Goal: Task Accomplishment & Management: Complete application form

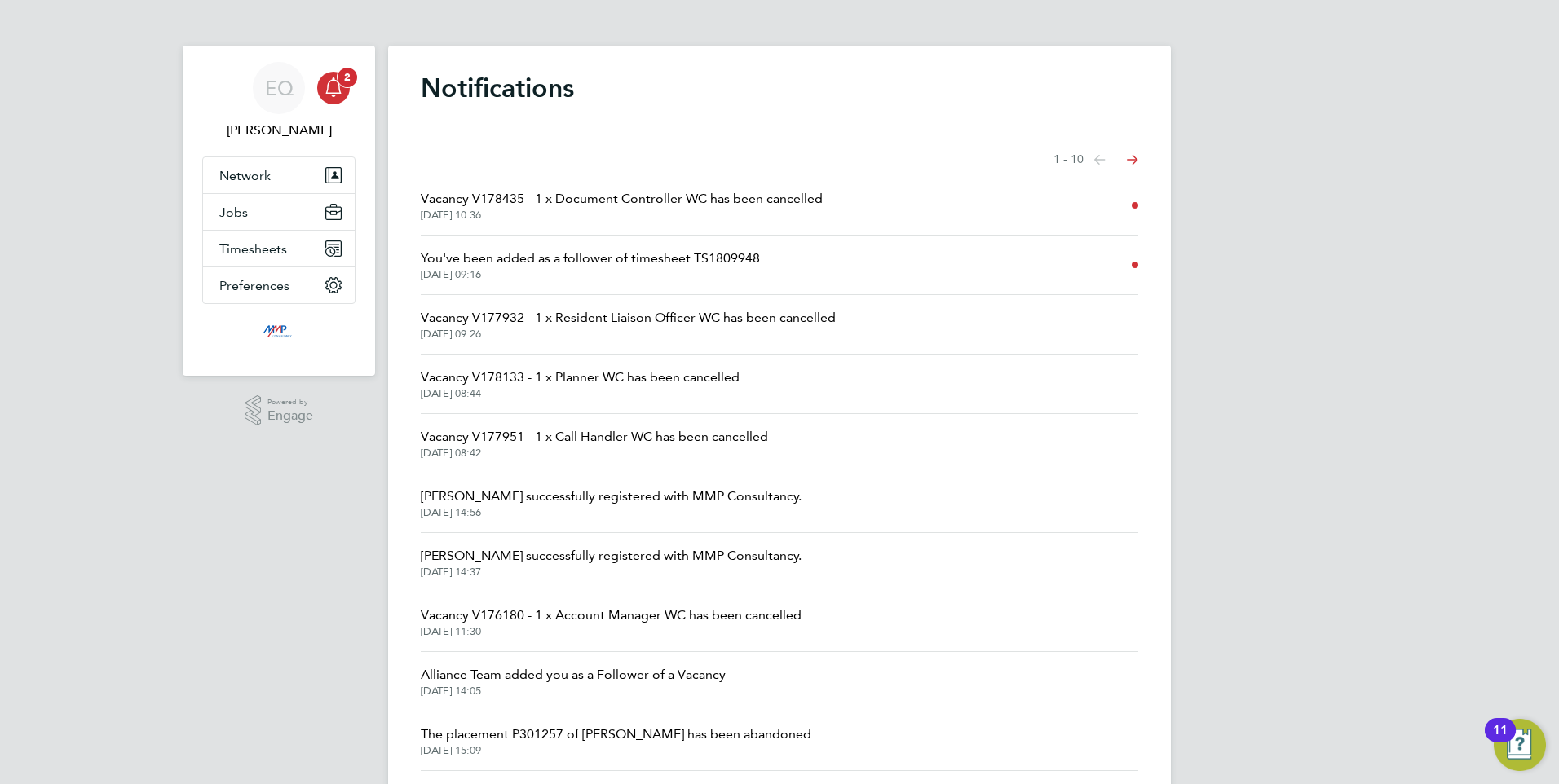
click at [334, 83] on icon "Main navigation" at bounding box center [333, 86] width 19 height 19
click at [351, 97] on link "EQ Eva Quinn" at bounding box center [279, 101] width 154 height 78
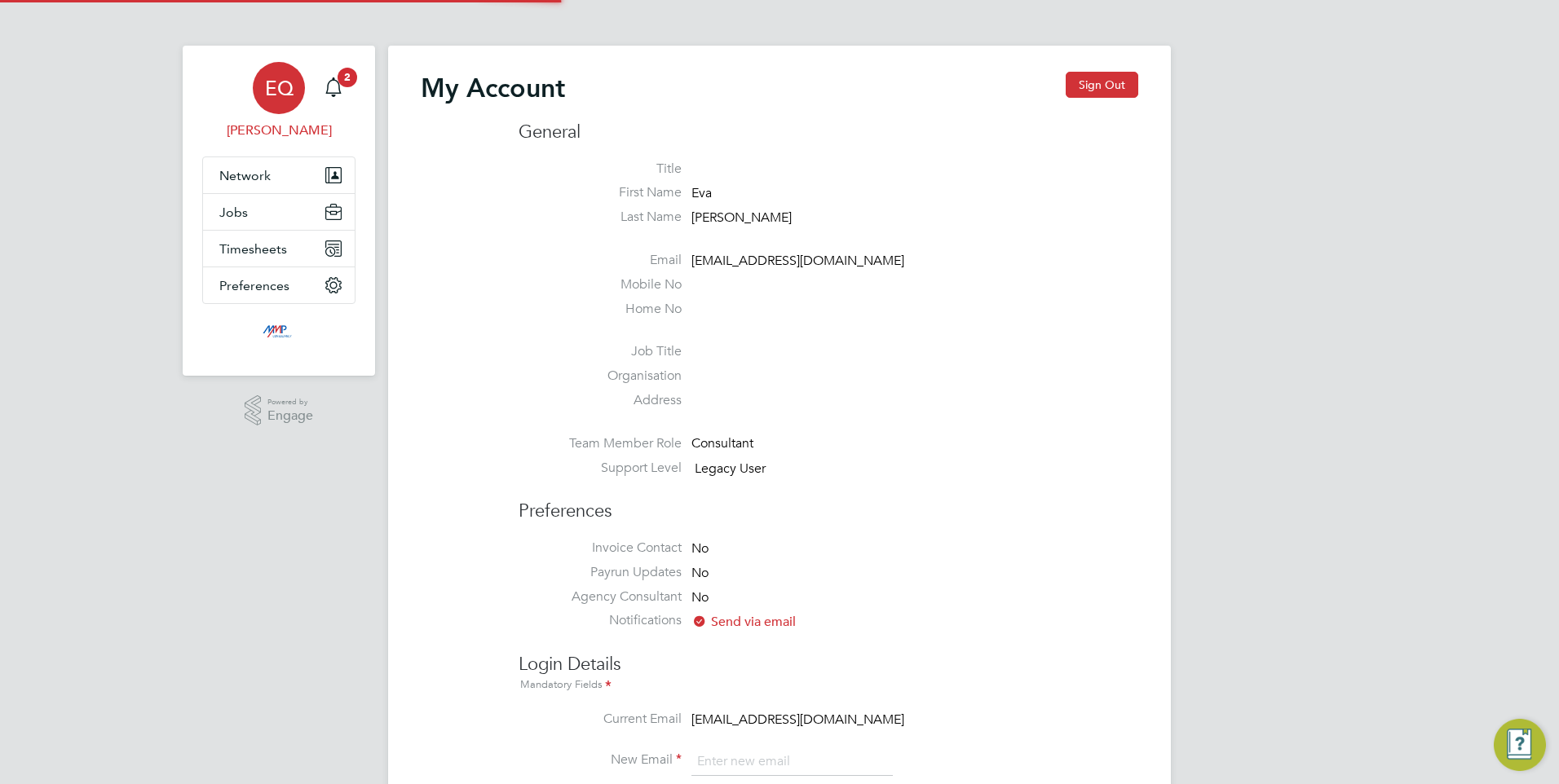
type input "eva@mmpconsultancy.co.uk"
click at [247, 241] on span "Timesheets" at bounding box center [253, 248] width 68 height 15
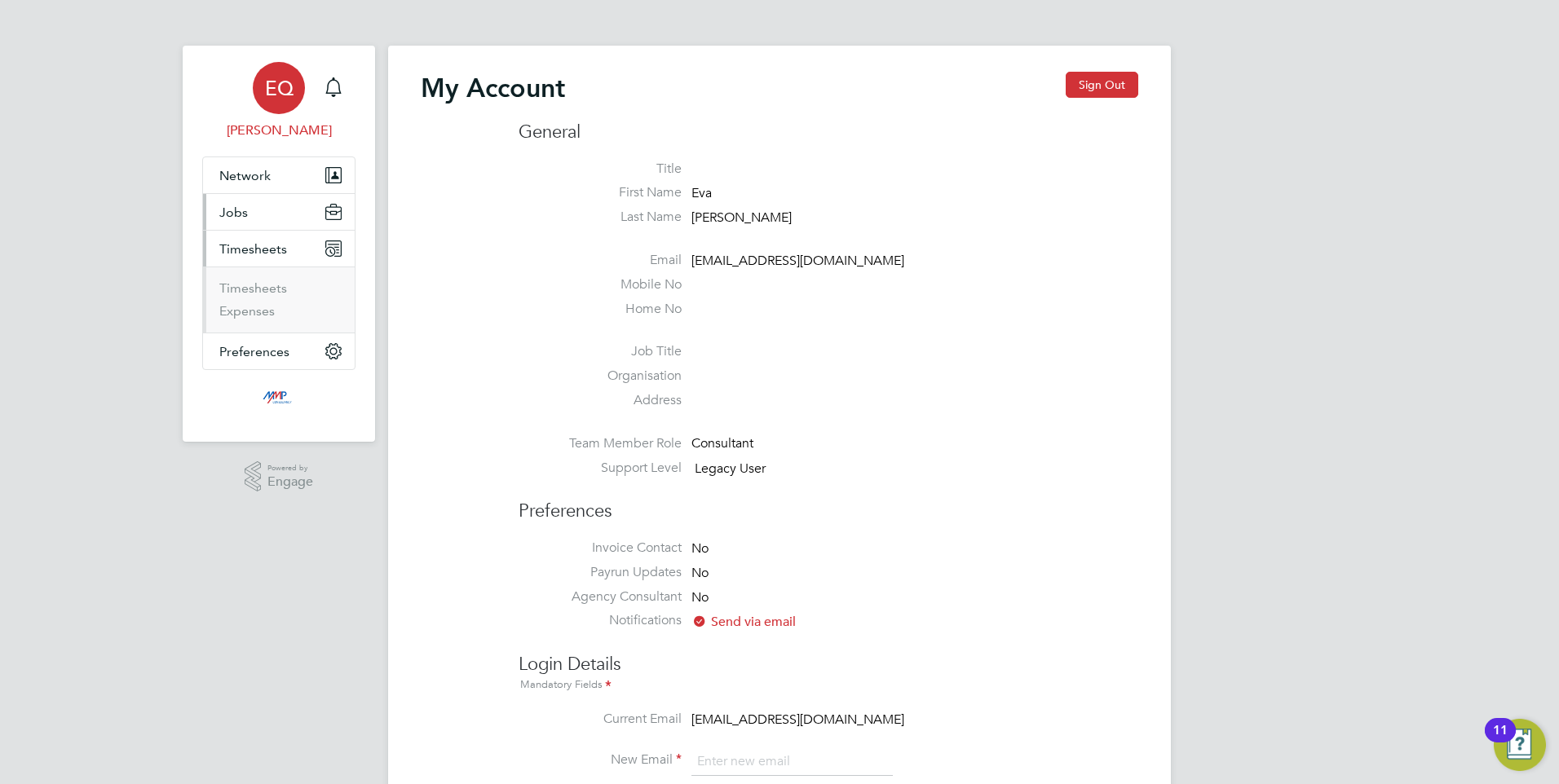
click at [236, 206] on span "Jobs" at bounding box center [233, 212] width 29 height 15
click at [254, 265] on li "Positions" at bounding box center [280, 254] width 123 height 23
click at [251, 271] on link "Vacancies" at bounding box center [248, 274] width 58 height 15
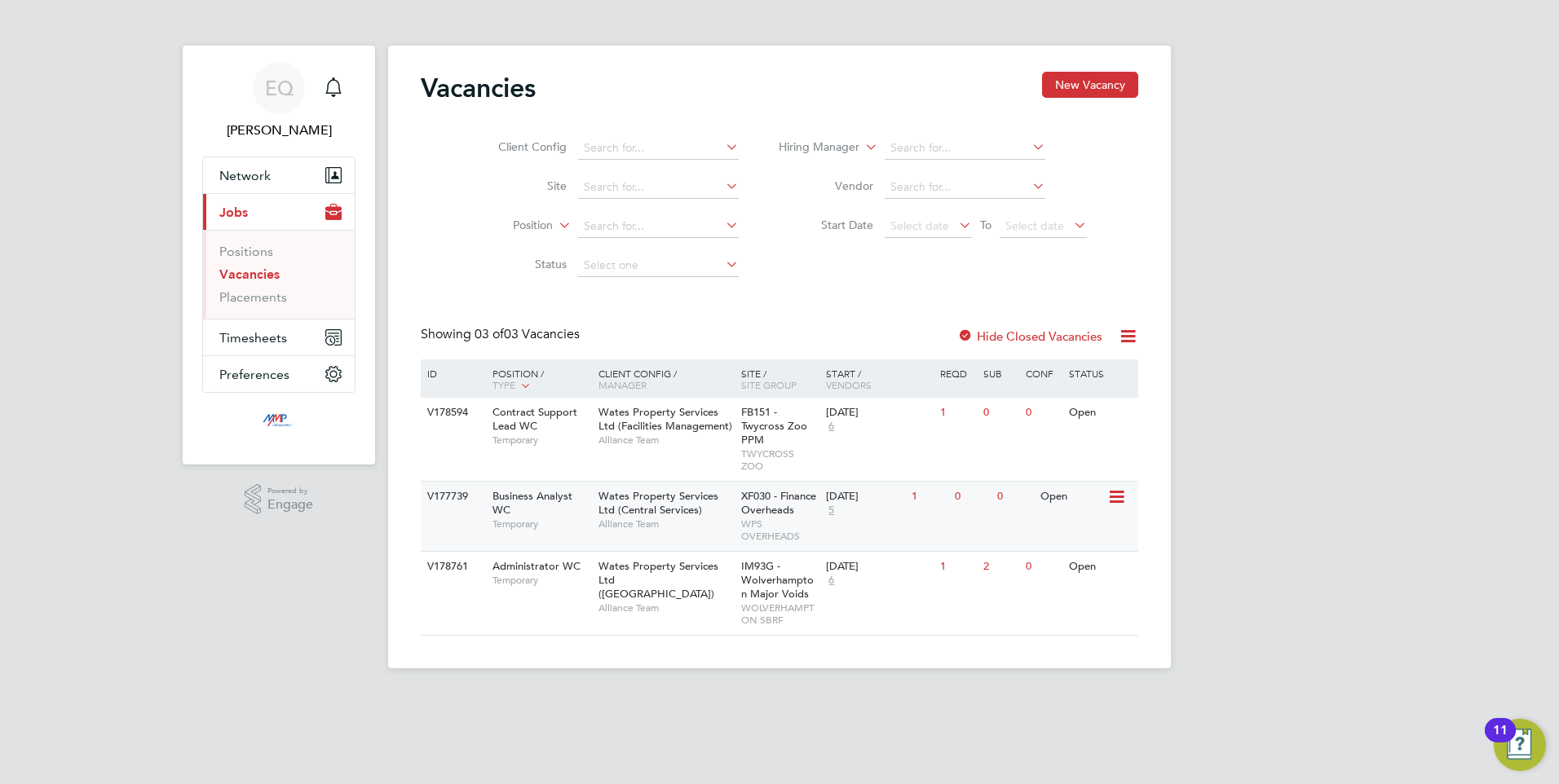
click at [543, 518] on span "Temporary" at bounding box center [541, 525] width 98 height 13
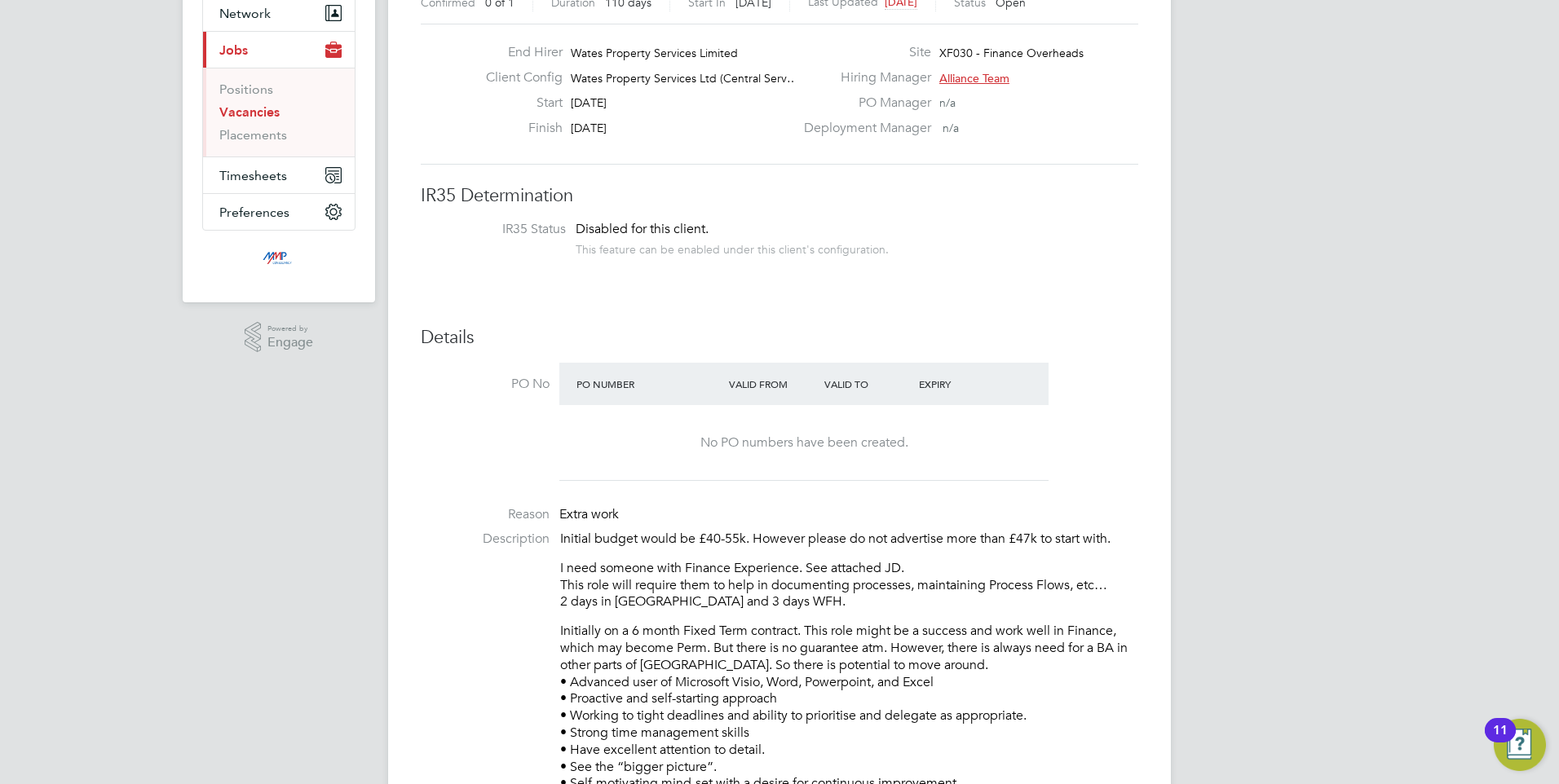
scroll to position [163, 0]
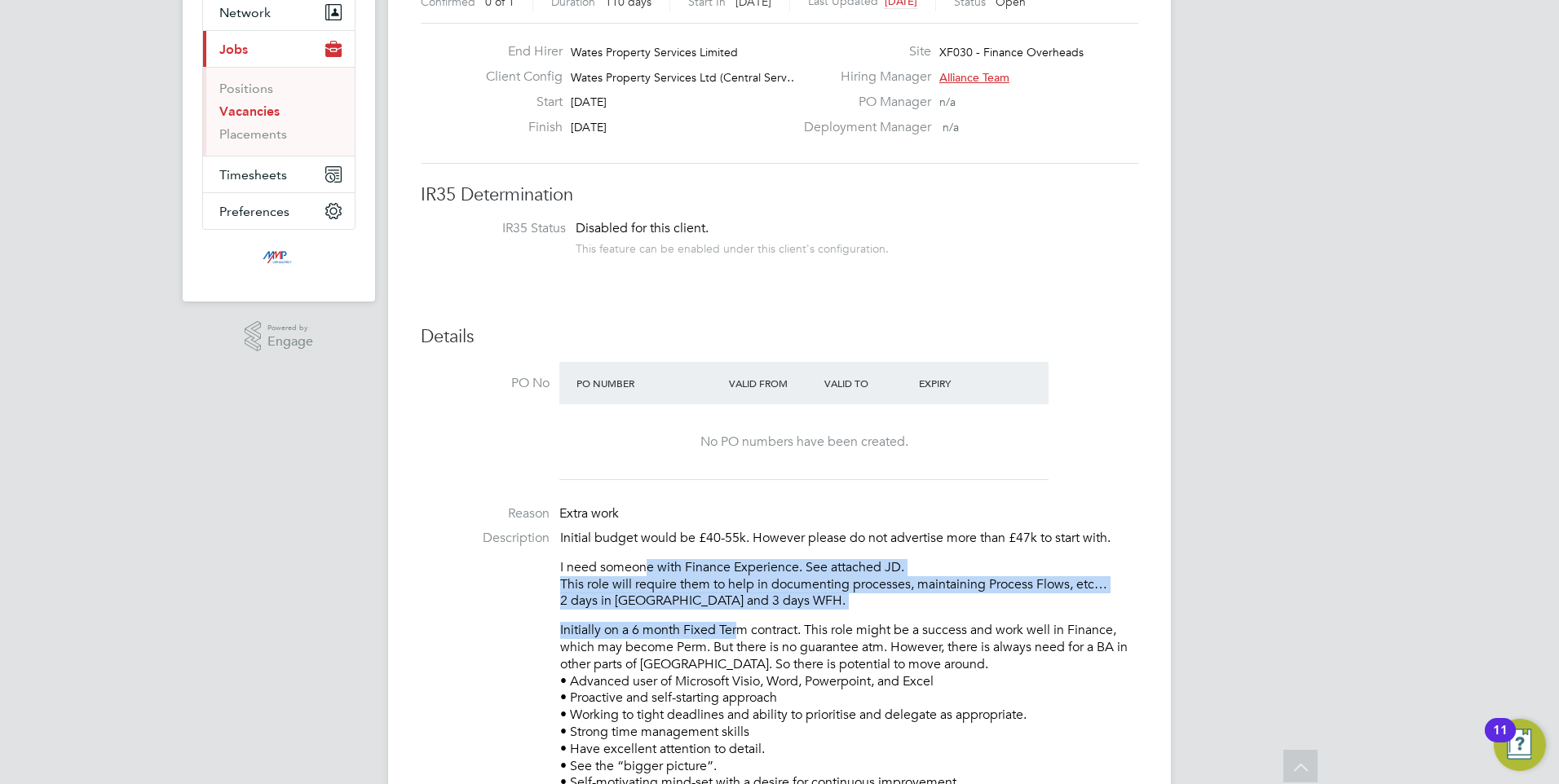
drag, startPoint x: 745, startPoint y: 613, endPoint x: 646, endPoint y: 554, distance: 115.2
click at [646, 554] on div "Initial budget would be £40-55k. However please do not advertise more than £47k…" at bounding box center [849, 736] width 578 height 414
drag, startPoint x: 646, startPoint y: 554, endPoint x: 700, endPoint y: 604, distance: 73.6
click at [700, 604] on p "I need someone with Finance Experience. See attached JD. This role will require…" at bounding box center [849, 584] width 578 height 50
drag, startPoint x: 670, startPoint y: 578, endPoint x: 820, endPoint y: 625, distance: 157.2
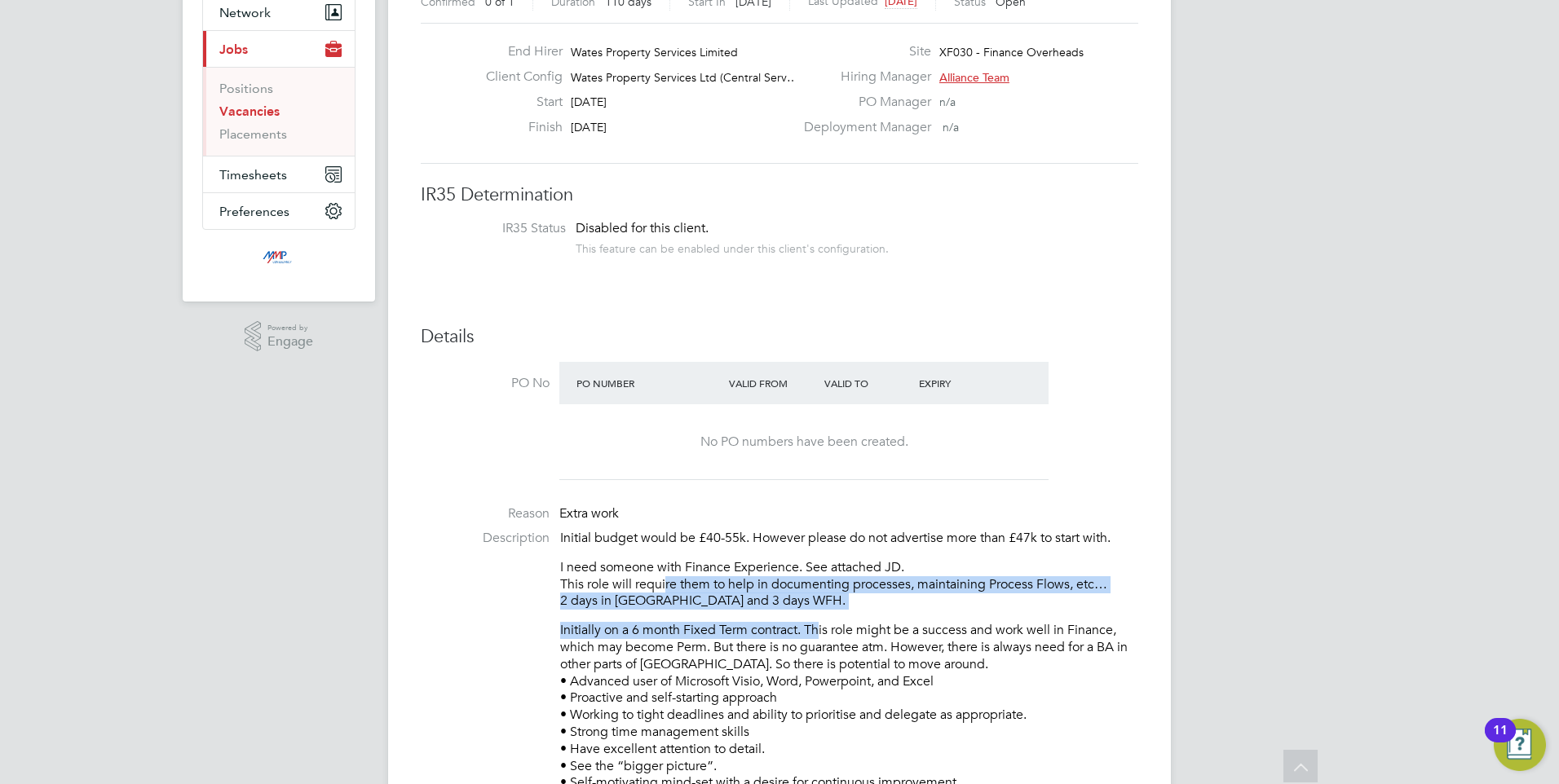
click at [820, 625] on div "Initial budget would be £40-55k. However please do not advertise more than £47k…" at bounding box center [849, 736] width 578 height 414
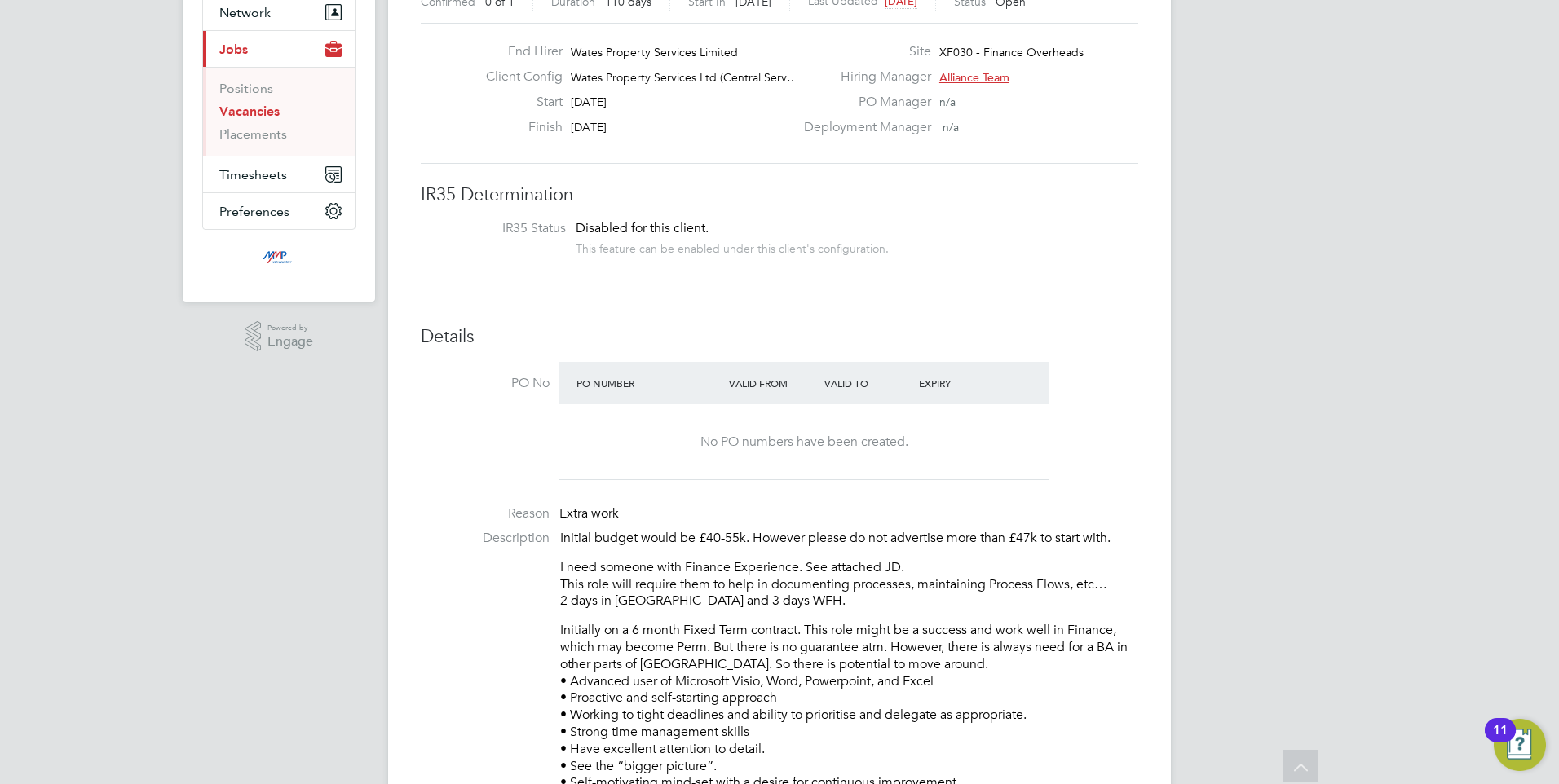
drag, startPoint x: 820, startPoint y: 625, endPoint x: 802, endPoint y: 687, distance: 64.6
click at [800, 645] on p "Initially on a 6 month Fixed Term contract. This role might be a success and wo…" at bounding box center [849, 783] width 578 height 322
drag, startPoint x: 803, startPoint y: 705, endPoint x: 544, endPoint y: 616, distance: 273.9
click at [544, 616] on li "Description Initial budget would be £40-55k. However please do not advertise mo…" at bounding box center [779, 745] width 718 height 431
drag, startPoint x: 544, startPoint y: 616, endPoint x: 687, endPoint y: 661, distance: 149.9
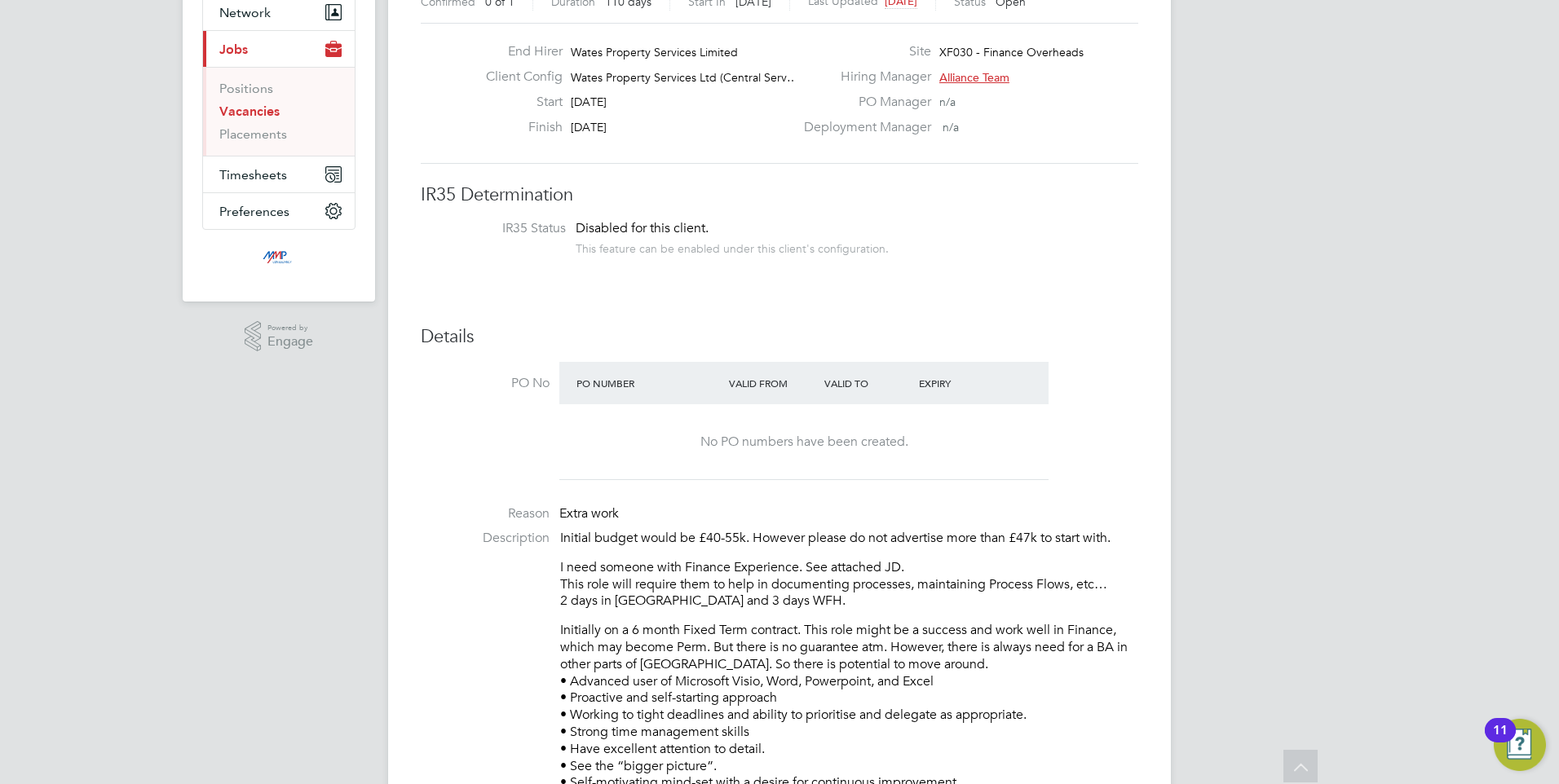
click at [687, 661] on p "Initially on a 6 month Fixed Term contract. This role might be a success and wo…" at bounding box center [849, 783] width 578 height 322
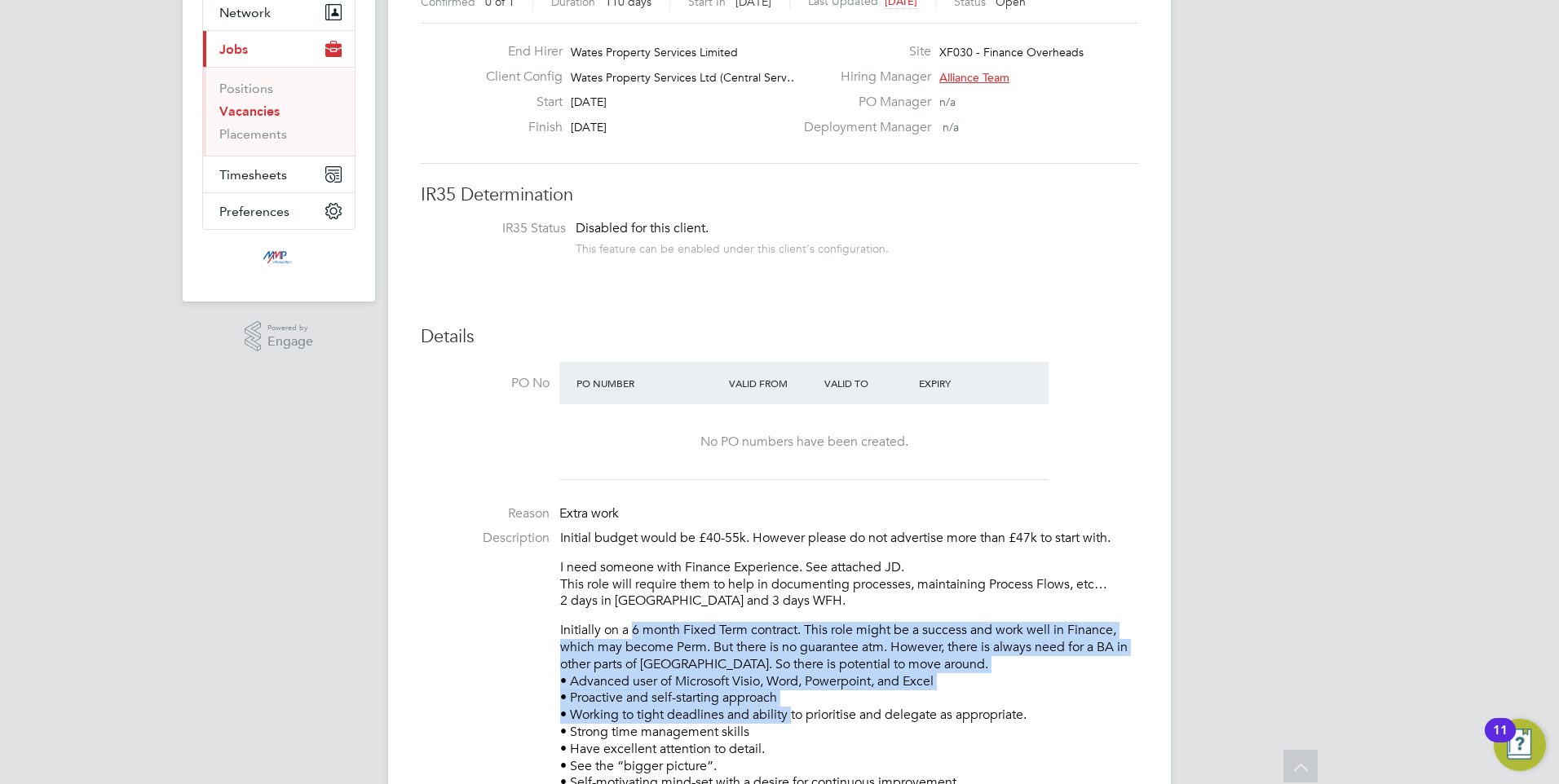
drag, startPoint x: 766, startPoint y: 696, endPoint x: 636, endPoint y: 631, distance: 145.3
click at [636, 631] on p "Initially on a 6 month Fixed Term contract. This role might be a success and wo…" at bounding box center [849, 783] width 578 height 322
drag, startPoint x: 636, startPoint y: 631, endPoint x: 781, endPoint y: 685, distance: 154.7
click at [781, 685] on p "Initially on a 6 month Fixed Term contract. This role might be a success and wo…" at bounding box center [849, 783] width 578 height 322
drag, startPoint x: 622, startPoint y: 630, endPoint x: 845, endPoint y: 687, distance: 230.2
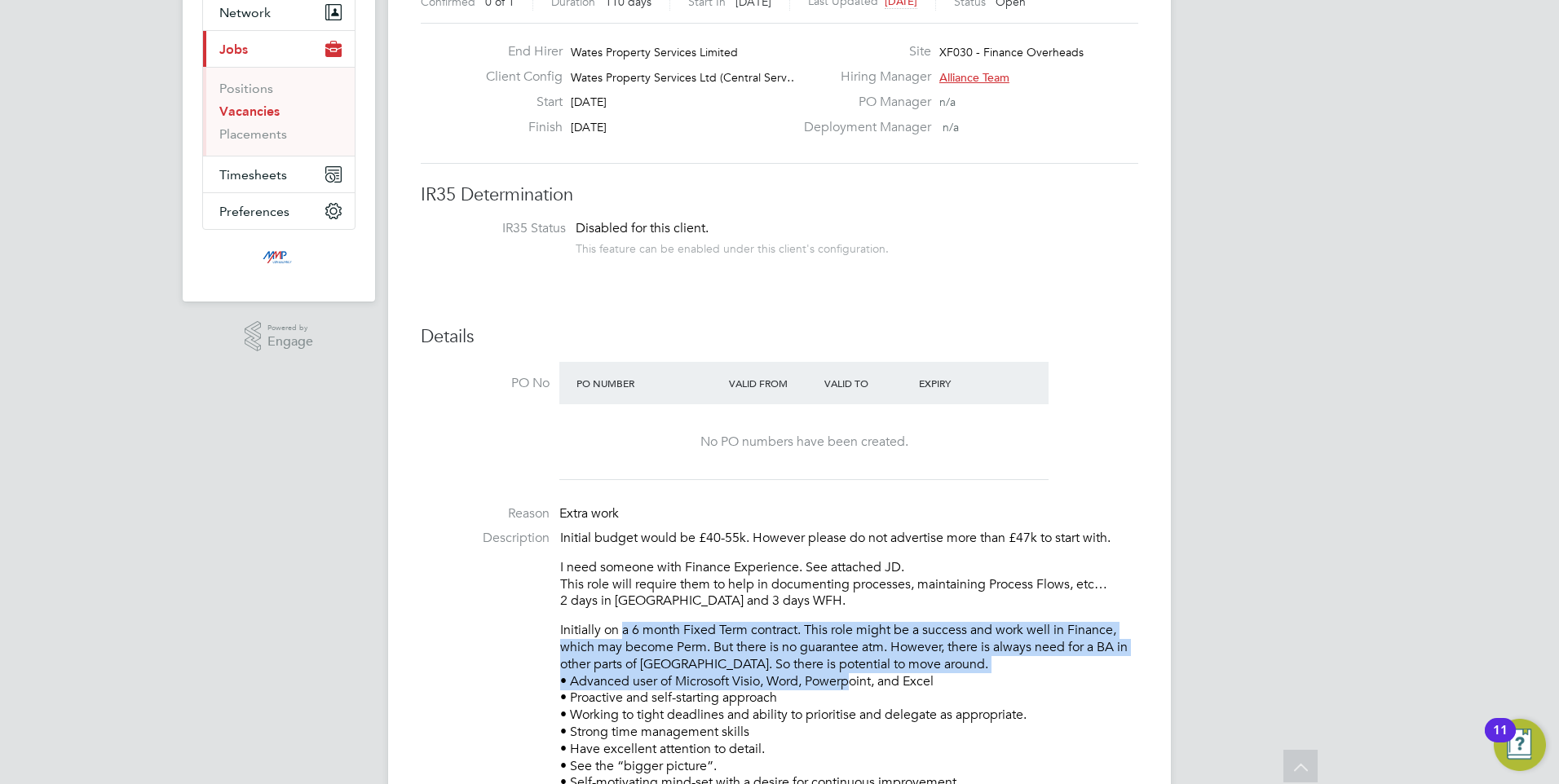
click at [845, 687] on p "Initially on a 6 month Fixed Term contract. This role might be a success and wo…" at bounding box center [849, 783] width 578 height 322
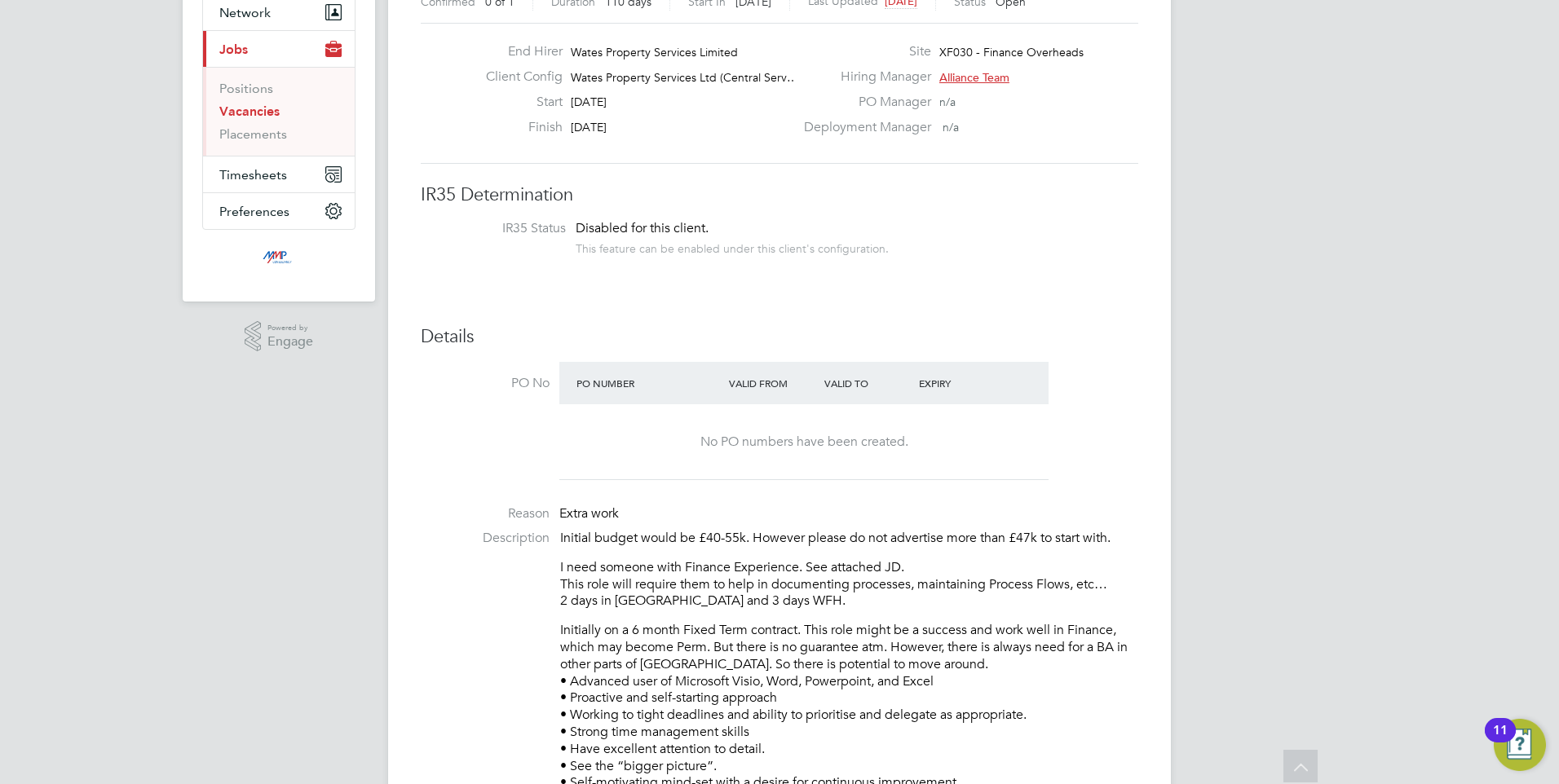
drag, startPoint x: 845, startPoint y: 687, endPoint x: 794, endPoint y: 709, distance: 55.5
click at [821, 715] on p "Initially on a 6 month Fixed Term contract. This role might be a success and wo…" at bounding box center [849, 783] width 578 height 322
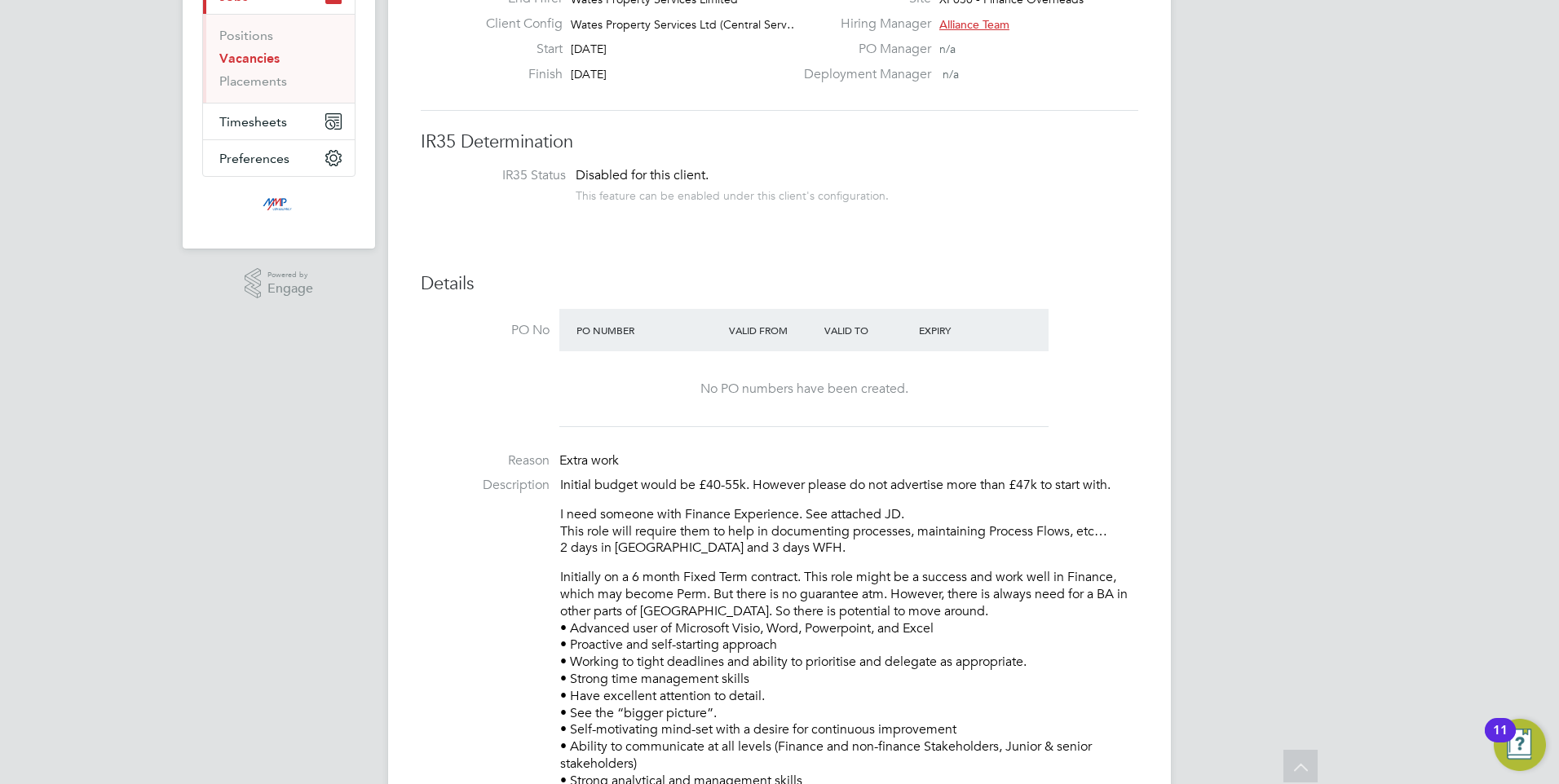
scroll to position [244, 0]
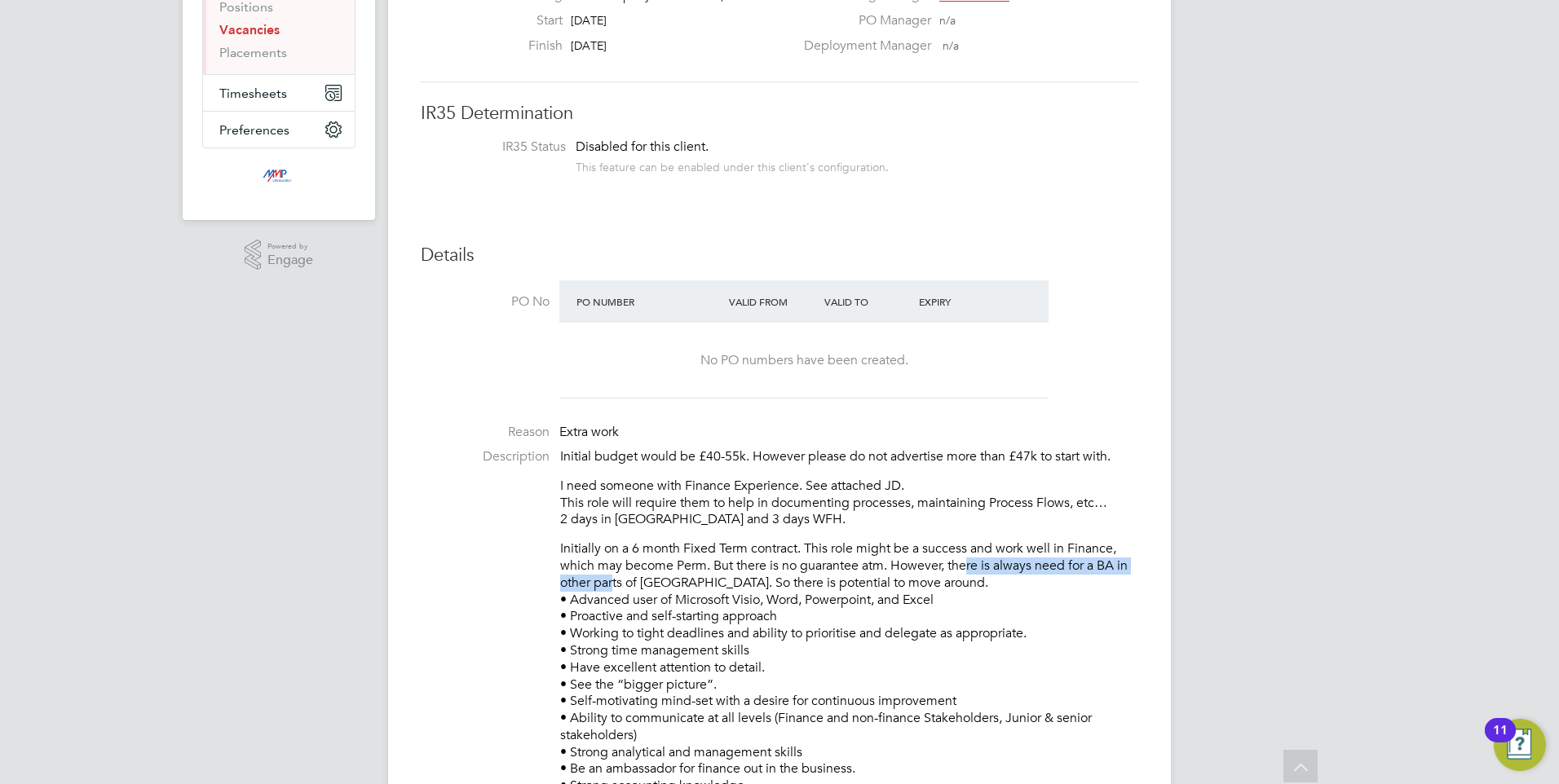
drag, startPoint x: 615, startPoint y: 584, endPoint x: 970, endPoint y: 576, distance: 355.1
click at [970, 576] on p "Initially on a 6 month Fixed Term contract. This role might be a success and wo…" at bounding box center [849, 702] width 578 height 322
drag, startPoint x: 970, startPoint y: 576, endPoint x: 768, endPoint y: 604, distance: 203.9
click at [798, 606] on p "Initially on a 6 month Fixed Term contract. This role might be a success and wo…" at bounding box center [849, 702] width 578 height 322
drag, startPoint x: 583, startPoint y: 547, endPoint x: 894, endPoint y: 544, distance: 311.0
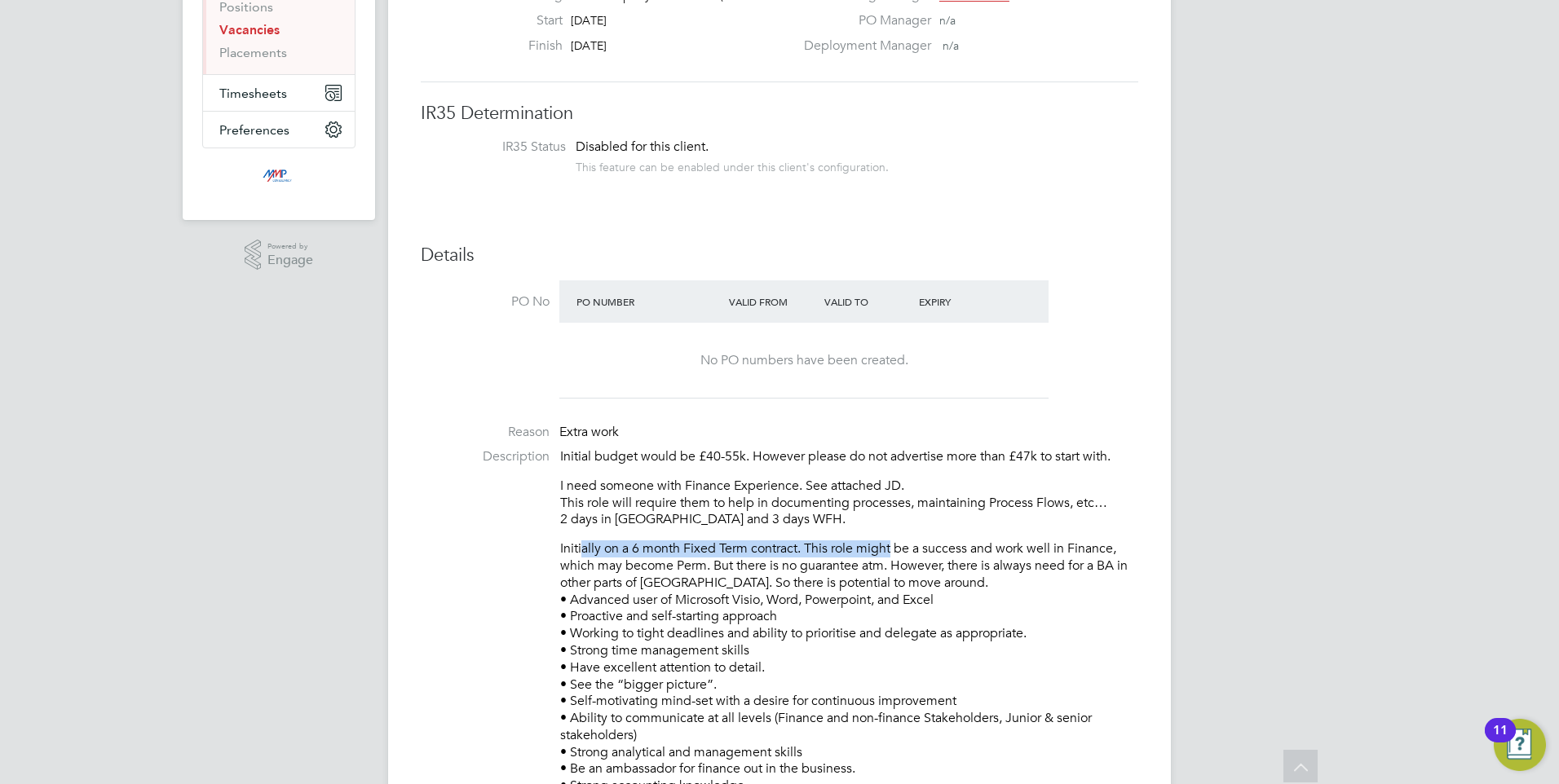
click at [894, 544] on p "Initially on a 6 month Fixed Term contract. This role might be a success and wo…" at bounding box center [849, 702] width 578 height 322
drag, startPoint x: 894, startPoint y: 544, endPoint x: 823, endPoint y: 559, distance: 72.6
click at [823, 559] on p "Initially on a 6 month Fixed Term contract. This role might be a success and wo…" at bounding box center [849, 702] width 578 height 322
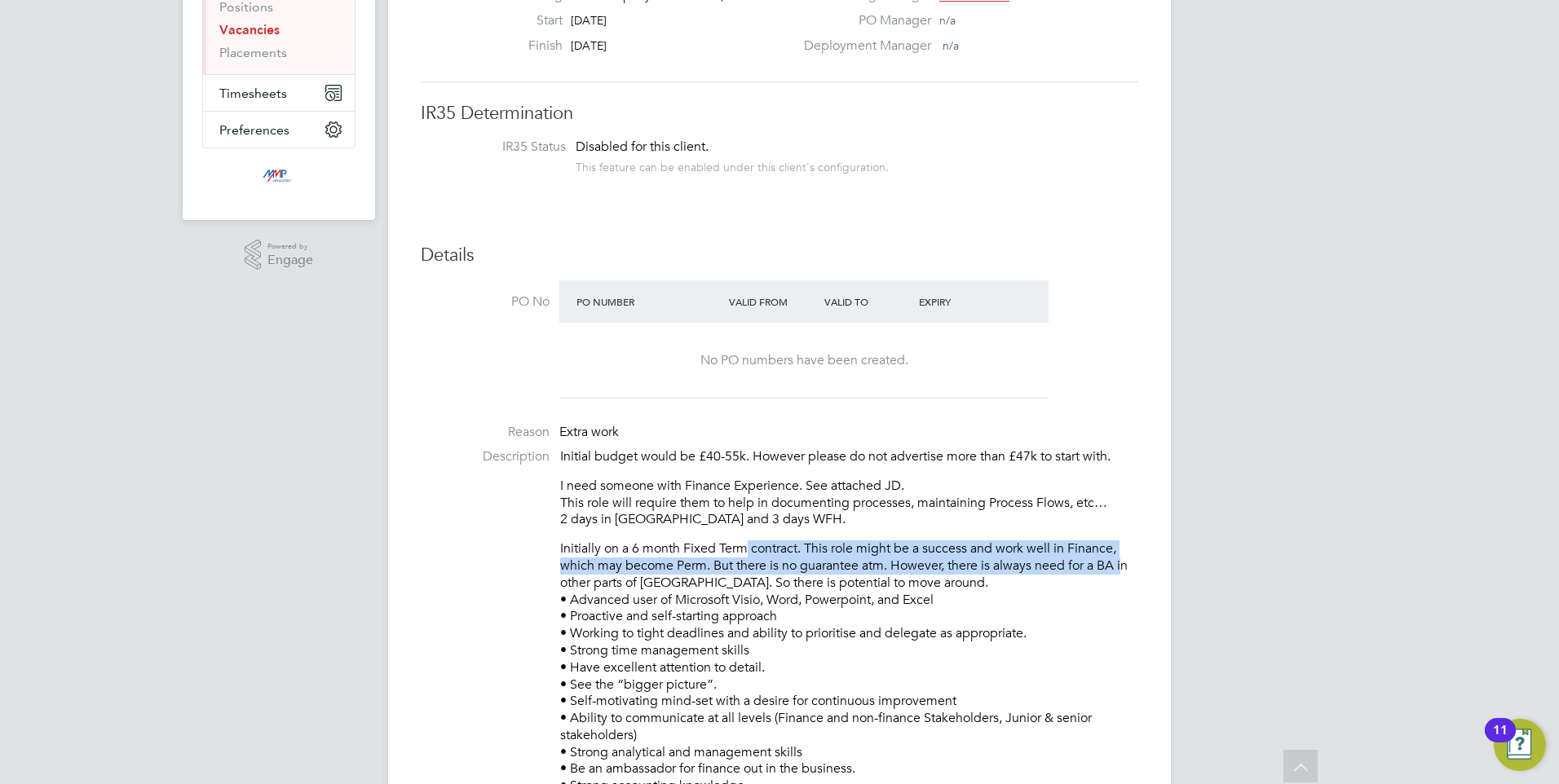
drag, startPoint x: 746, startPoint y: 554, endPoint x: 1120, endPoint y: 575, distance: 374.6
click at [1120, 575] on p "Initially on a 6 month Fixed Term contract. This role might be a success and wo…" at bounding box center [849, 702] width 578 height 322
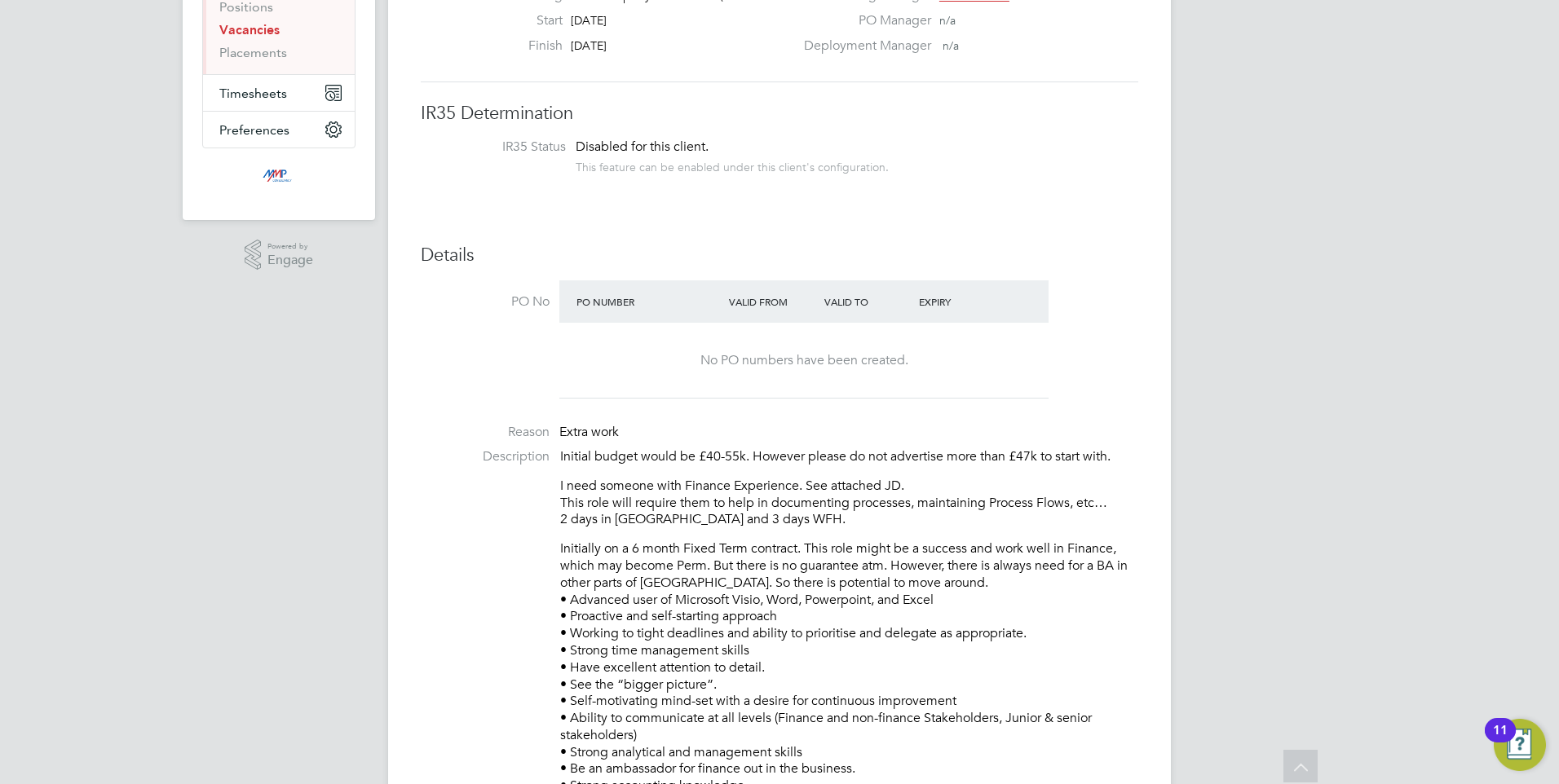
click at [578, 592] on p "Initially on a 6 month Fixed Term contract. This role might be a success and wo…" at bounding box center [849, 702] width 578 height 322
drag, startPoint x: 564, startPoint y: 561, endPoint x: 866, endPoint y: 565, distance: 302.0
click at [866, 565] on p "Initially on a 6 month Fixed Term contract. This role might be a success and wo…" at bounding box center [849, 702] width 578 height 322
drag, startPoint x: 866, startPoint y: 565, endPoint x: 773, endPoint y: 580, distance: 94.2
click at [773, 580] on p "Initially on a 6 month Fixed Term contract. This role might be a success and wo…" at bounding box center [849, 702] width 578 height 322
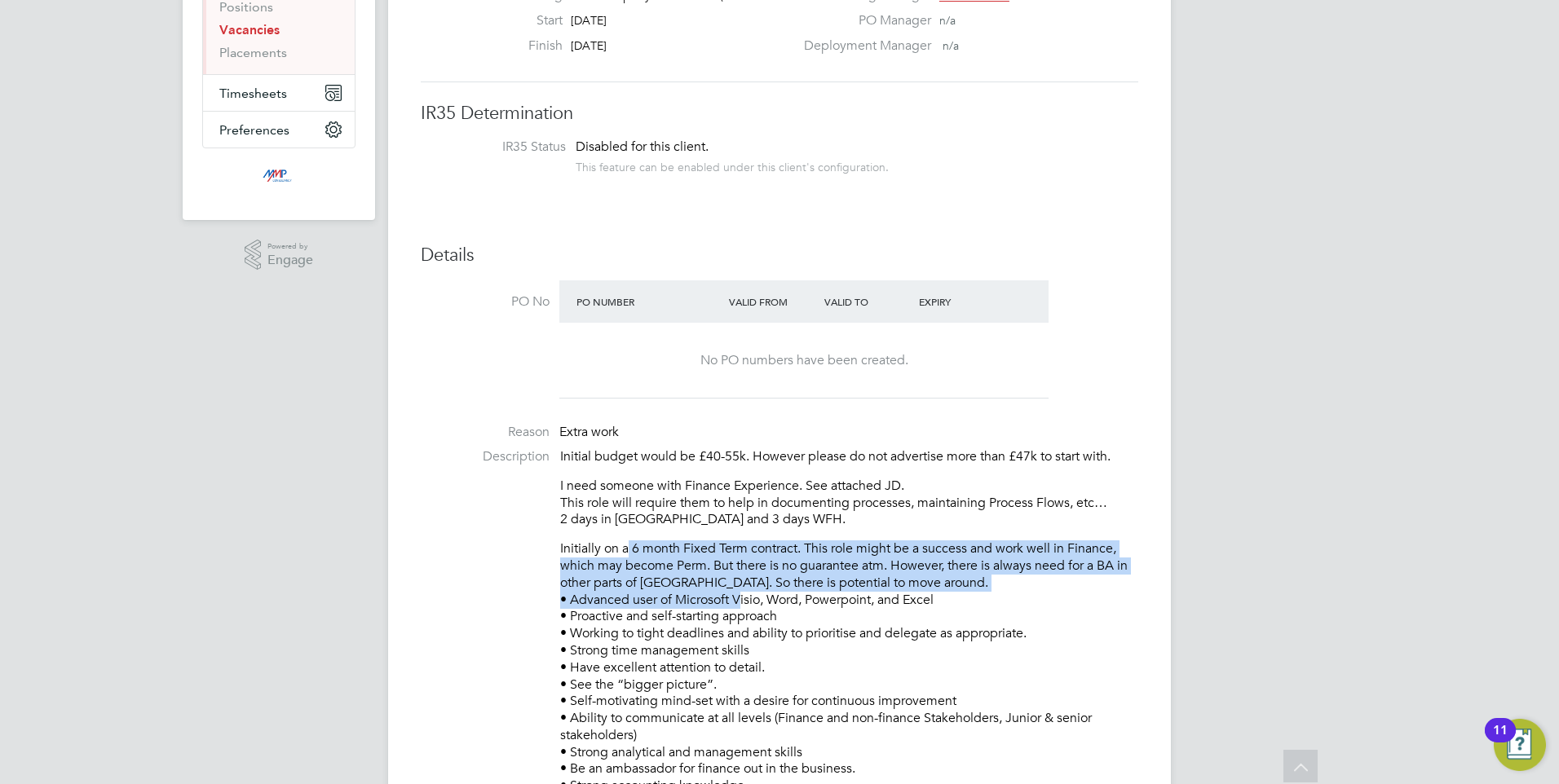
drag, startPoint x: 773, startPoint y: 580, endPoint x: 634, endPoint y: 557, distance: 140.9
click at [634, 557] on p "Initially on a 6 month Fixed Term contract. This role might be a success and wo…" at bounding box center [849, 702] width 578 height 322
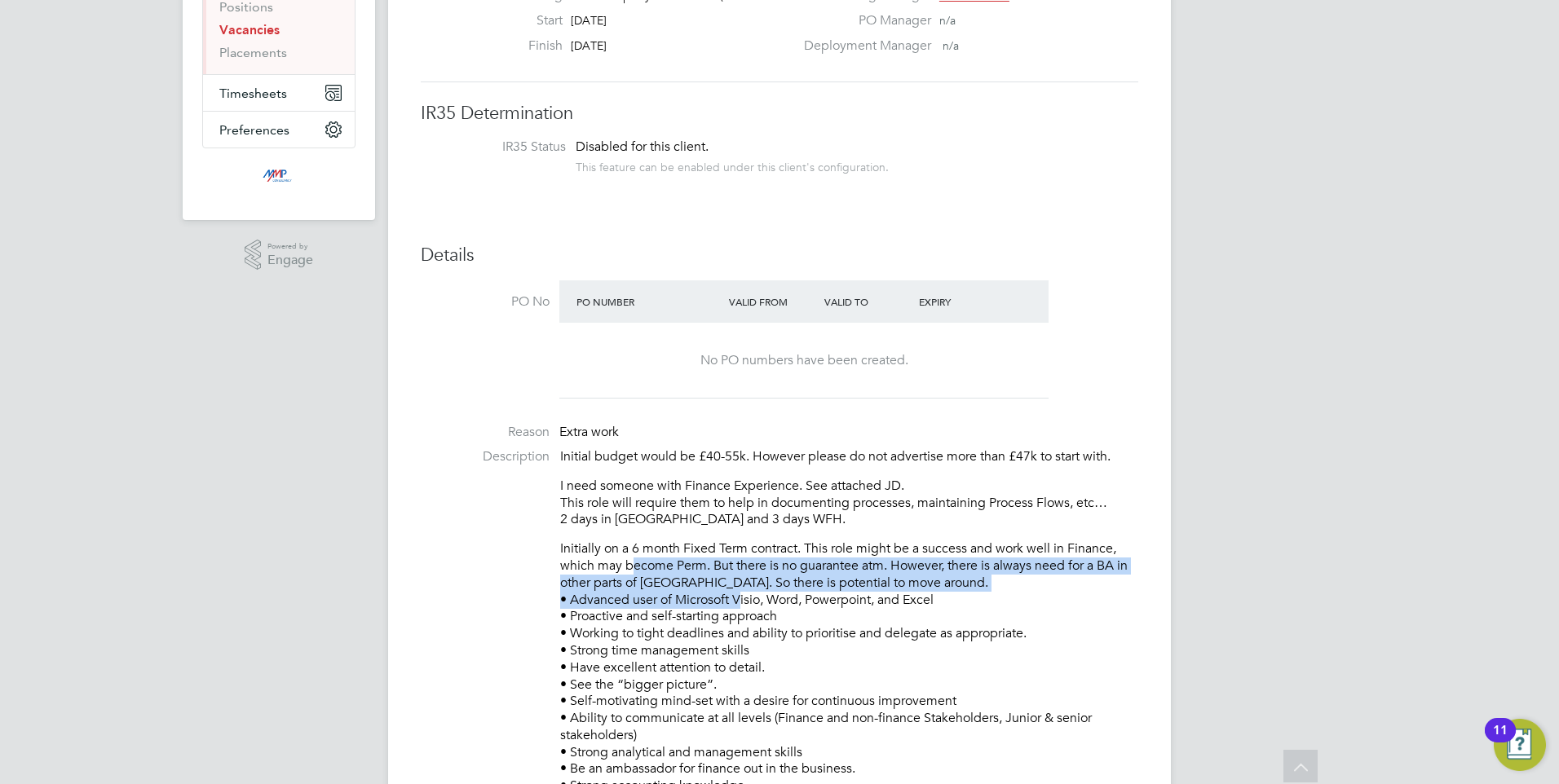
drag, startPoint x: 634, startPoint y: 557, endPoint x: 712, endPoint y: 604, distance: 91.1
click at [720, 604] on p "Initially on a 6 month Fixed Term contract. This role might be a success and wo…" at bounding box center [849, 702] width 578 height 322
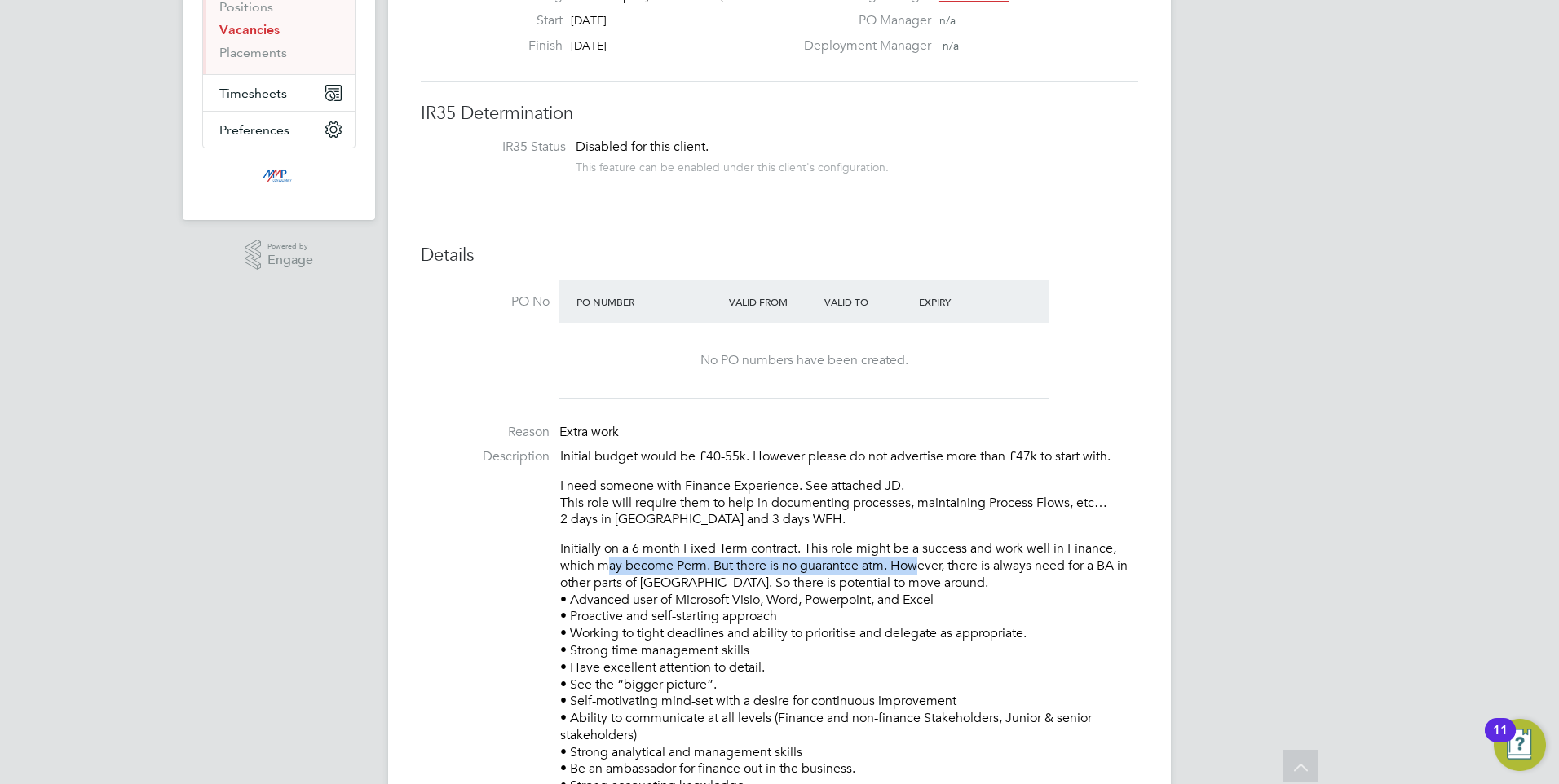
drag, startPoint x: 608, startPoint y: 568, endPoint x: 923, endPoint y: 562, distance: 315.1
click at [923, 562] on p "Initially on a 6 month Fixed Term contract. This role might be a success and wo…" at bounding box center [849, 702] width 578 height 322
drag, startPoint x: 923, startPoint y: 562, endPoint x: 939, endPoint y: 596, distance: 37.6
click at [939, 596] on p "Initially on a 6 month Fixed Term contract. This role might be a success and wo…" at bounding box center [849, 702] width 578 height 322
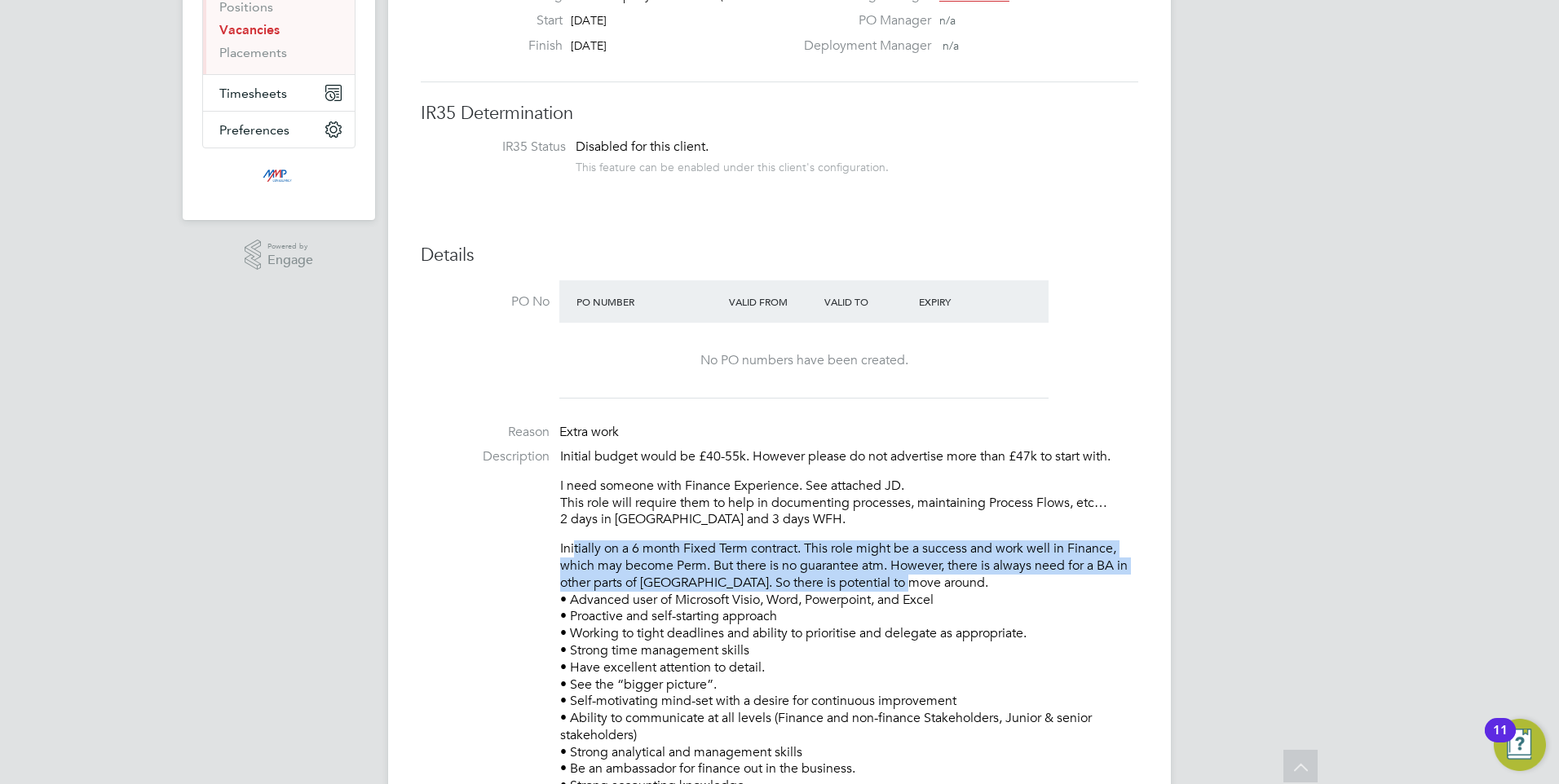
drag, startPoint x: 950, startPoint y: 587, endPoint x: 580, endPoint y: 546, distance: 372.3
click at [580, 546] on p "Initially on a 6 month Fixed Term contract. This role might be a success and wo…" at bounding box center [849, 702] width 578 height 322
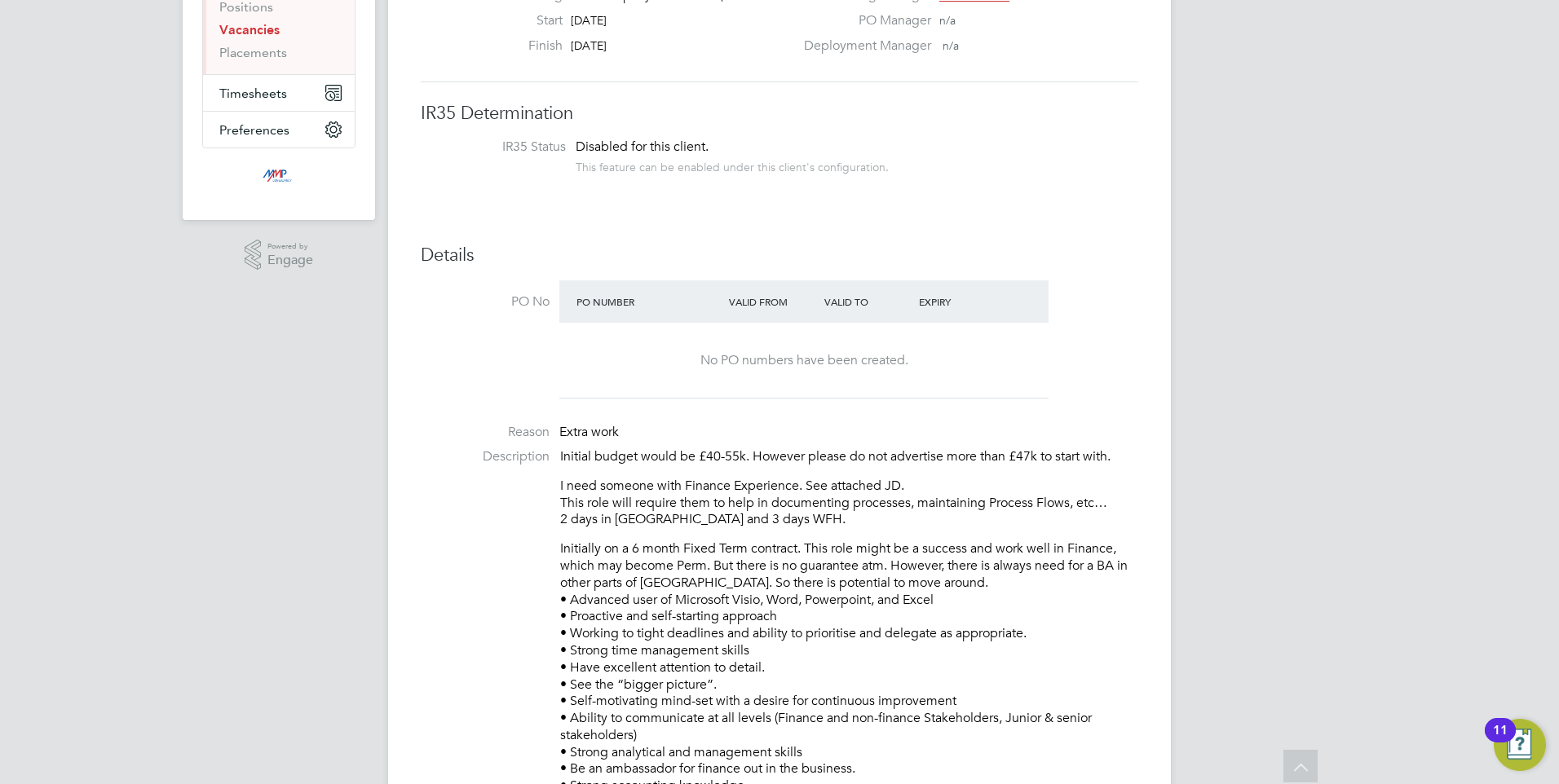
drag, startPoint x: 580, startPoint y: 546, endPoint x: 838, endPoint y: 584, distance: 260.8
click at [985, 639] on p "Initially on a 6 month Fixed Term contract. This role might be a success and wo…" at bounding box center [849, 702] width 578 height 322
drag, startPoint x: 798, startPoint y: 559, endPoint x: 1145, endPoint y: 568, distance: 347.1
drag, startPoint x: 1145, startPoint y: 568, endPoint x: 844, endPoint y: 570, distance: 301.0
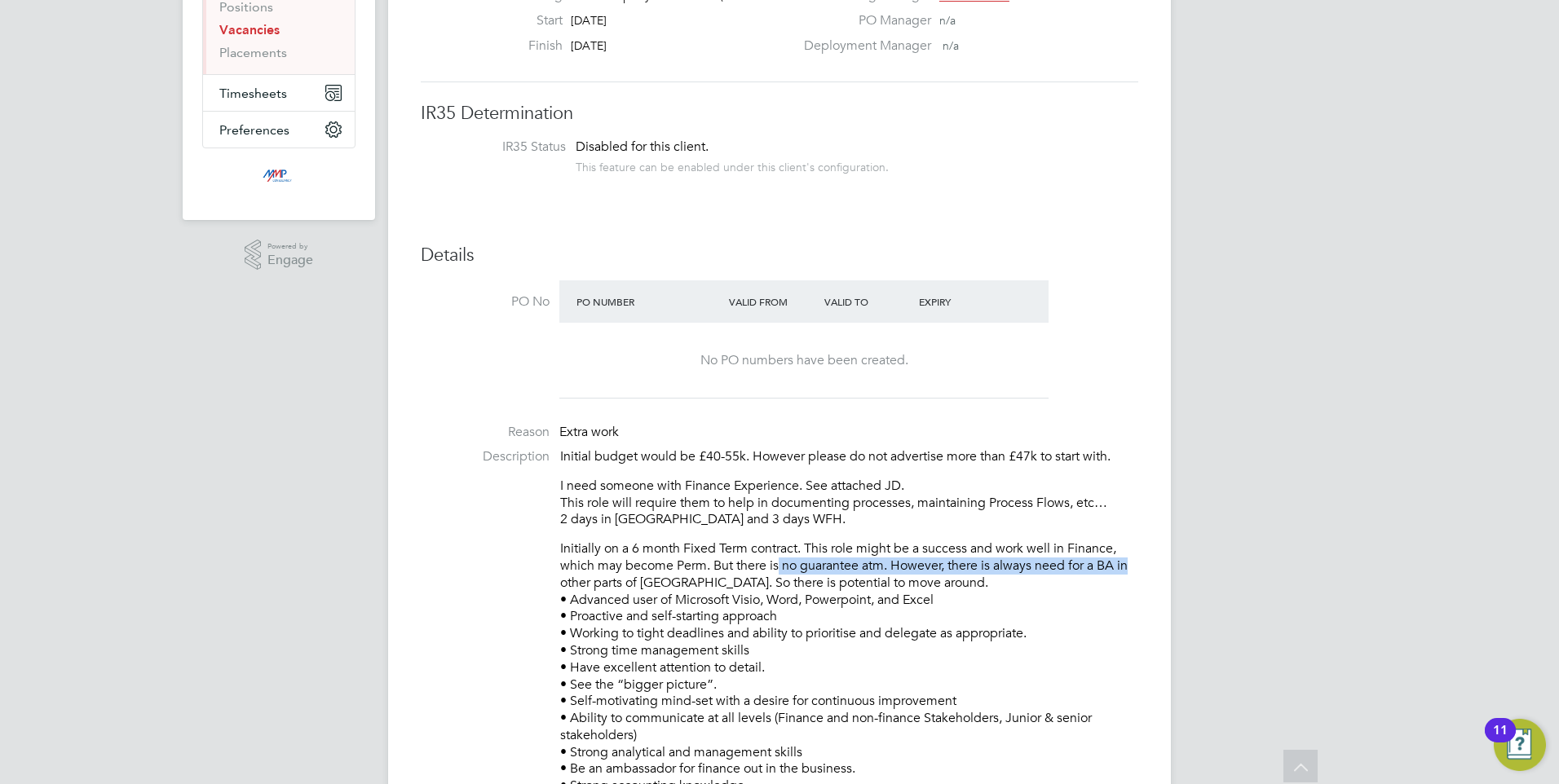
click at [858, 568] on p "Initially on a 6 month Fixed Term contract. This role might be a success and wo…" at bounding box center [849, 702] width 578 height 322
drag, startPoint x: 733, startPoint y: 570, endPoint x: 945, endPoint y: 565, distance: 212.1
click at [945, 565] on p "Initially on a 6 month Fixed Term contract. This role might be a success and wo…" at bounding box center [849, 702] width 578 height 322
drag, startPoint x: 945, startPoint y: 565, endPoint x: 907, endPoint y: 588, distance: 44.4
click at [931, 588] on p "Initially on a 6 month Fixed Term contract. This role might be a success and wo…" at bounding box center [849, 702] width 578 height 322
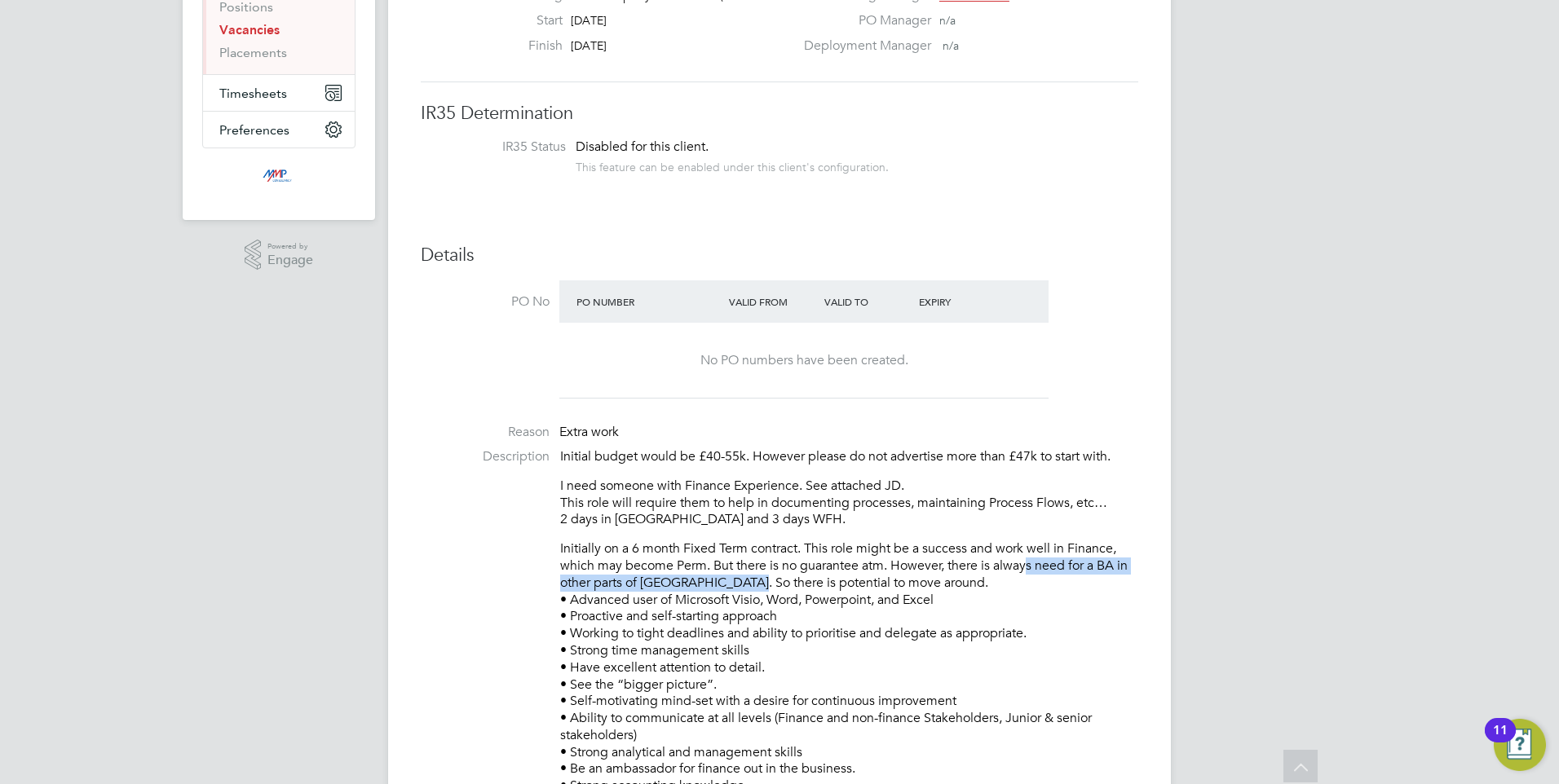
drag, startPoint x: 744, startPoint y: 579, endPoint x: 1033, endPoint y: 572, distance: 289.1
click at [1033, 572] on p "Initially on a 6 month Fixed Term contract. This role might be a success and wo…" at bounding box center [849, 702] width 578 height 322
drag, startPoint x: 1033, startPoint y: 572, endPoint x: 973, endPoint y: 597, distance: 65.0
click at [962, 595] on p "Initially on a 6 month Fixed Term contract. This role might be a success and wo…" at bounding box center [849, 702] width 578 height 322
drag, startPoint x: 998, startPoint y: 598, endPoint x: 738, endPoint y: 539, distance: 266.6
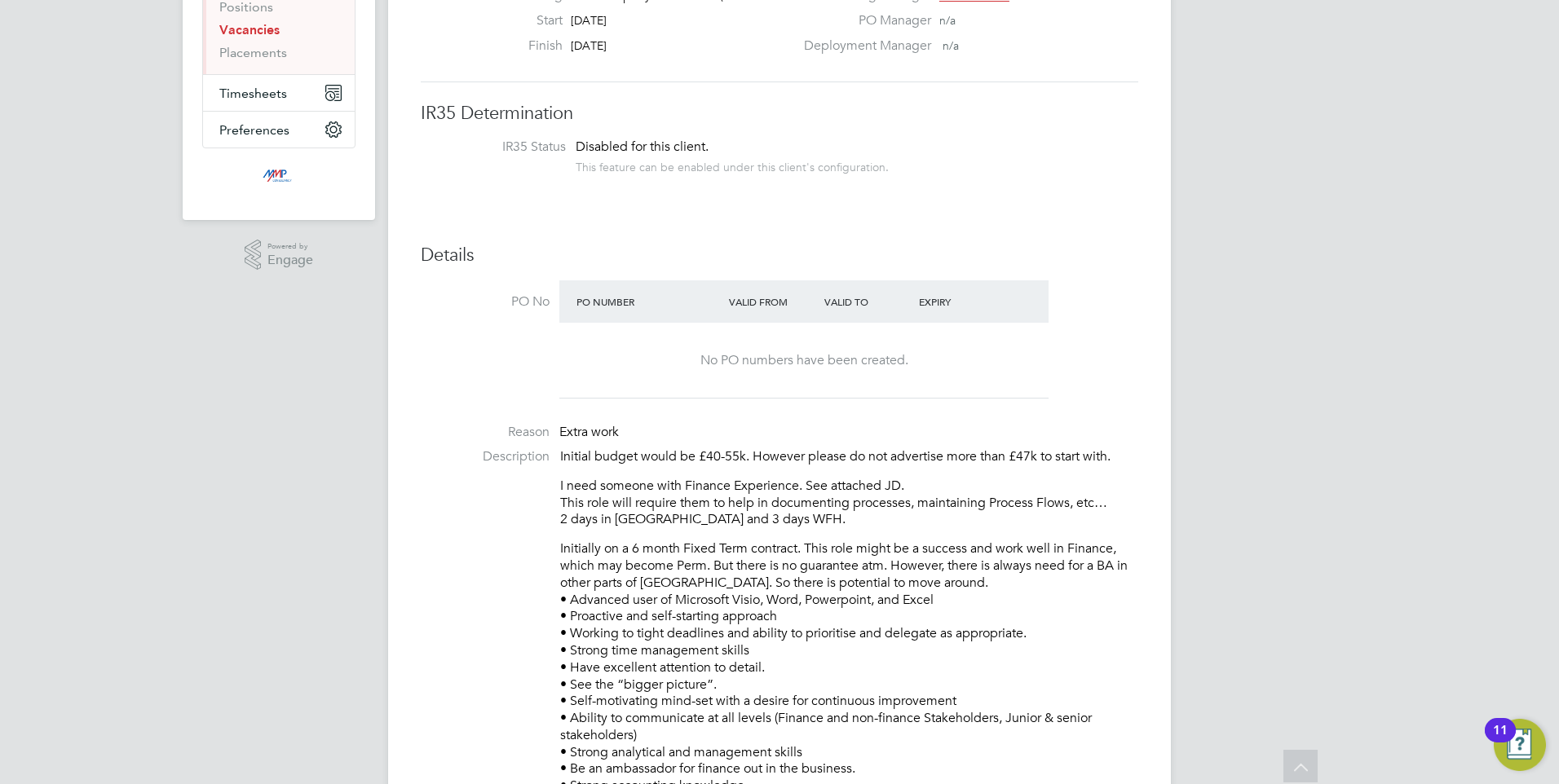
click at [738, 539] on div "Initial budget would be £40-55k. However please do not advertise more than £47k…" at bounding box center [849, 655] width 578 height 414
drag
click at [1002, 600] on p "Initially on a 6 month Fixed Term contract. This role might be a success and wo…" at bounding box center [849, 702] width 578 height 322
click at [550, 533] on li "Description Initial budget would be £40-55k. However please do not advertise mo…" at bounding box center [779, 663] width 718 height 431
click at [674, 632] on p "Initially on a 6 month Fixed Term contract. This role might be a success and wo…" at bounding box center [849, 702] width 578 height 322
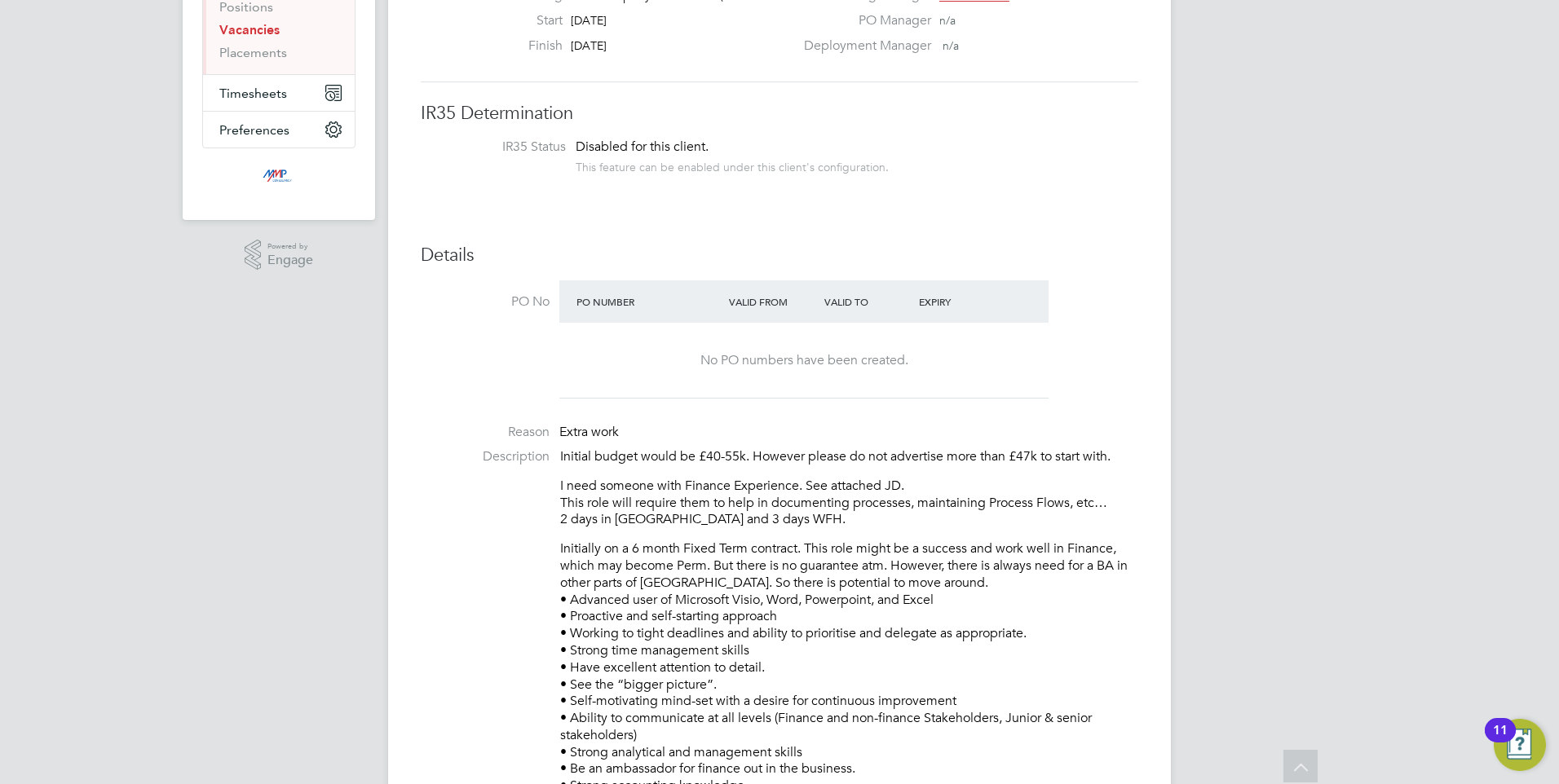
click at [657, 659] on p "Initially on a 6 month Fixed Term contract. This role might be a success and wo…" at bounding box center [849, 702] width 578 height 322
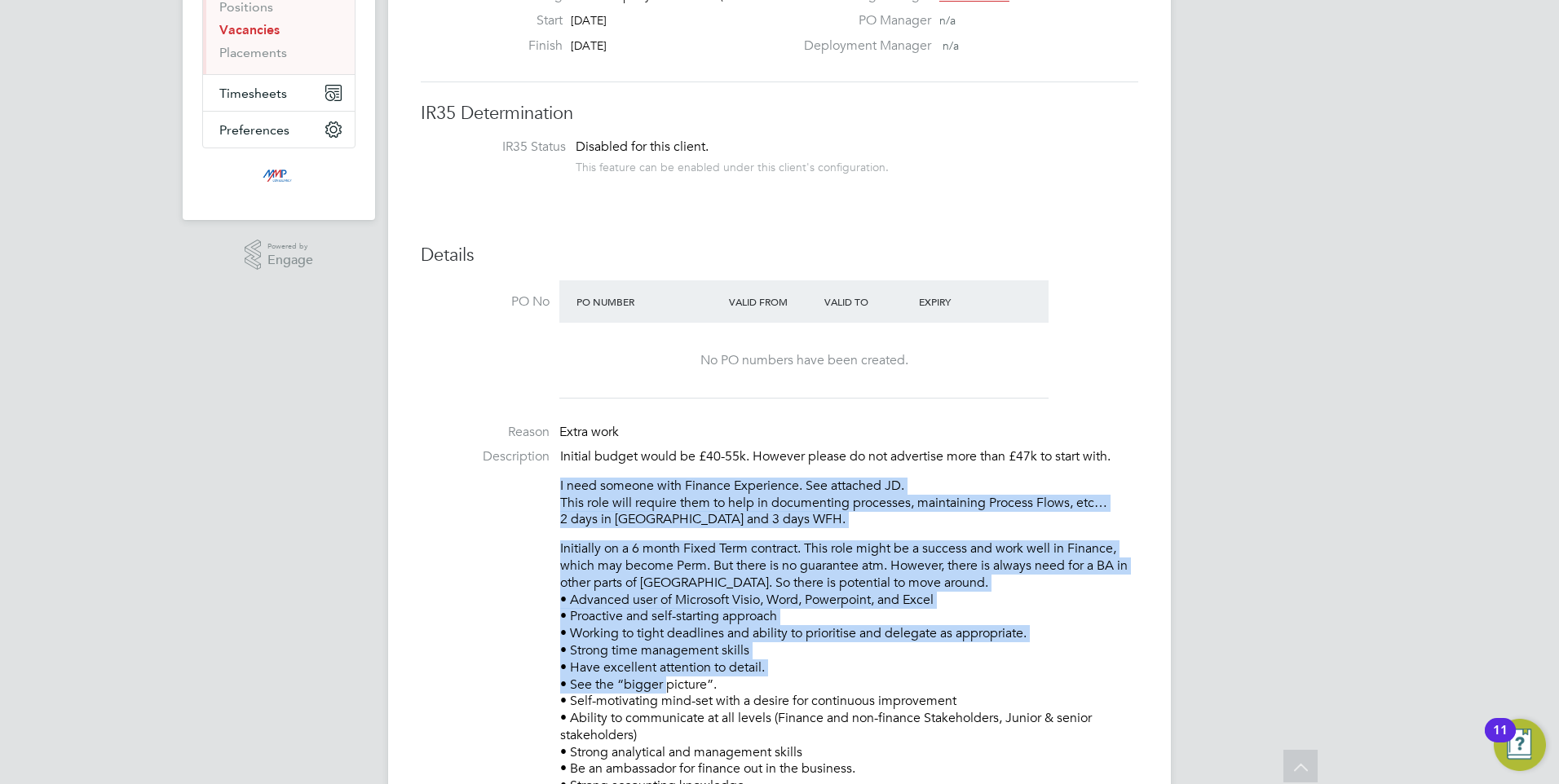
click at [548, 473] on li "Description Initial budget would be £40-55k. However please do not advertise mo…" at bounding box center [779, 663] width 718 height 431
click at [766, 579] on p "Initially on a 6 month Fixed Term contract. This role might be a success and wo…" at bounding box center [849, 702] width 578 height 322
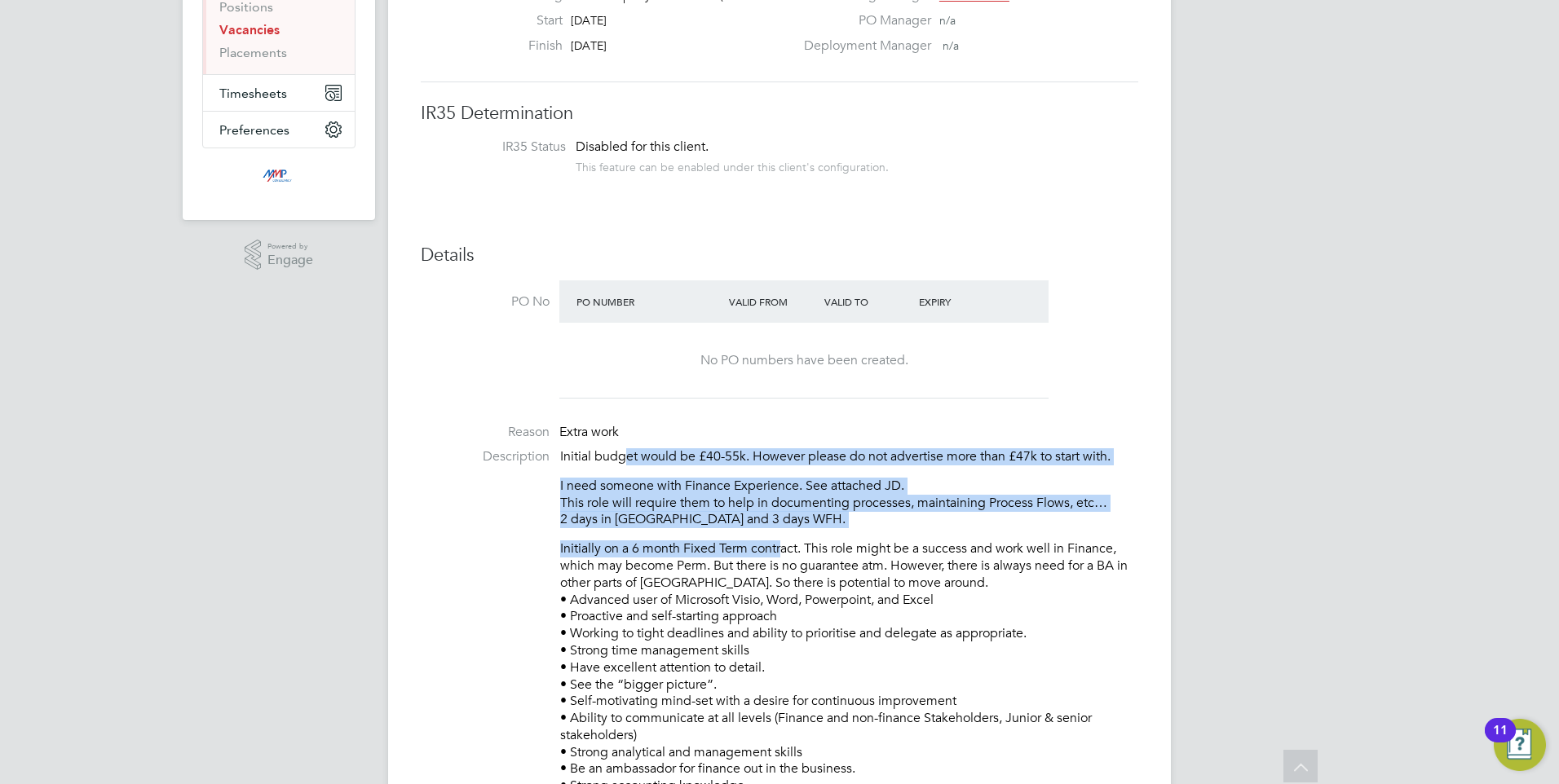
click at [629, 466] on div "Initial budget would be £40-55k. However please do not advertise more than £47k…" at bounding box center [849, 655] width 578 height 414
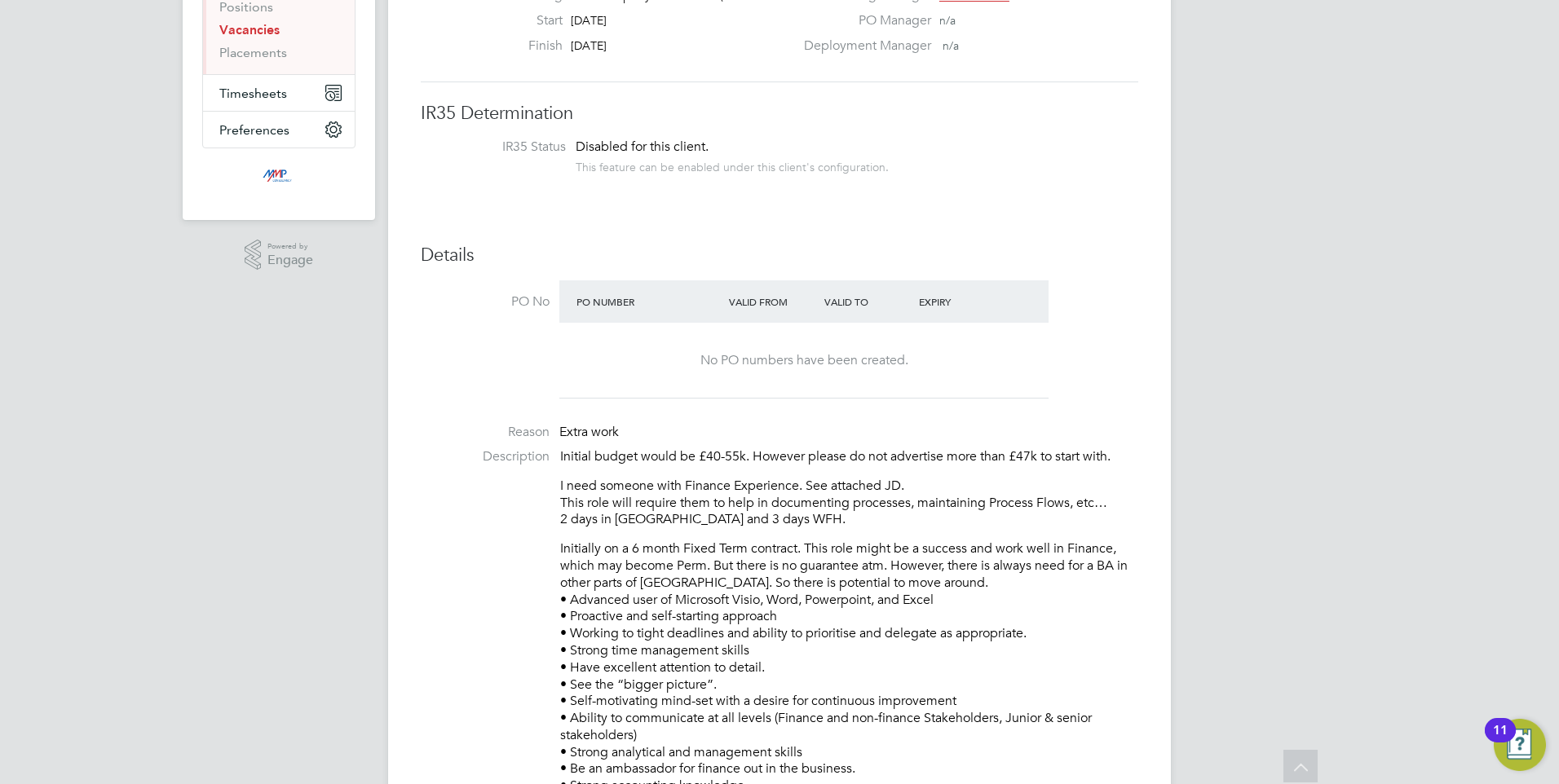
click at [756, 610] on p "Initially on a 6 month Fixed Term contract. This role might be a success and wo…" at bounding box center [849, 702] width 578 height 322
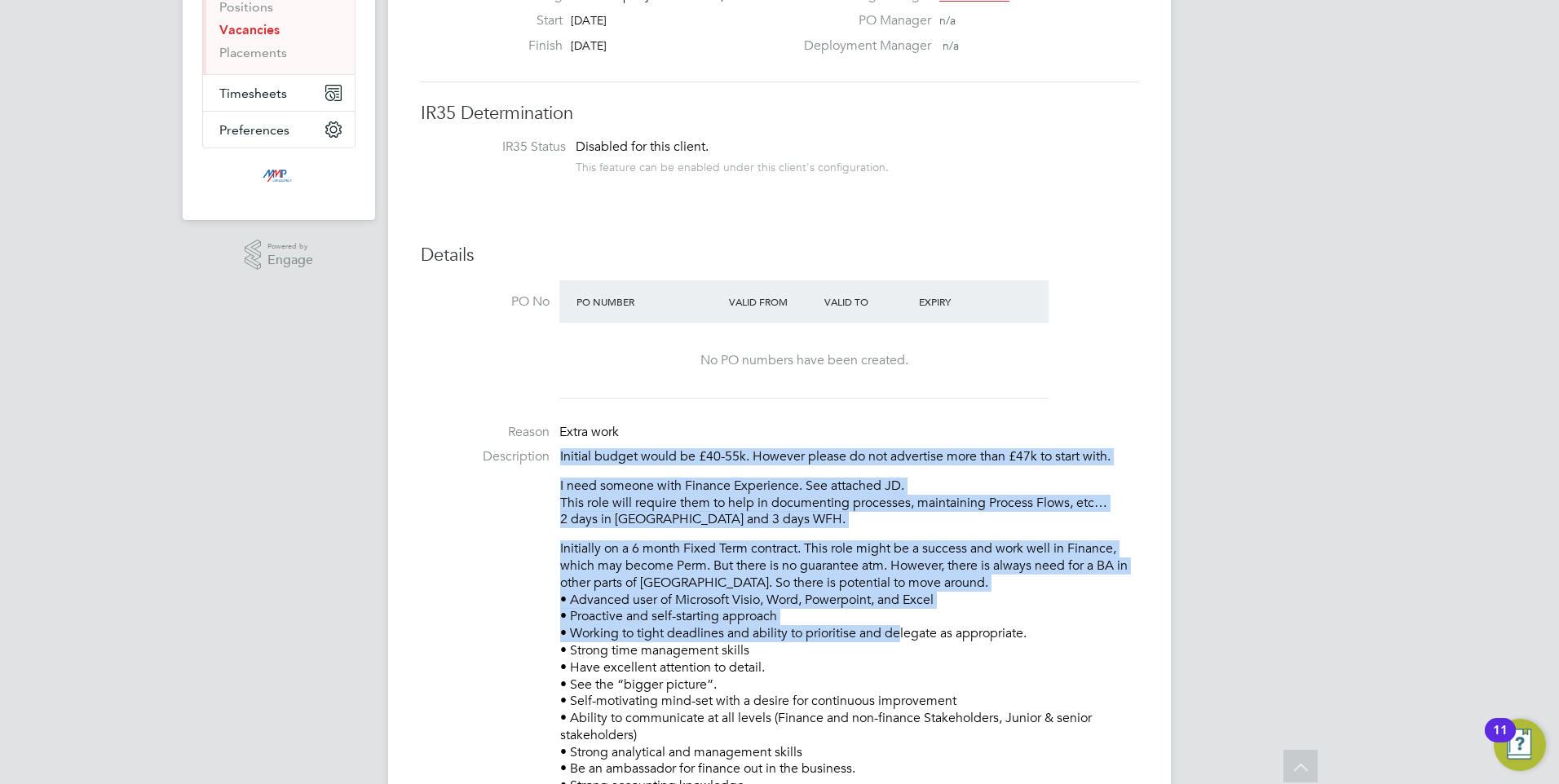
click at [640, 428] on ul "PO No PO Number Valid From Valid To Expiry No PO numbers have been created. Rea…" at bounding box center [779, 713] width 718 height 866
click at [809, 603] on p "Initially on a 6 month Fixed Term contract. This role might be a success and wo…" at bounding box center [849, 702] width 578 height 322
click at [601, 450] on div "Initial budget would be £40-55k. However please do not advertise more than £47k…" at bounding box center [849, 655] width 578 height 414
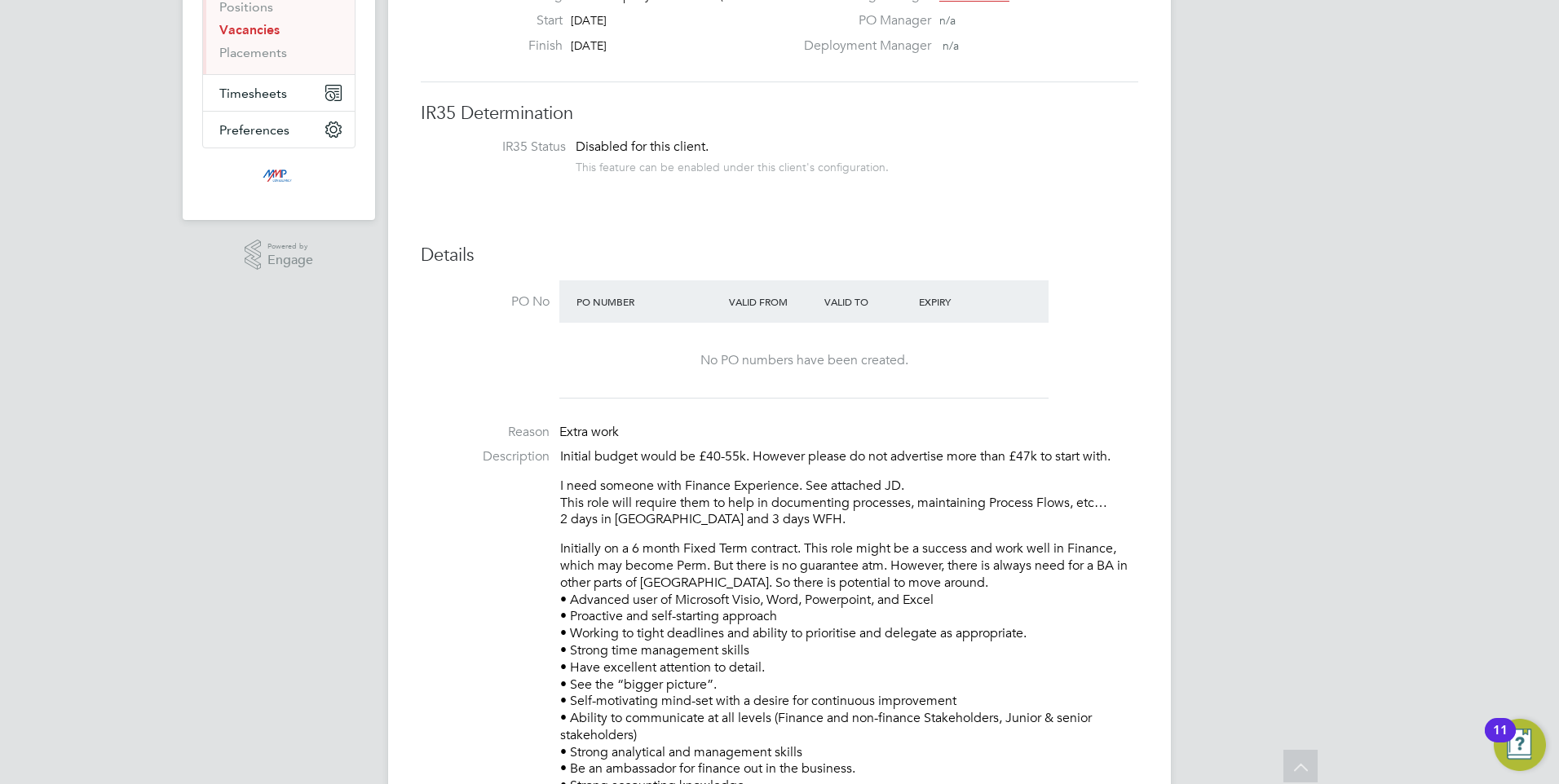
click at [847, 650] on p "Initially on a 6 month Fixed Term contract. This role might be a success and wo…" at bounding box center [849, 702] width 578 height 322
click at [551, 400] on ul "PO No PO Number Valid From Valid To Expiry No PO numbers have been created. Rea…" at bounding box center [779, 713] width 718 height 866
click at [717, 523] on p "I need someone with Finance Experience. See attached JD. This role will require…" at bounding box center [849, 503] width 578 height 50
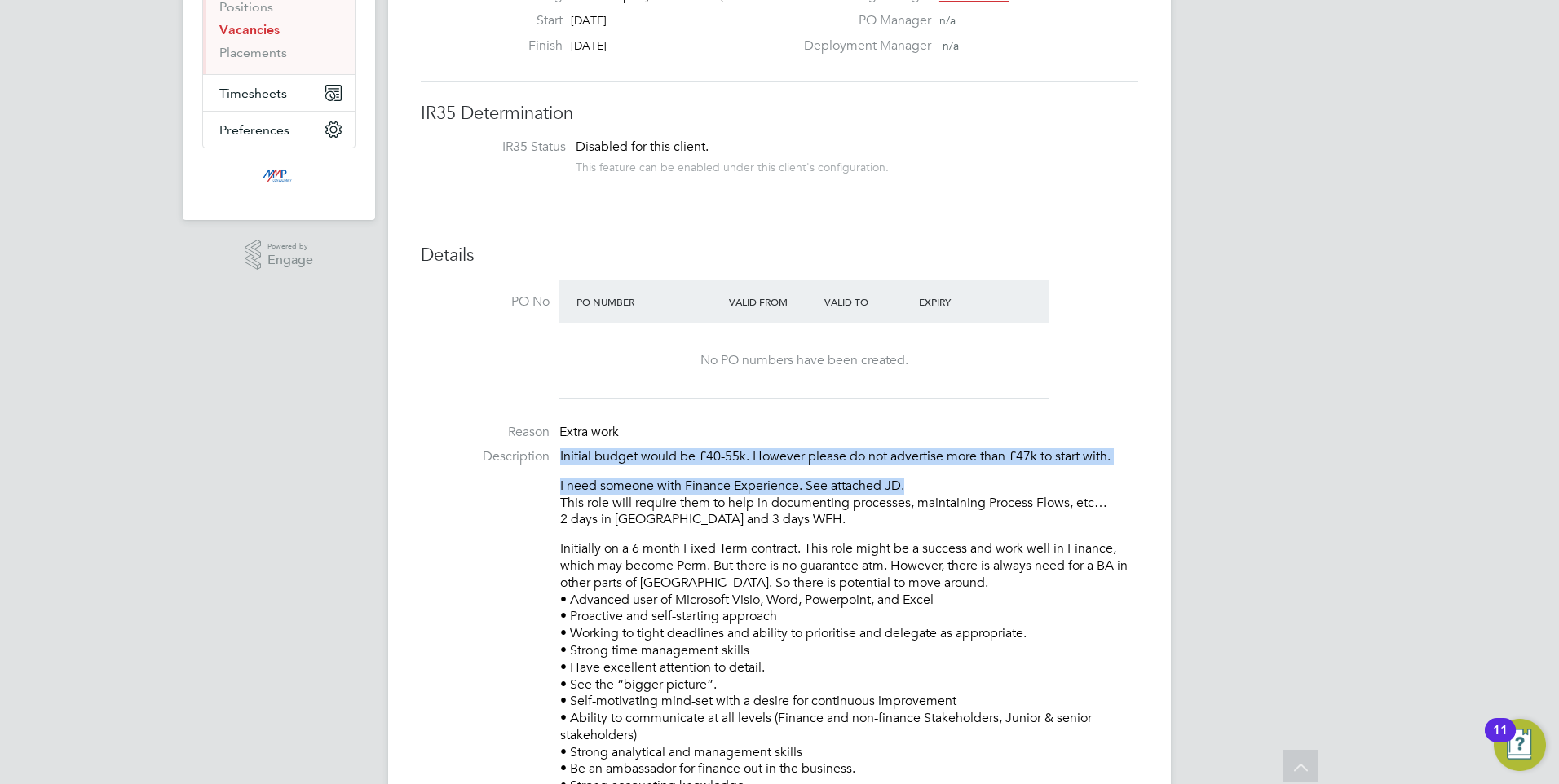
click at [1089, 482] on ul "PO No PO Number Valid From Valid To Expiry No PO numbers have been created. Rea…" at bounding box center [779, 713] width 718 height 866
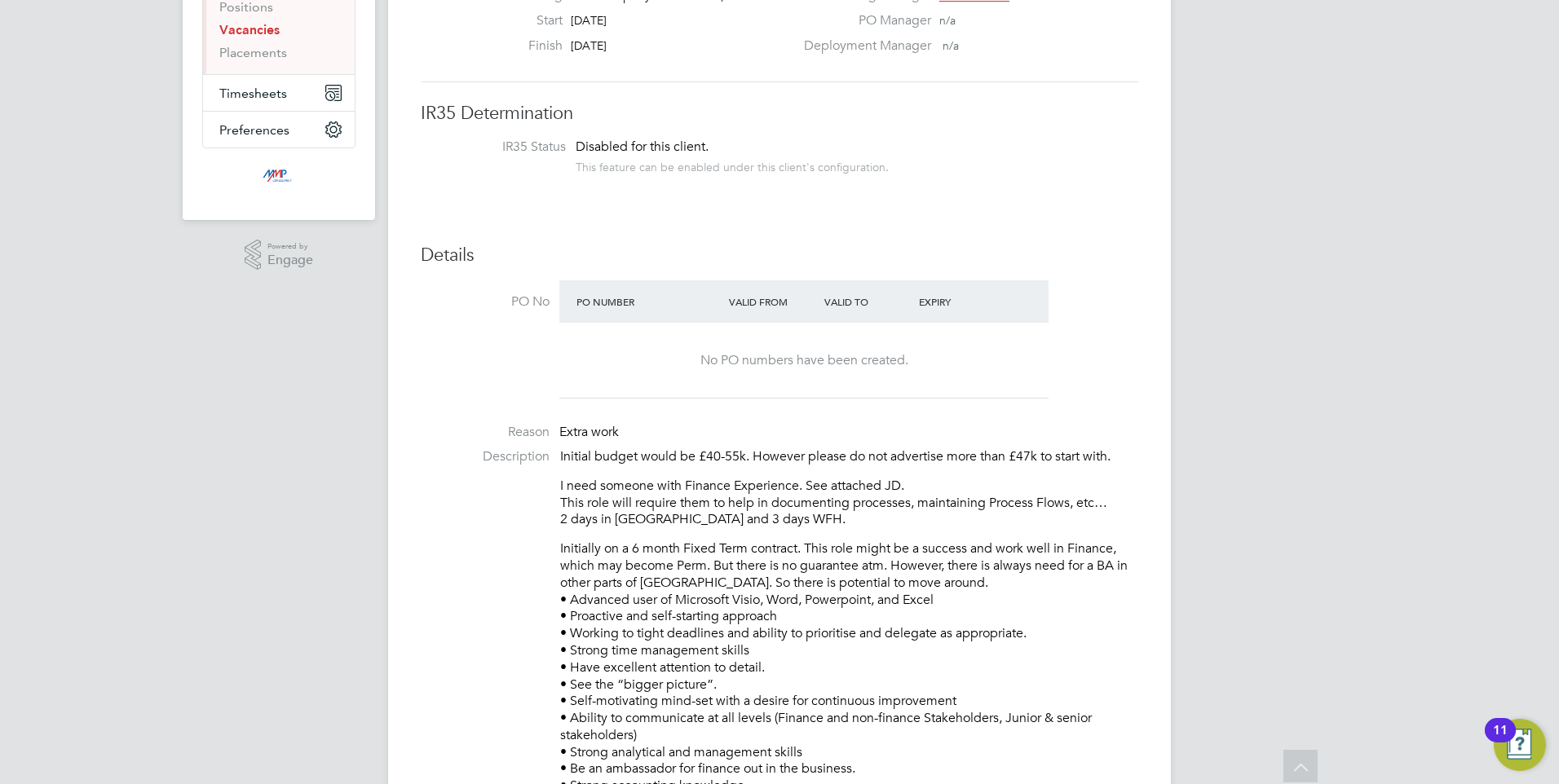
click at [897, 646] on p "Initially on a 6 month Fixed Term contract. This role might be a success and wo…" at bounding box center [849, 702] width 578 height 322
click at [557, 431] on ul "PO No PO Number Valid From Valid To Expiry No PO numbers have been created. Rea…" at bounding box center [779, 713] width 718 height 866
click at [648, 468] on div "Initial budget would be £40-55k. However please do not advertise more than £47k…" at bounding box center [849, 655] width 578 height 414
click at [772, 676] on ul "PO No PO Number Valid From Valid To Expiry No PO numbers have been created. Rea…" at bounding box center [779, 713] width 718 height 866
click at [779, 690] on p "Initially on a 6 month Fixed Term contract. This role might be a success and wo…" at bounding box center [849, 702] width 578 height 322
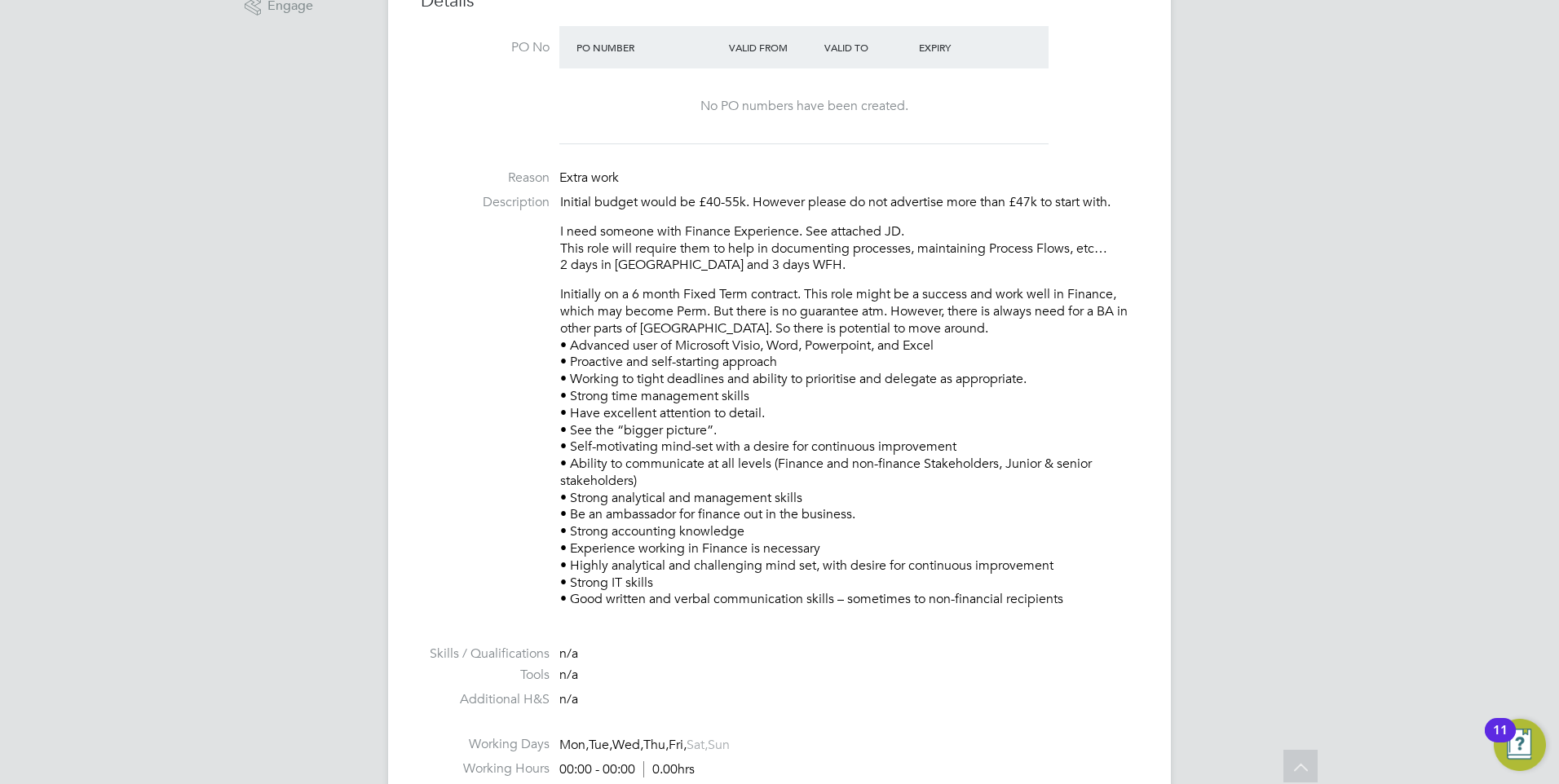
scroll to position [327, 0]
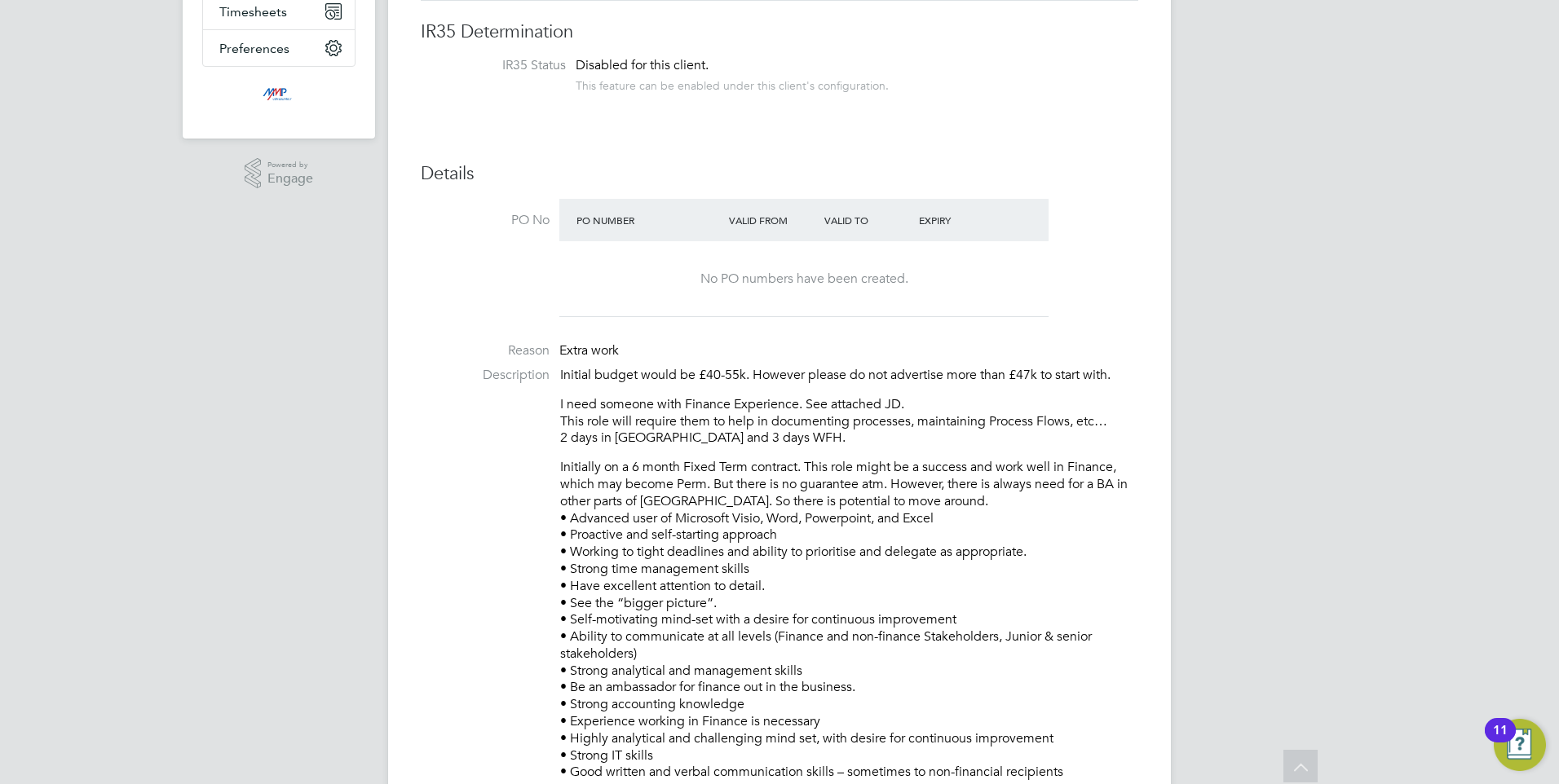
drag, startPoint x: 1125, startPoint y: 675, endPoint x: 591, endPoint y: 344, distance: 628.3
click at [591, 344] on ul "PO No PO Number Valid From Valid To Expiry No PO numbers have been created. Rea…" at bounding box center [779, 632] width 718 height 866
drag, startPoint x: 591, startPoint y: 344, endPoint x: 767, endPoint y: 495, distance: 231.9
click at [768, 495] on p "Initially on a 6 month Fixed Term contract. This role might be a success and wo…" at bounding box center [849, 620] width 578 height 322
drag, startPoint x: 562, startPoint y: 341, endPoint x: 898, endPoint y: 661, distance: 464.0
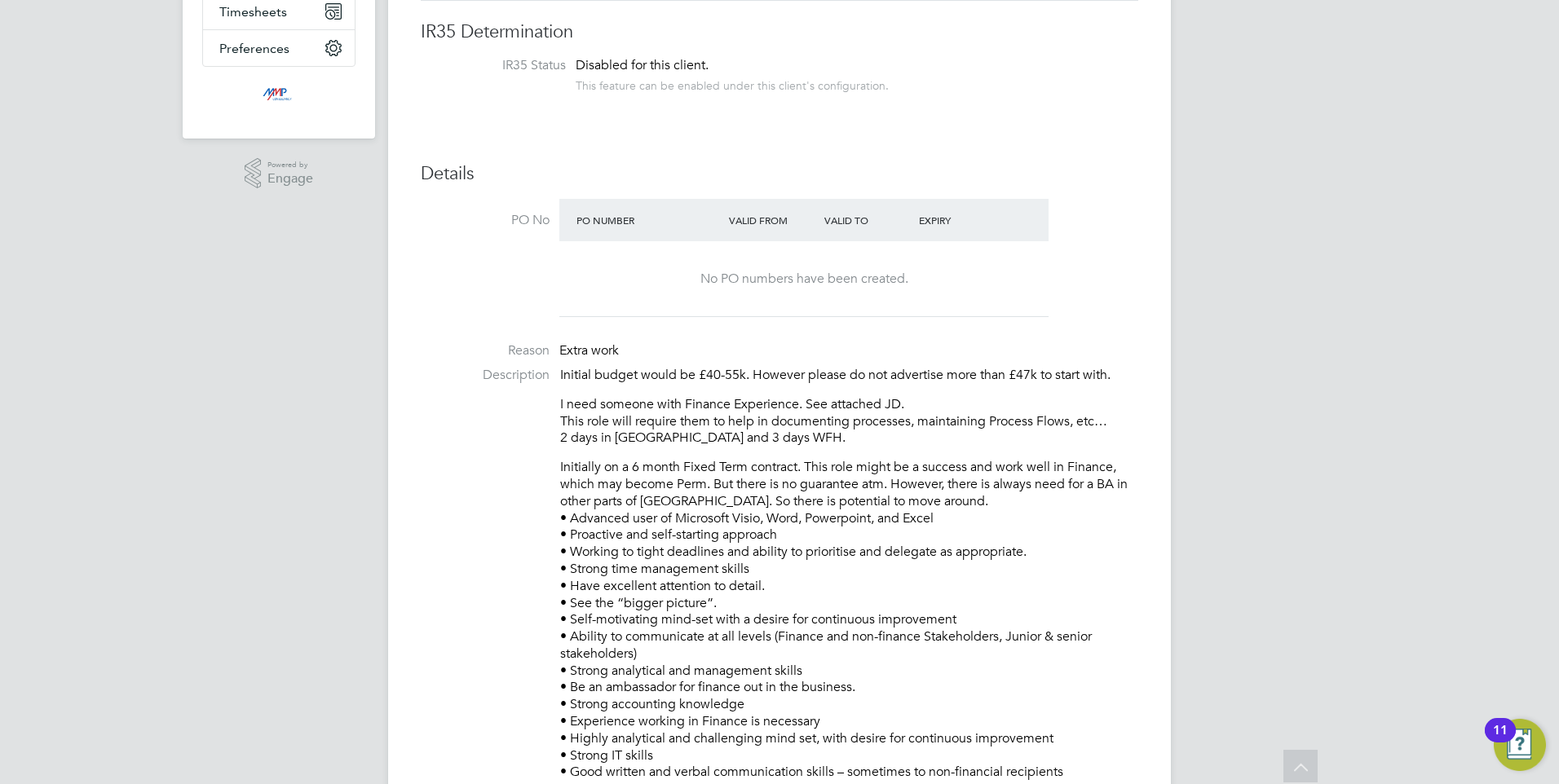
click at [898, 661] on ul "PO No PO Number Valid From Valid To Expiry No PO numbers have been created. Rea…" at bounding box center [779, 632] width 718 height 866
drag, startPoint x: 898, startPoint y: 661, endPoint x: 888, endPoint y: 646, distance: 18.0
click at [888, 646] on p "Initially on a 6 month Fixed Term contract. This role might be a success and wo…" at bounding box center [849, 620] width 578 height 322
drag, startPoint x: 558, startPoint y: 349, endPoint x: 810, endPoint y: 673, distance: 410.5
click at [810, 673] on ul "PO No PO Number Valid From Valid To Expiry No PO numbers have been created. Rea…" at bounding box center [779, 632] width 718 height 866
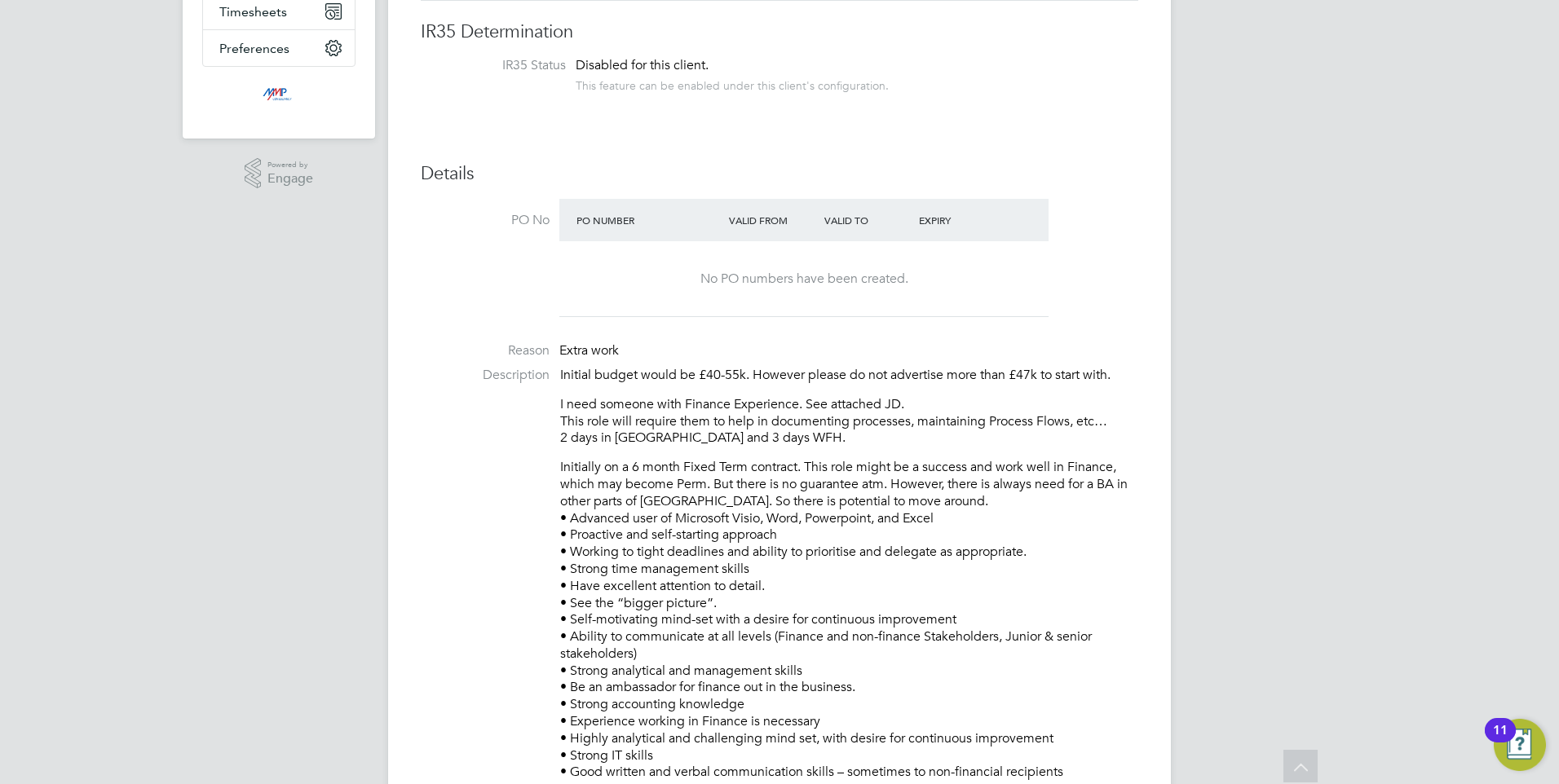
drag, startPoint x: 810, startPoint y: 673, endPoint x: 755, endPoint y: 639, distance: 64.7
click at [755, 639] on p "Initially on a 6 month Fixed Term contract. This role might be a success and wo…" at bounding box center [849, 620] width 578 height 322
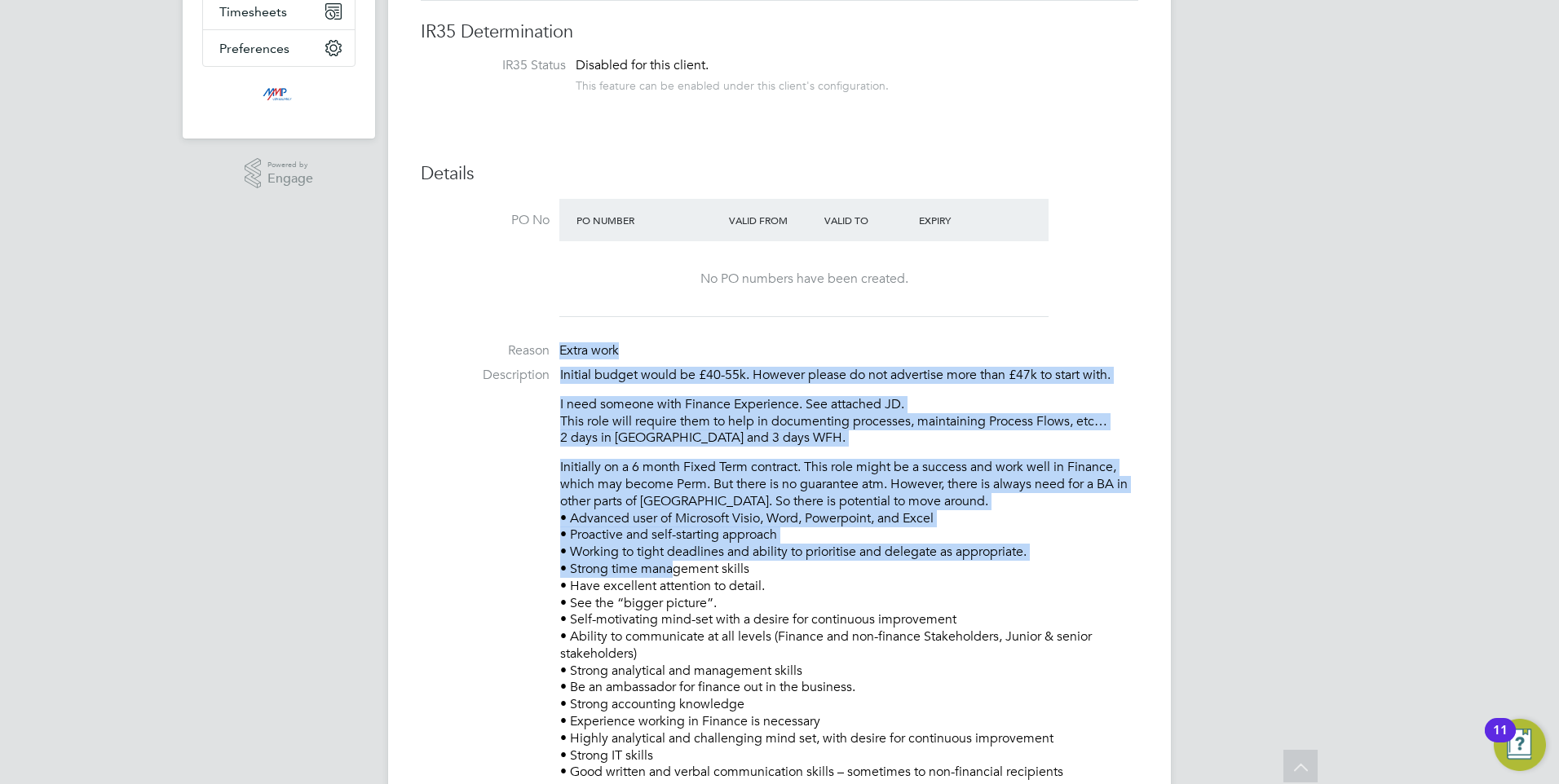
drag, startPoint x: 651, startPoint y: 525, endPoint x: 554, endPoint y: 353, distance: 197.5
click at [554, 353] on ul "PO No PO Number Valid From Valid To Expiry No PO numbers have been created. Rea…" at bounding box center [779, 632] width 718 height 866
drag, startPoint x: 554, startPoint y: 353, endPoint x: 696, endPoint y: 454, distance: 174.3
click at [696, 454] on div "Initial budget would be £40-55k. However please do not advertise more than £47k…" at bounding box center [849, 573] width 578 height 414
drag, startPoint x: 798, startPoint y: 607, endPoint x: 617, endPoint y: 493, distance: 213.9
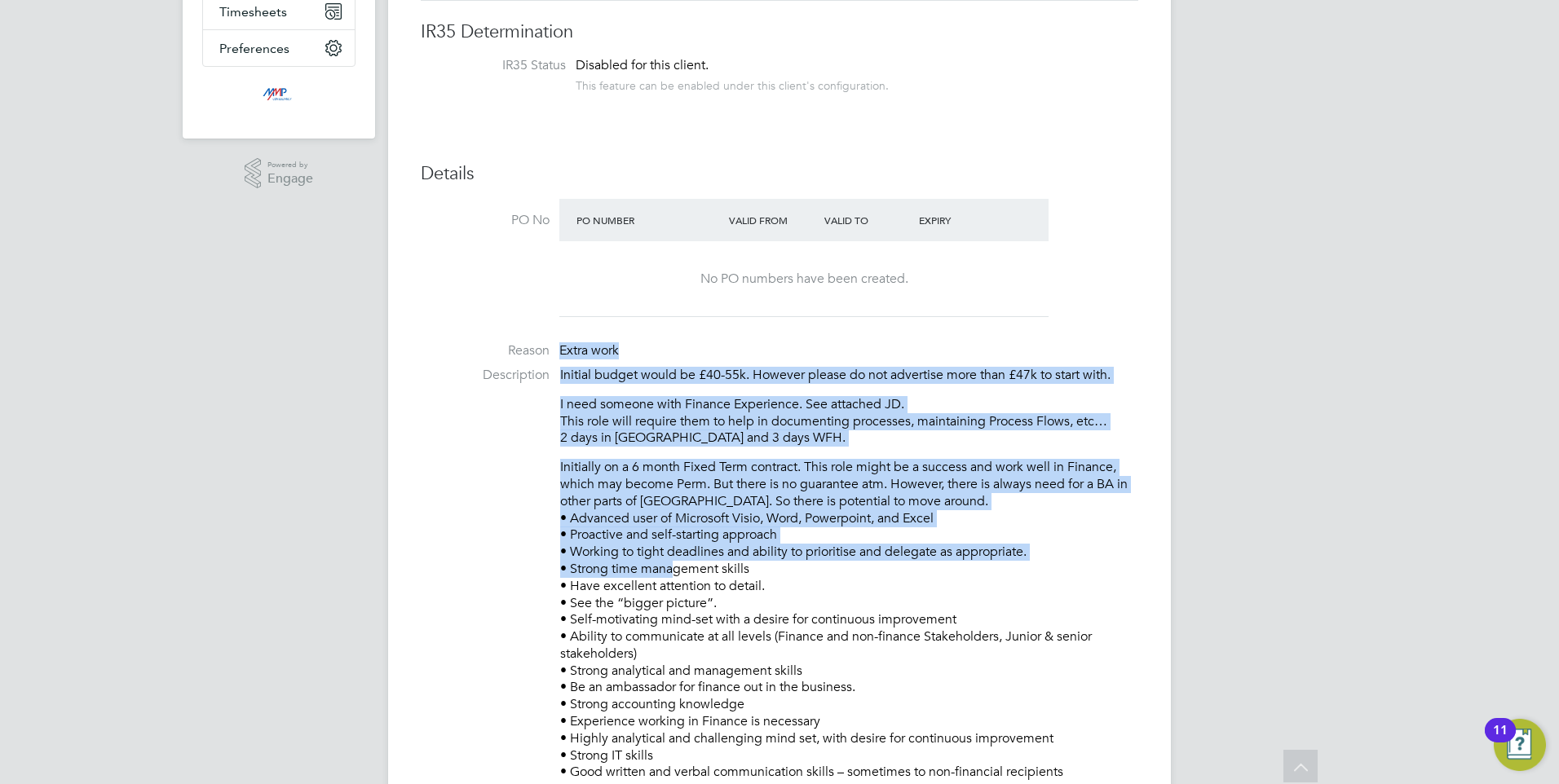
click at [617, 493] on p "Initially on a 6 month Fixed Term contract. This role might be a success and wo…" at bounding box center [849, 620] width 578 height 322
drag, startPoint x: 617, startPoint y: 493, endPoint x: 730, endPoint y: 602, distance: 157.0
click at [730, 602] on p "Initially on a 6 month Fixed Term contract. This role might be a success and wo…" at bounding box center [849, 620] width 578 height 322
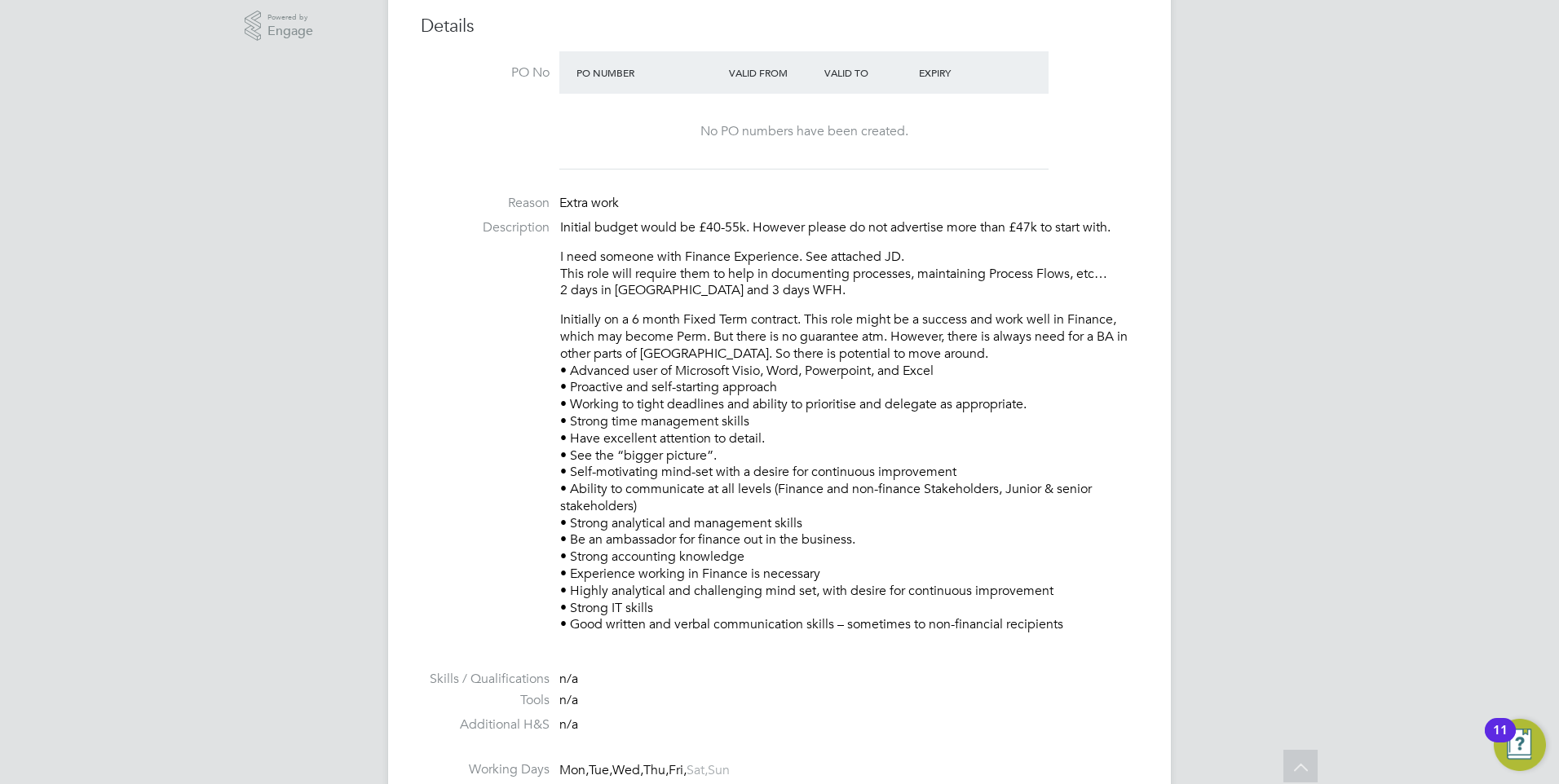
scroll to position [489, 0]
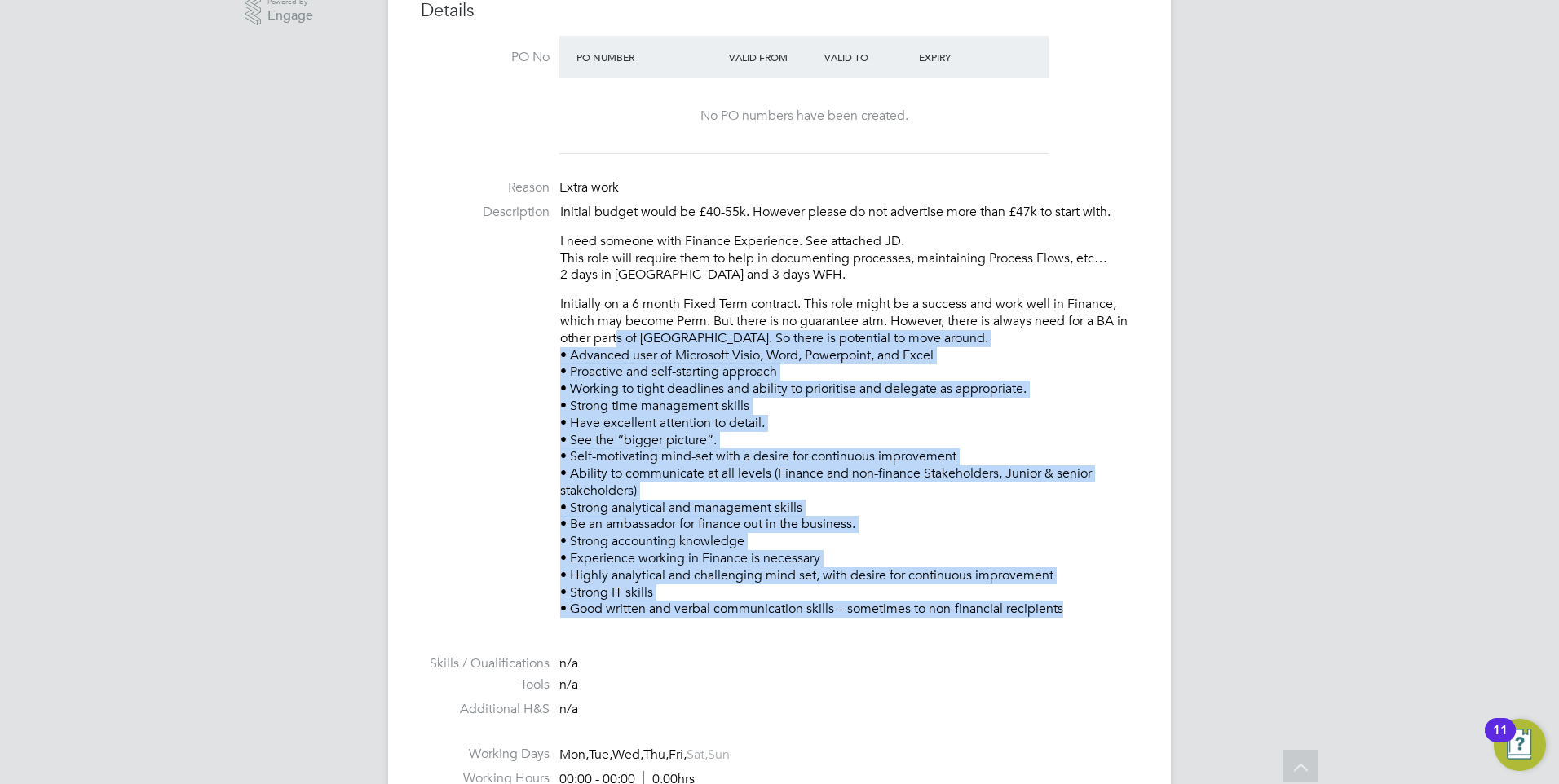
drag, startPoint x: 618, startPoint y: 347, endPoint x: 915, endPoint y: 651, distance: 425.0
click at [915, 651] on ul "PO No PO Number Valid From Valid To Expiry No PO numbers have been created. Rea…" at bounding box center [779, 469] width 718 height 866
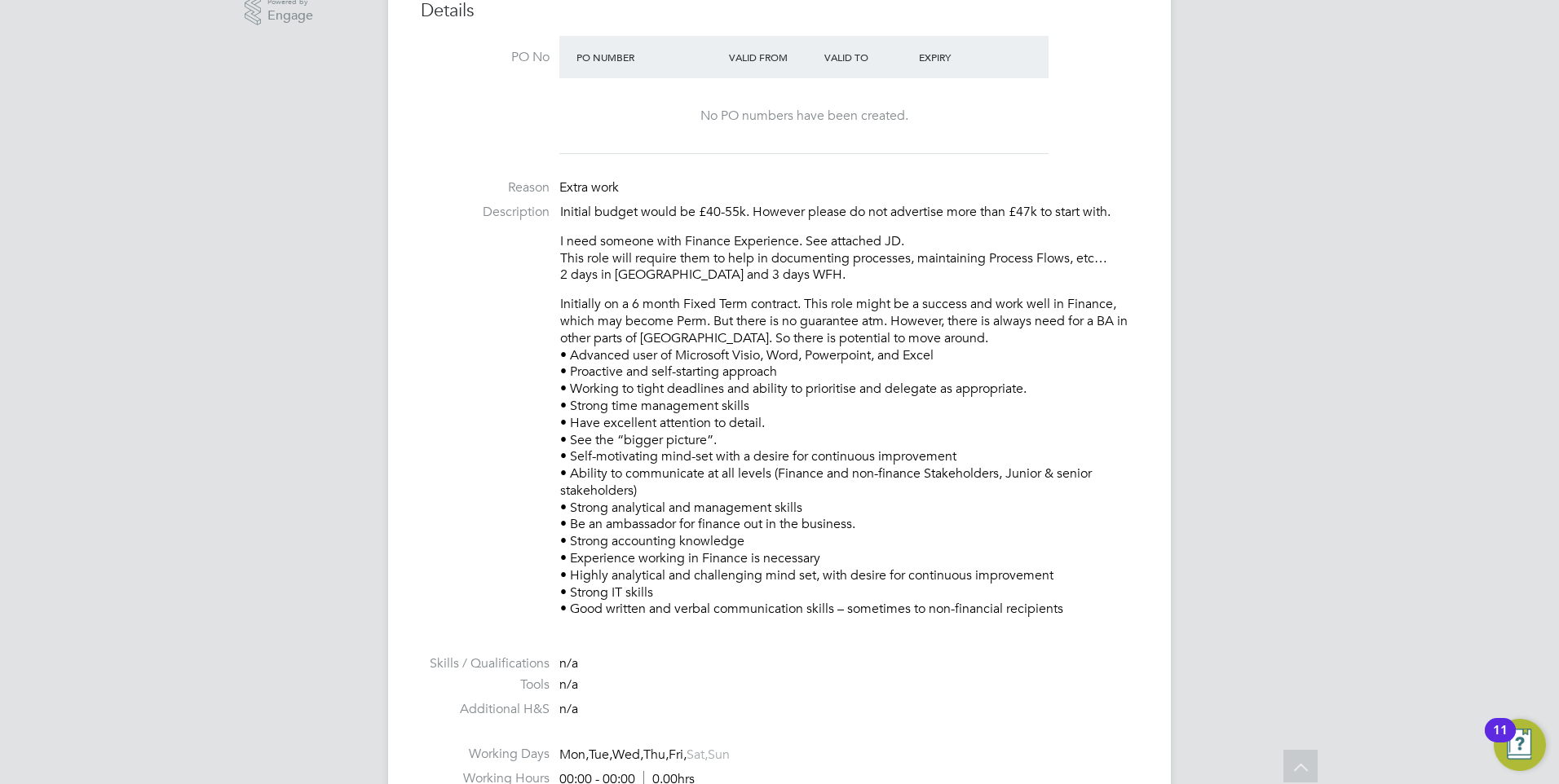
drag, startPoint x: 915, startPoint y: 651, endPoint x: 873, endPoint y: 639, distance: 43.7
click at [906, 649] on li at bounding box center [779, 645] width 718 height 21
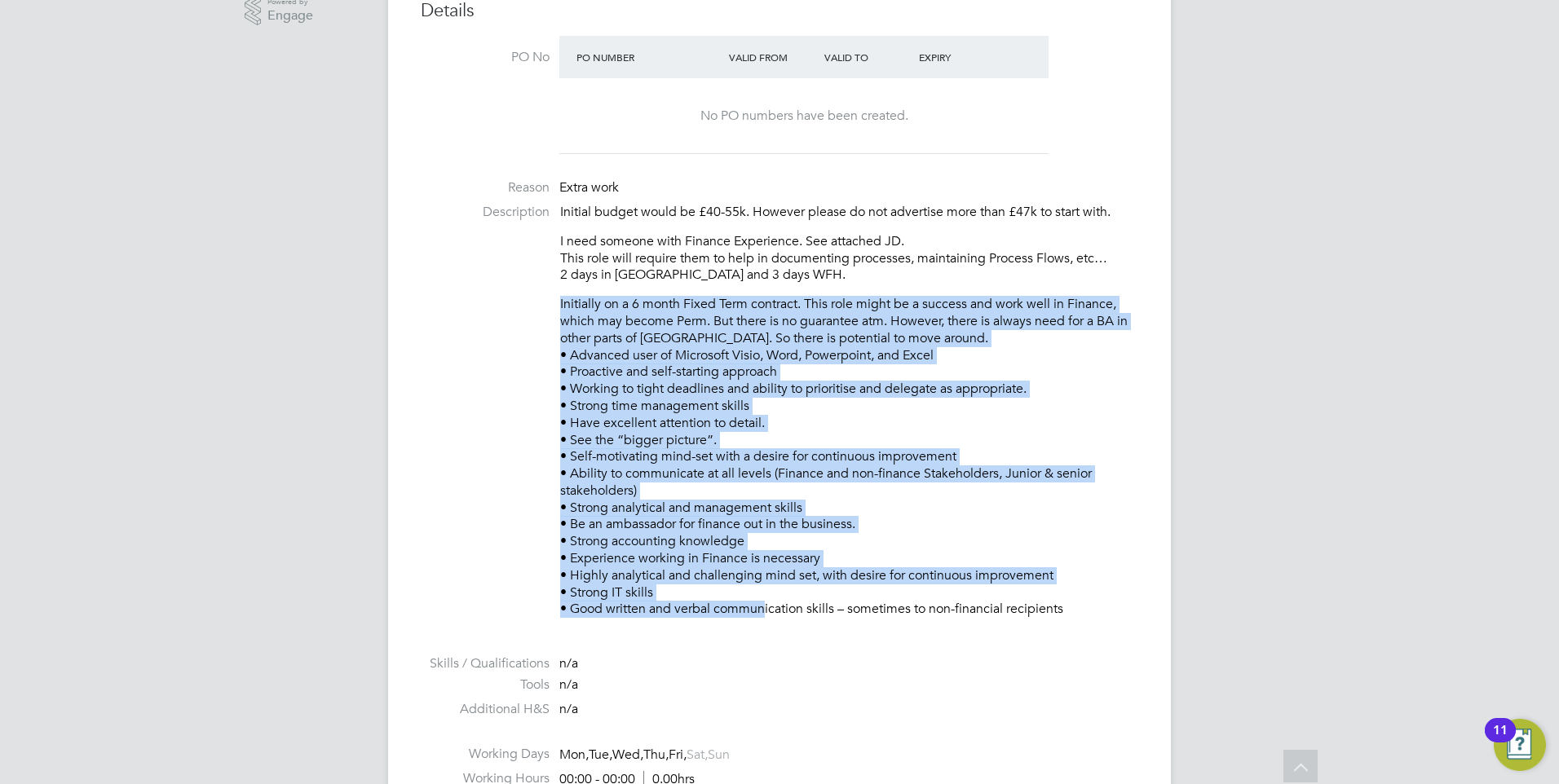
drag, startPoint x: 634, startPoint y: 453, endPoint x: 534, endPoint y: 316, distance: 169.6
click at [534, 316] on li "Description Initial budget would be £40-55k. However please do not advertise mo…" at bounding box center [779, 419] width 718 height 431
click at [871, 555] on p "Initially on a 6 month Fixed Term contract. This role might be a success and wo…" at bounding box center [849, 457] width 578 height 322
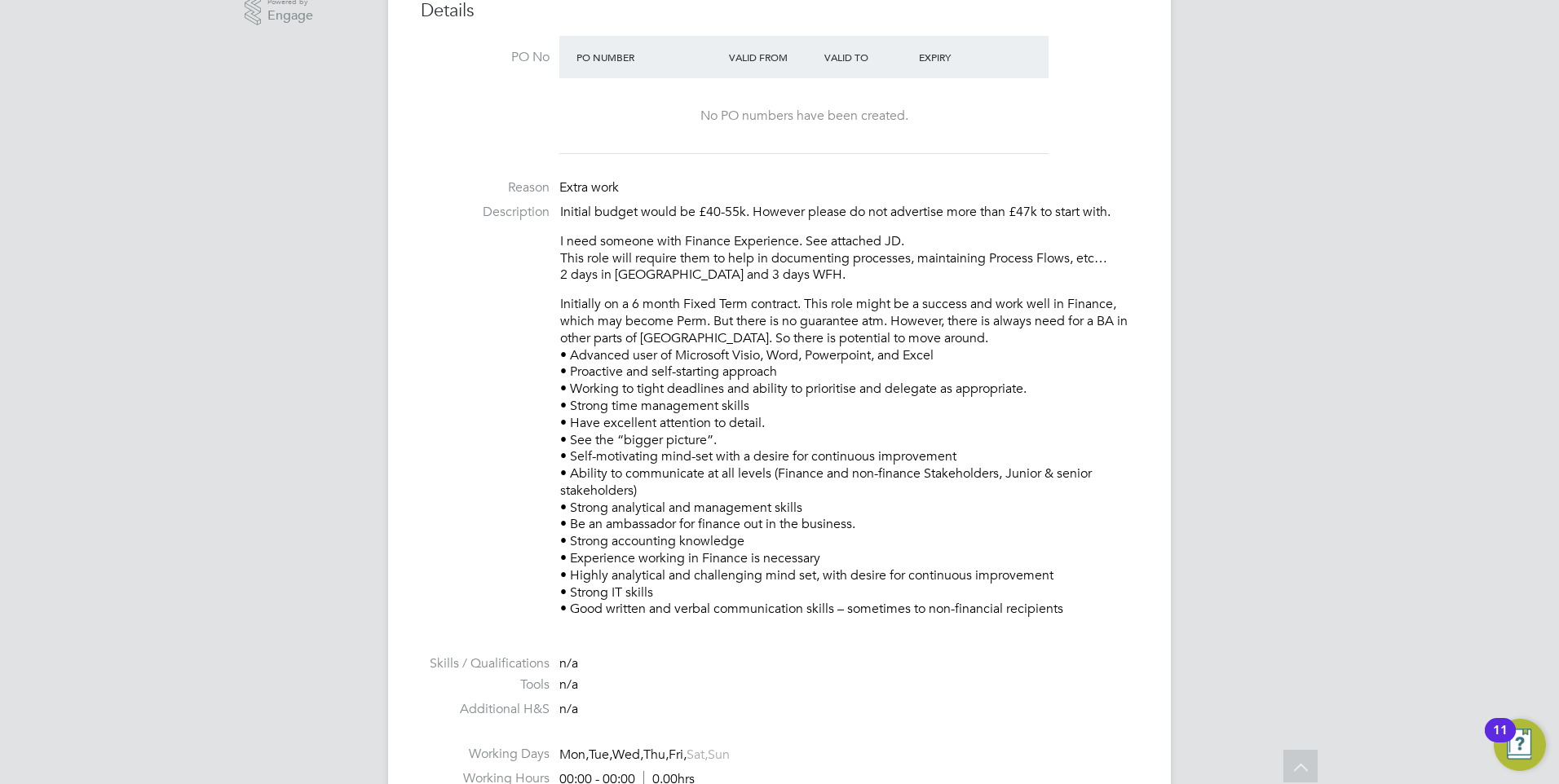
scroll to position [734, 0]
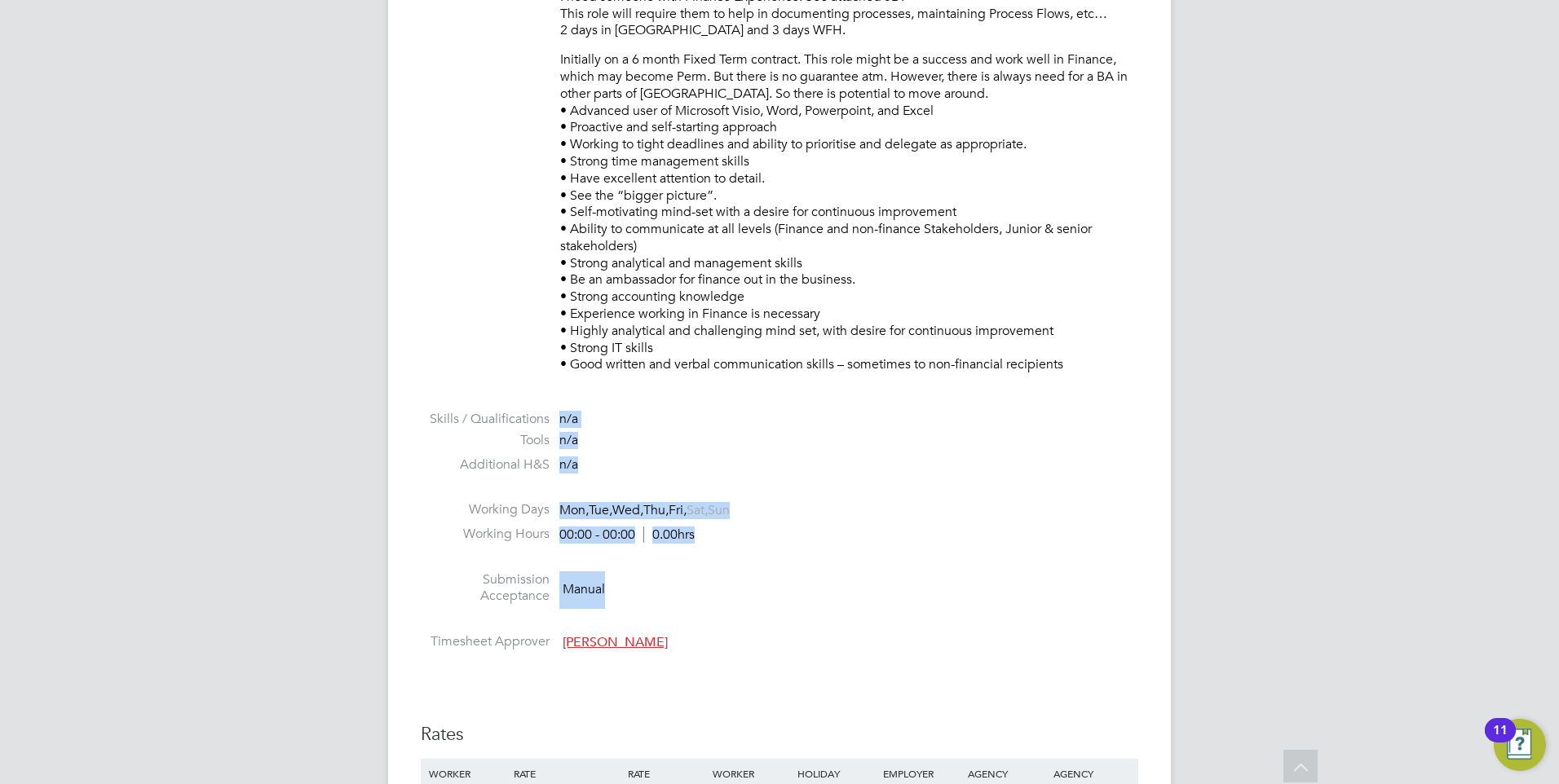
drag, startPoint x: 827, startPoint y: 576, endPoint x: 536, endPoint y: 434, distance: 323.8
click at [536, 434] on ul "PO No PO Number Valid From Valid To Expiry No PO numbers have been created. Rea…" at bounding box center [779, 224] width 718 height 866
drag, startPoint x: 536, startPoint y: 434, endPoint x: 839, endPoint y: 549, distance: 324.1
click at [839, 549] on li "Working Hours 00:00 - 00:00 0.00hrs" at bounding box center [779, 537] width 718 height 24
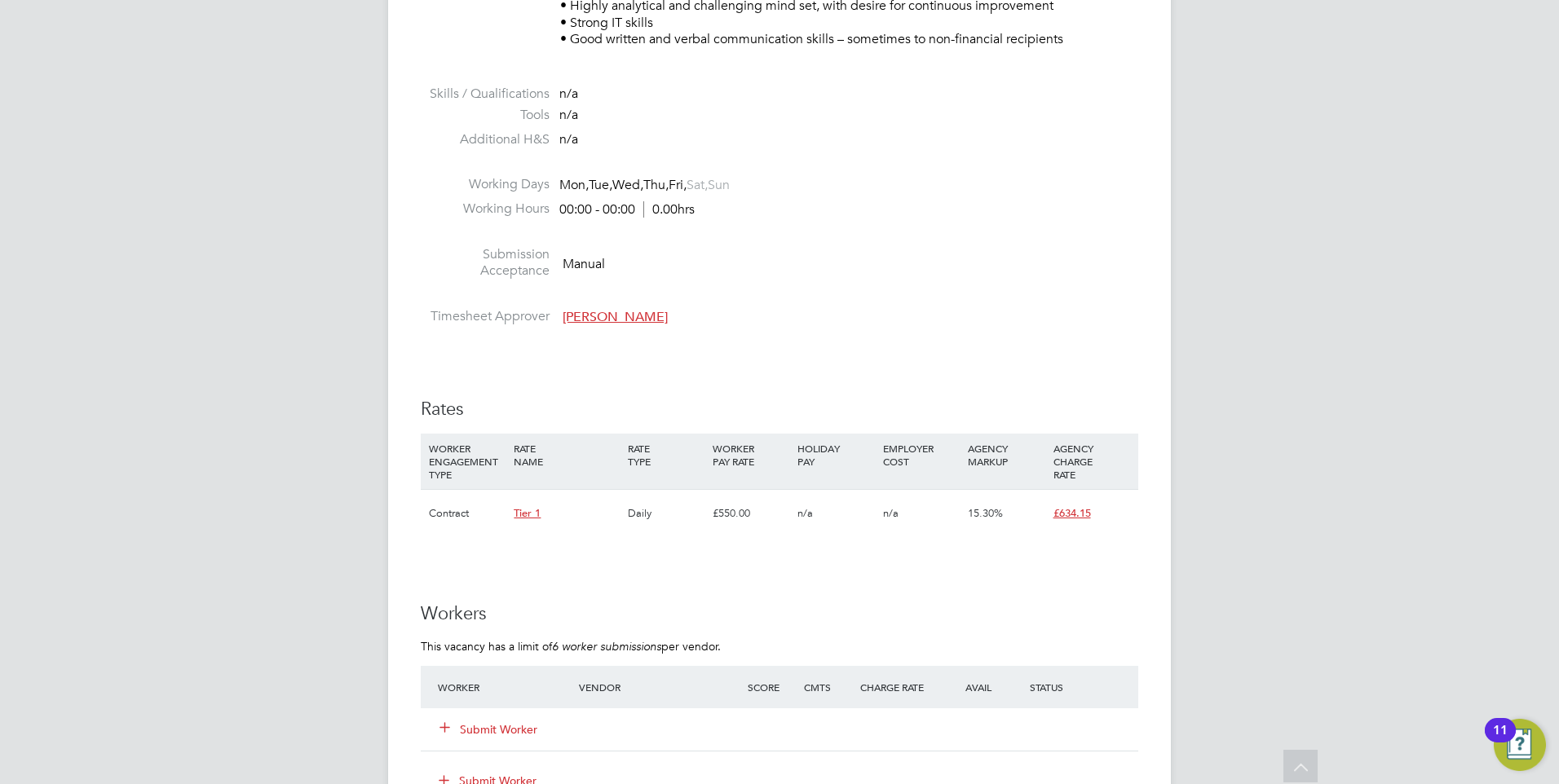
scroll to position [1060, 0]
drag, startPoint x: 950, startPoint y: 621, endPoint x: 504, endPoint y: 439, distance: 481.7
click at [504, 439] on div "IR35 Determination IR35 Status Disabled for this client. This feature can be en…" at bounding box center [779, 351] width 718 height 2130
drag, startPoint x: 504, startPoint y: 439, endPoint x: 864, endPoint y: 595, distance: 392.3
click at [863, 594] on div "IR35 Determination IR35 Status Disabled for this client. This feature can be en…" at bounding box center [779, 351] width 718 height 2130
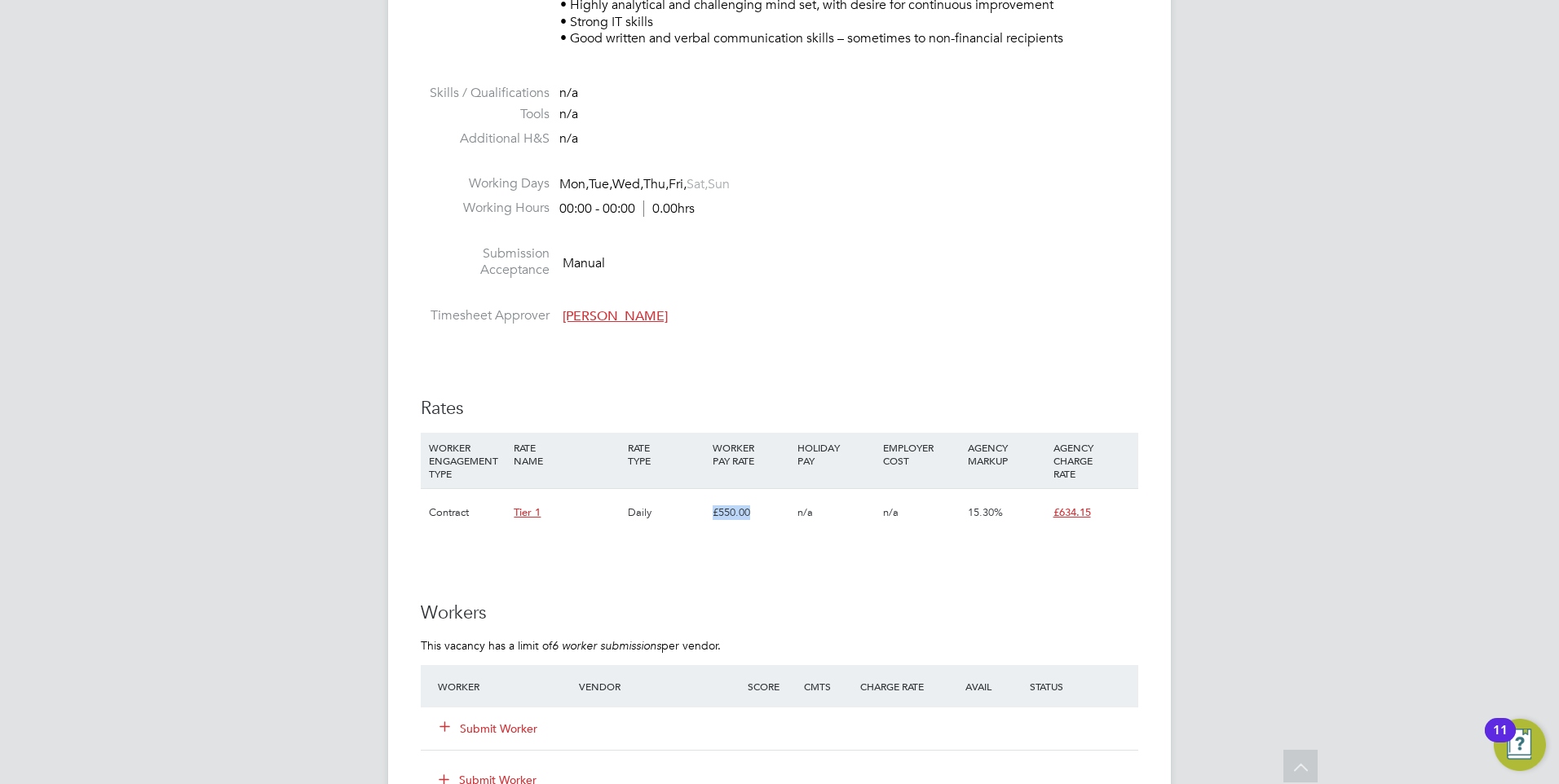
drag, startPoint x: 650, startPoint y: 520, endPoint x: 751, endPoint y: 515, distance: 101.1
click at [751, 515] on div "Contract Tier 1 Daily £550.00 n/a n/a 15.30% £634.15" at bounding box center [779, 512] width 718 height 48
drag, startPoint x: 751, startPoint y: 515, endPoint x: 739, endPoint y: 552, distance: 38.9
click at [751, 545] on div "IR35 Determination IR35 Status Disabled for this client. This feature can be en…" at bounding box center [779, 351] width 718 height 2130
drag, startPoint x: 397, startPoint y: 517, endPoint x: 1105, endPoint y: 531, distance: 708.1
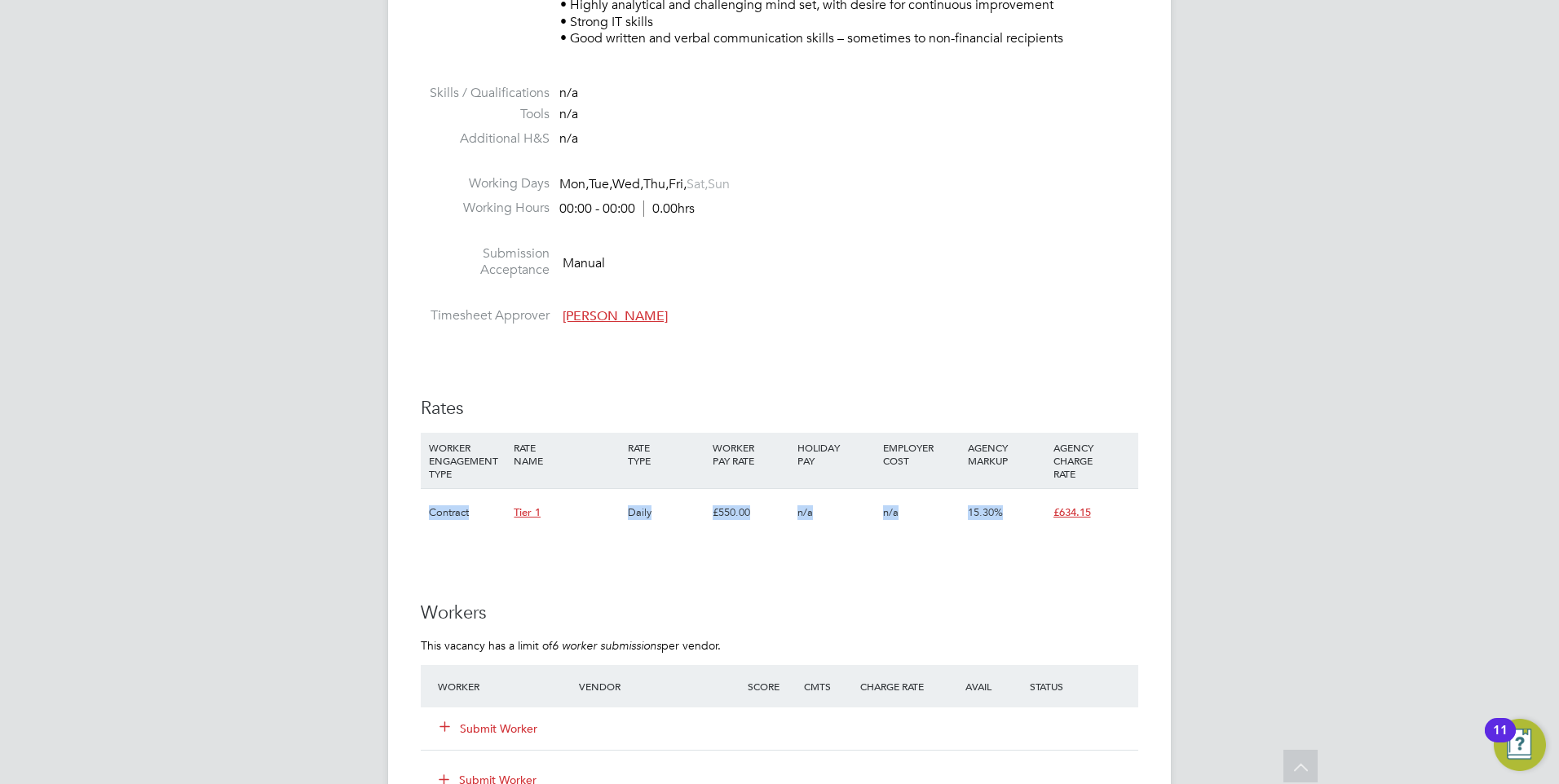
click at [1105, 531] on div "Vacancy Details Unfollow 1 x Business Analyst WC - V177739 Confirmed 0 of 1 Dur…" at bounding box center [779, 217] width 782 height 2463
drag, startPoint x: 1105, startPoint y: 531, endPoint x: 987, endPoint y: 598, distance: 135.7
click at [987, 598] on div "IR35 Determination IR35 Status Disabled for this client. This feature can be en…" at bounding box center [779, 351] width 718 height 2130
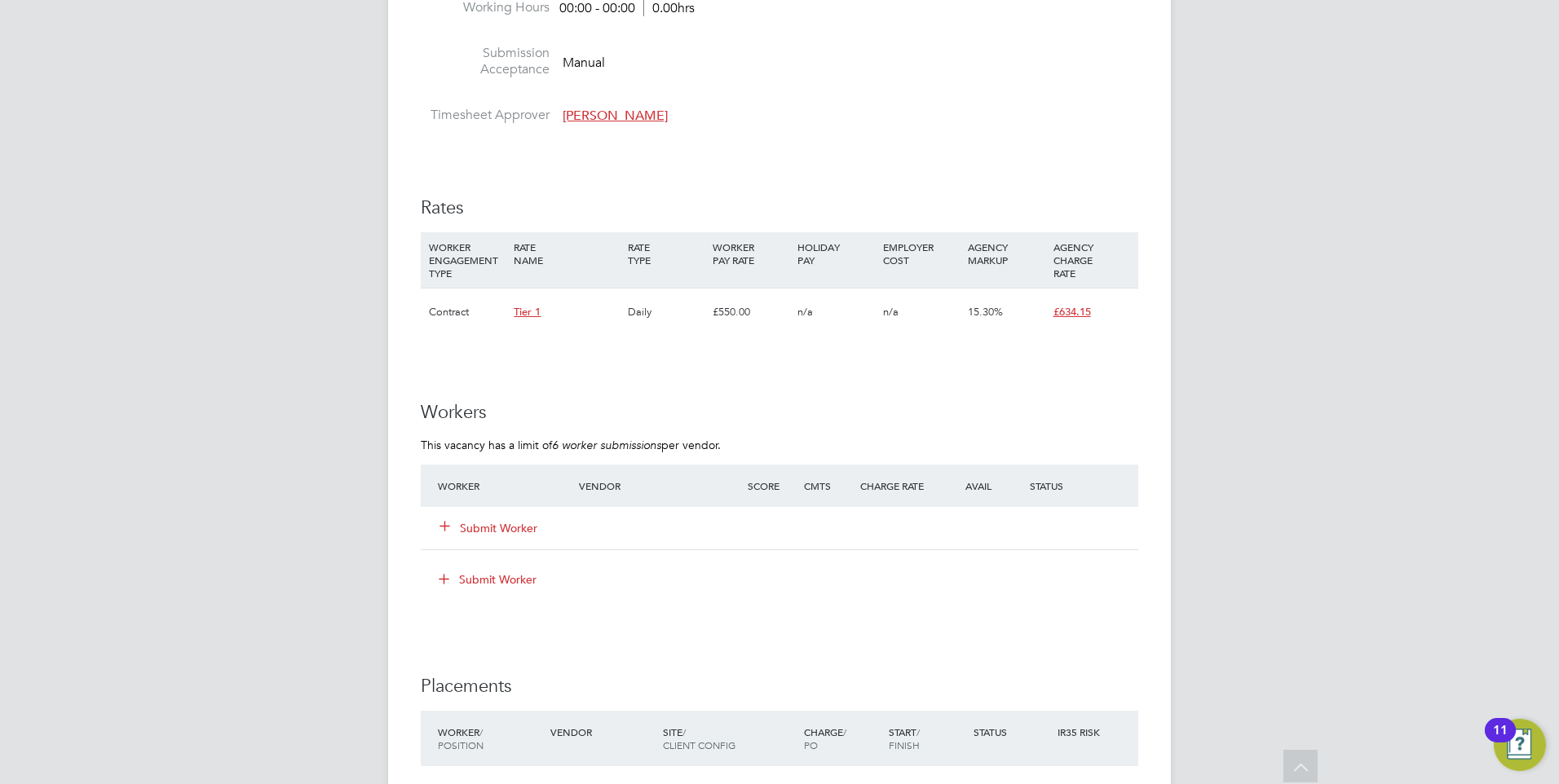
scroll to position [1304, 0]
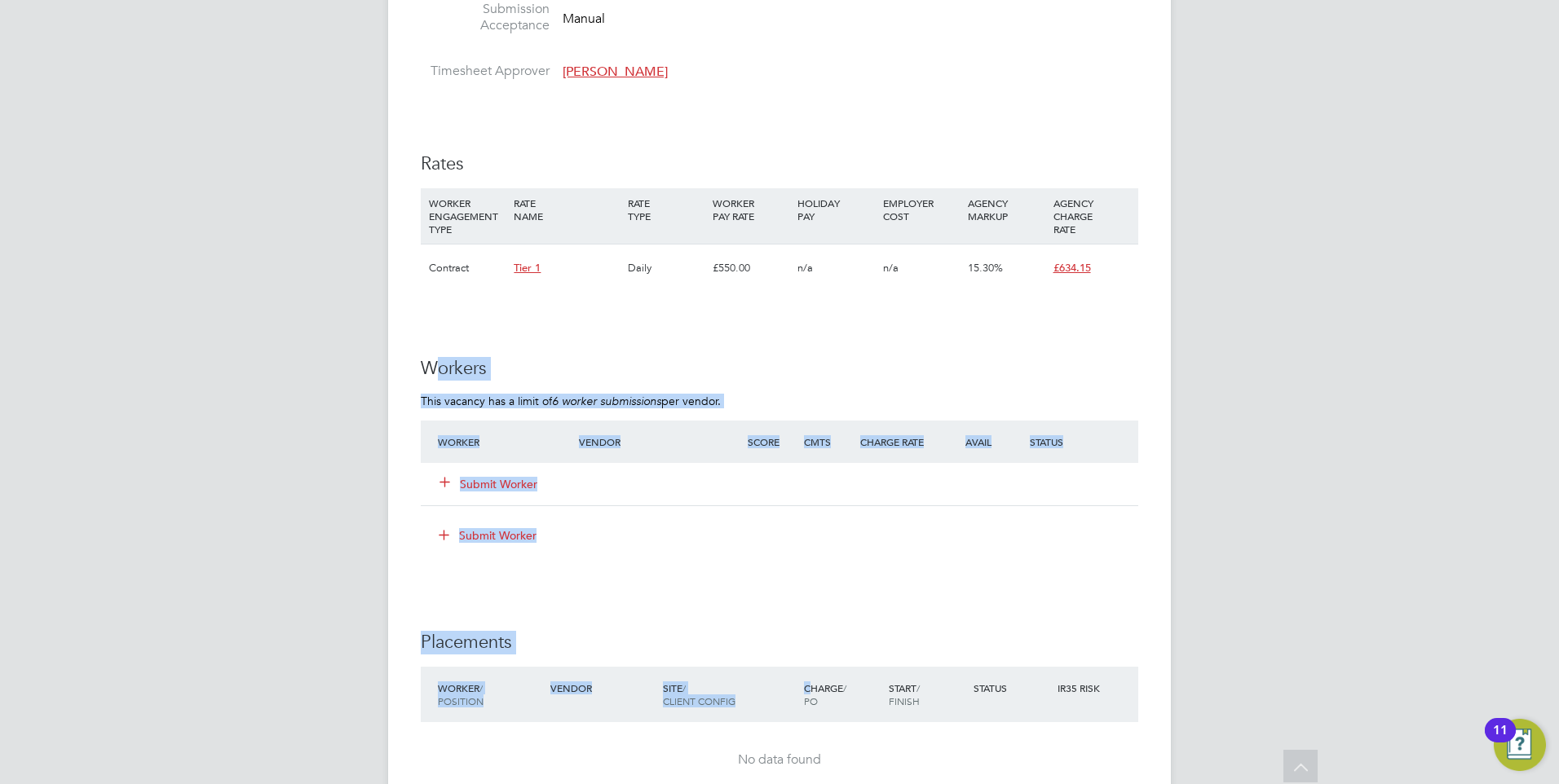
drag, startPoint x: 809, startPoint y: 674, endPoint x: 450, endPoint y: 358, distance: 478.3
click at [450, 358] on div "IR35 Determination IR35 Status Disabled for this client. This feature can be en…" at bounding box center [779, 107] width 718 height 2130
drag, startPoint x: 450, startPoint y: 358, endPoint x: 707, endPoint y: 372, distance: 257.4
click at [707, 372] on h3 "Workers" at bounding box center [779, 368] width 718 height 24
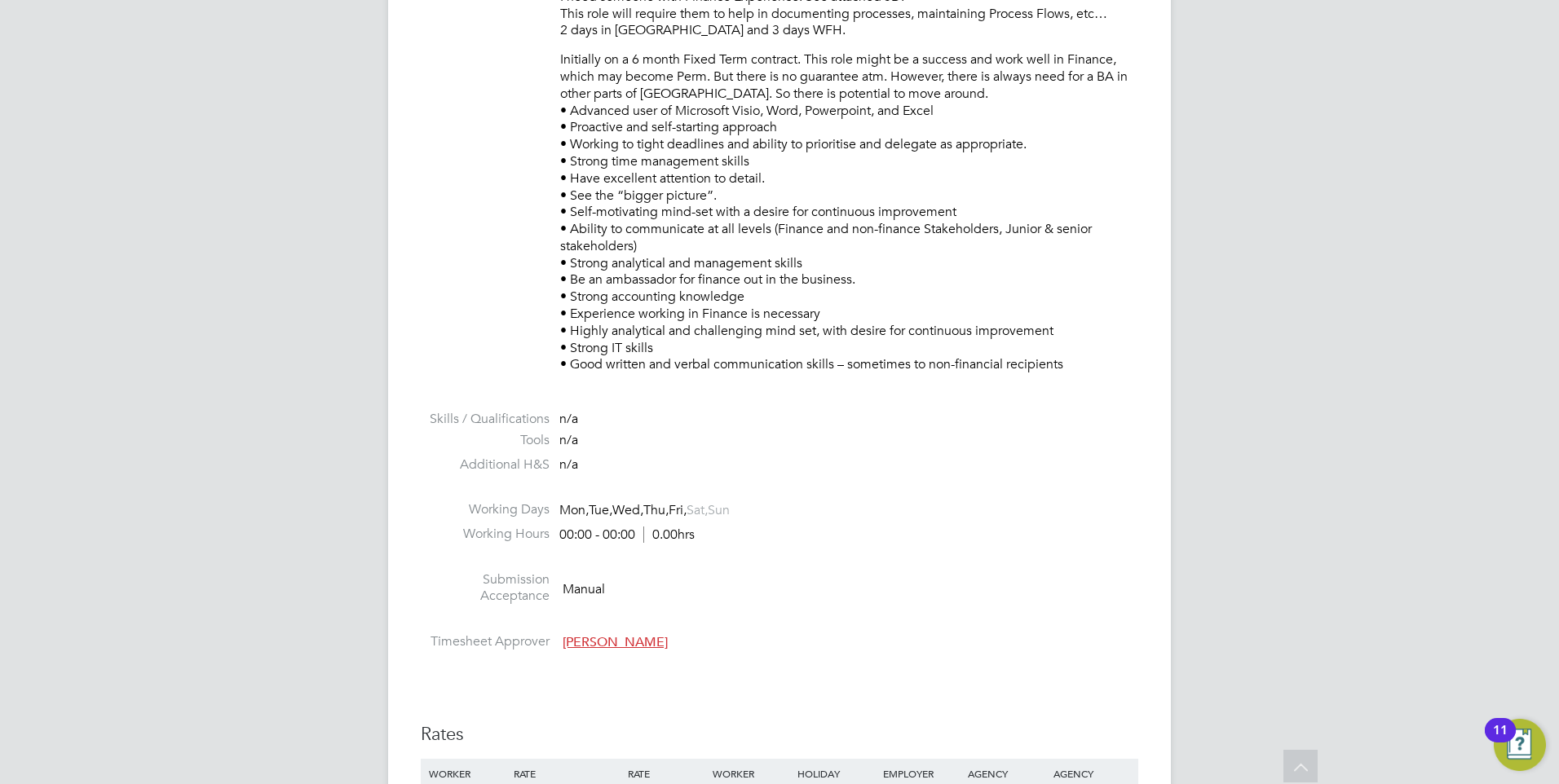
scroll to position [327, 0]
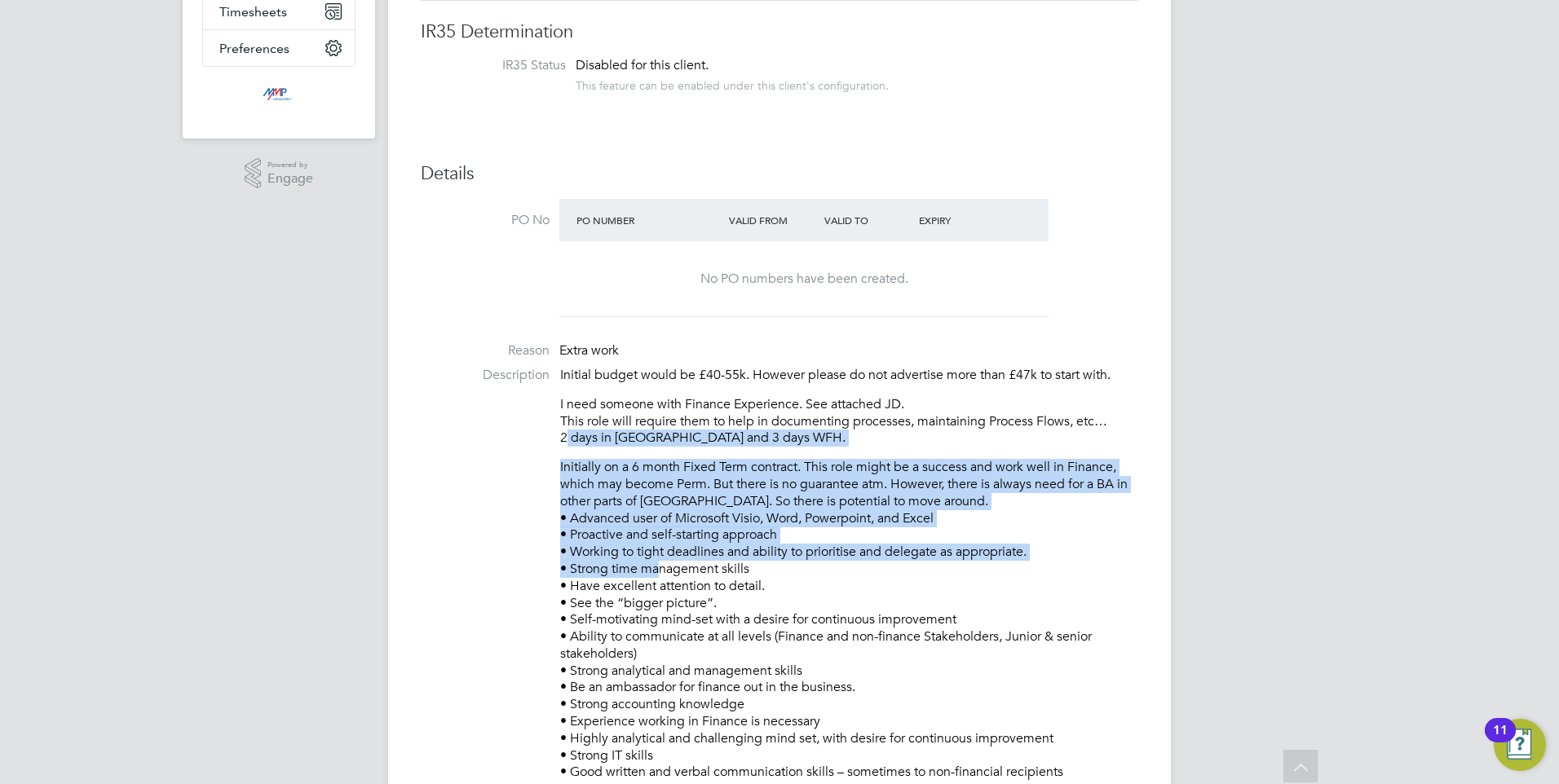
drag, startPoint x: 655, startPoint y: 568, endPoint x: 492, endPoint y: 436, distance: 209.7
click at [492, 436] on li "Description Initial budget would be £40-55k. However please do not advertise mo…" at bounding box center [779, 582] width 718 height 431
drag, startPoint x: 492, startPoint y: 436, endPoint x: 639, endPoint y: 521, distance: 169.8
click at [639, 521] on p "Initially on a 6 month Fixed Term contract. This role might be a success and wo…" at bounding box center [849, 620] width 578 height 322
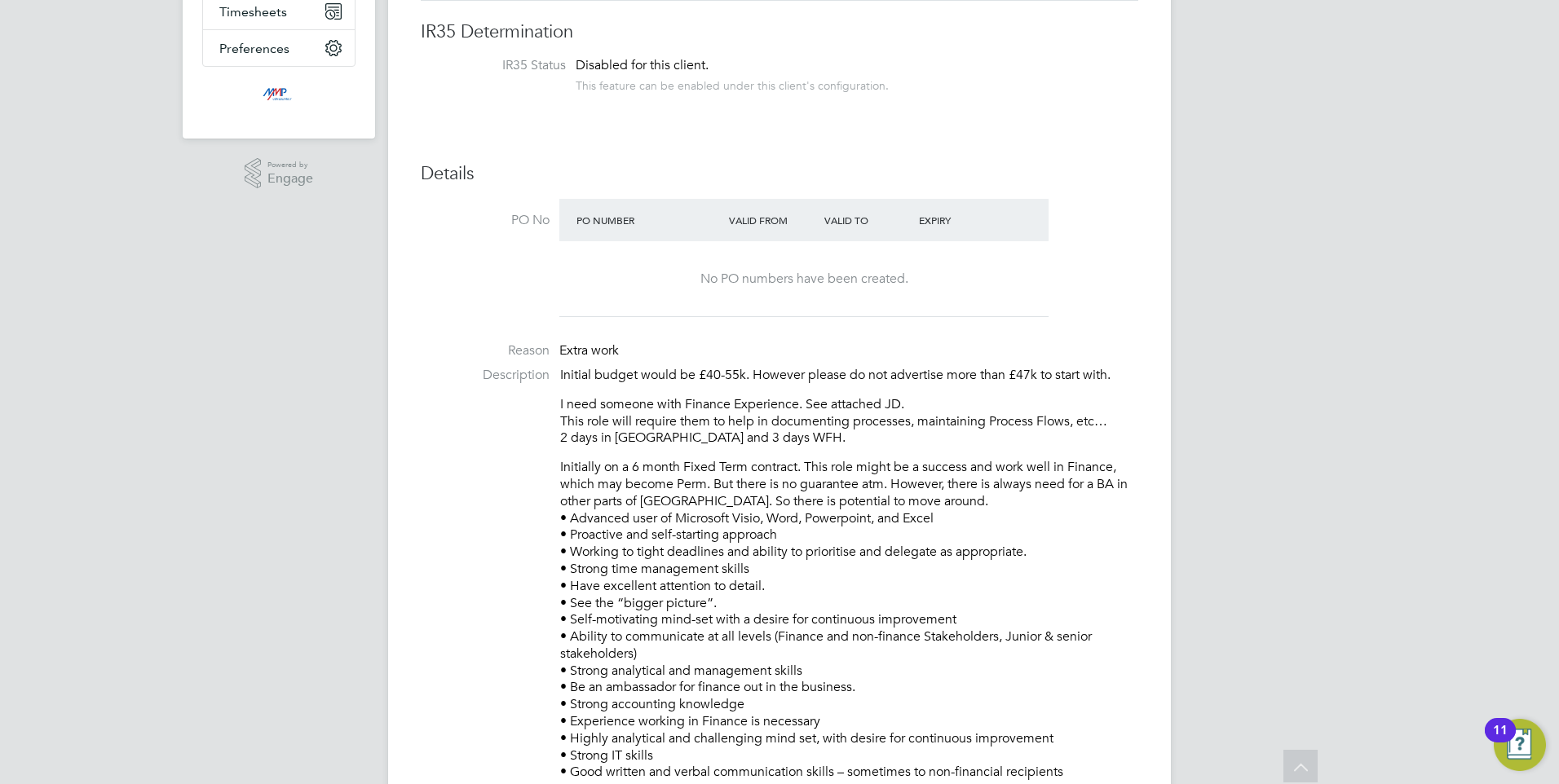
drag, startPoint x: 630, startPoint y: 480, endPoint x: 411, endPoint y: 357, distance: 251.2
click at [780, 409] on p "I need someone with Finance Experience. See attached JD. This role will require…" at bounding box center [849, 421] width 578 height 50
click at [708, 457] on div "Initial budget would be £40-55k. However please do not advertise more than £47k…" at bounding box center [849, 573] width 578 height 414
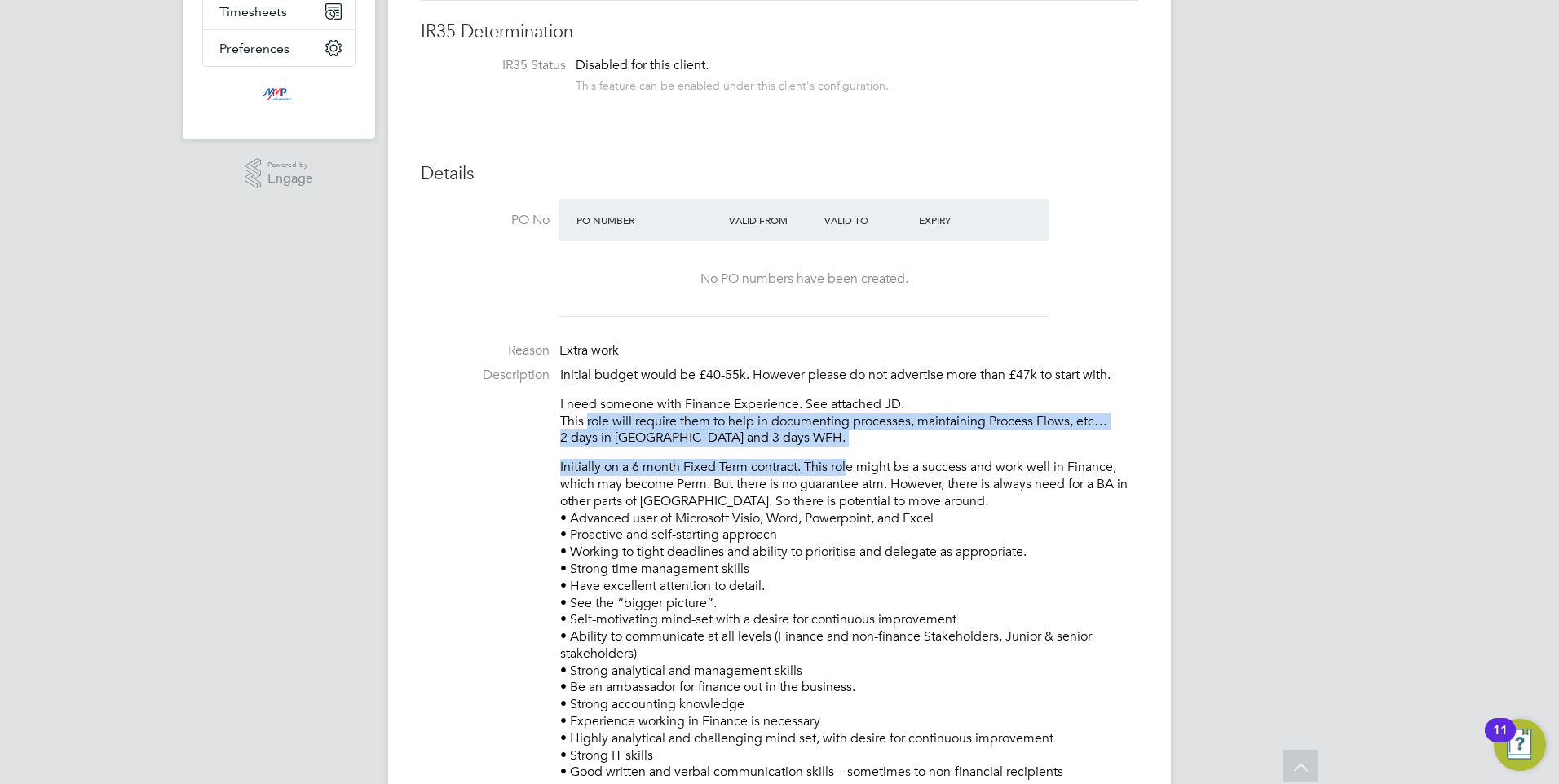
drag, startPoint x: 583, startPoint y: 424, endPoint x: 855, endPoint y: 458, distance: 274.1
click at [855, 458] on div "Initial budget would be £40-55k. However please do not advertise more than £47k…" at bounding box center [849, 573] width 578 height 414
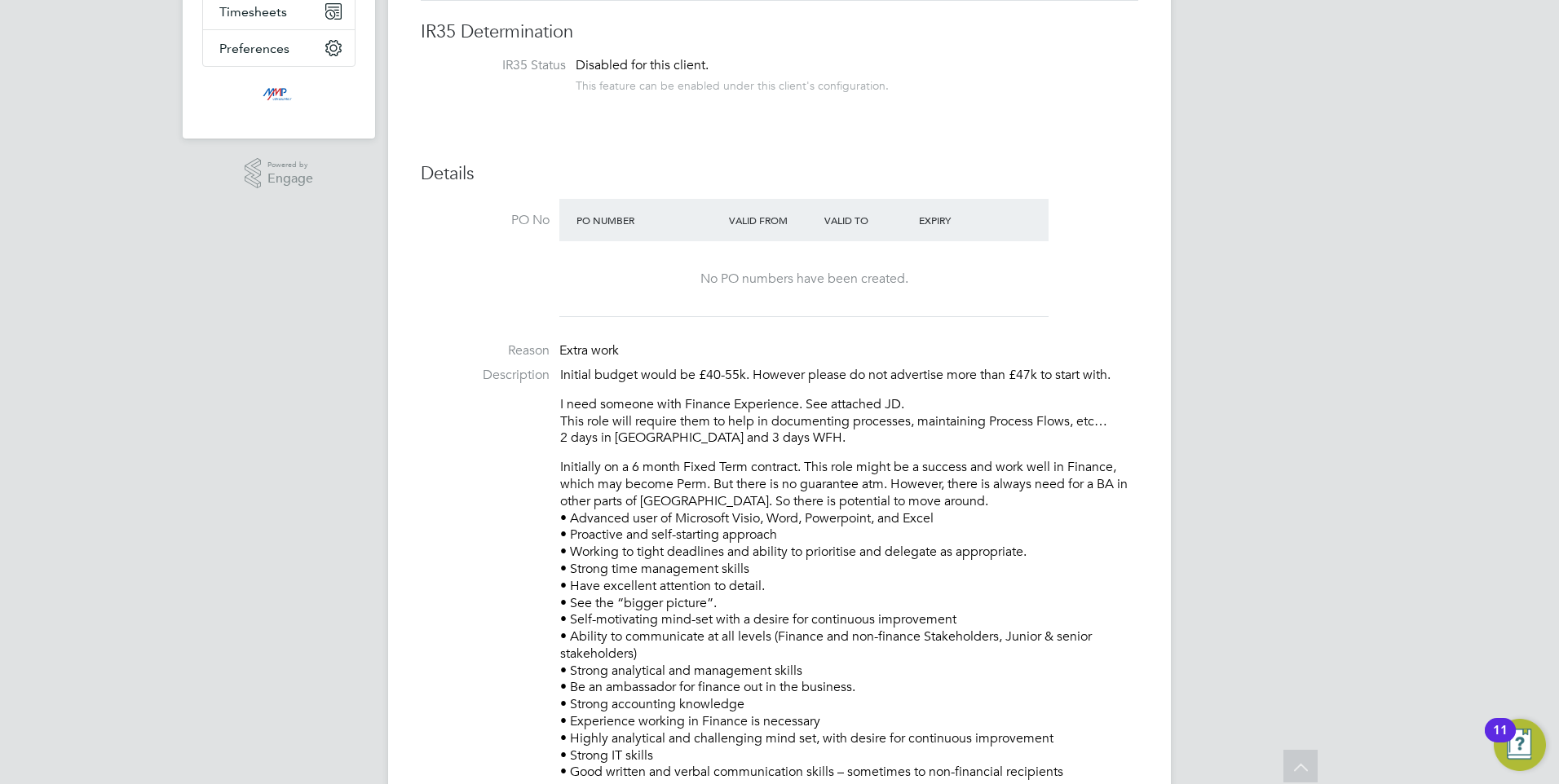
drag, startPoint x: 855, startPoint y: 458, endPoint x: 726, endPoint y: 562, distance: 165.7
click at [756, 552] on p "Initially on a 6 month Fixed Term contract. This role might be a success and wo…" at bounding box center [849, 620] width 578 height 322
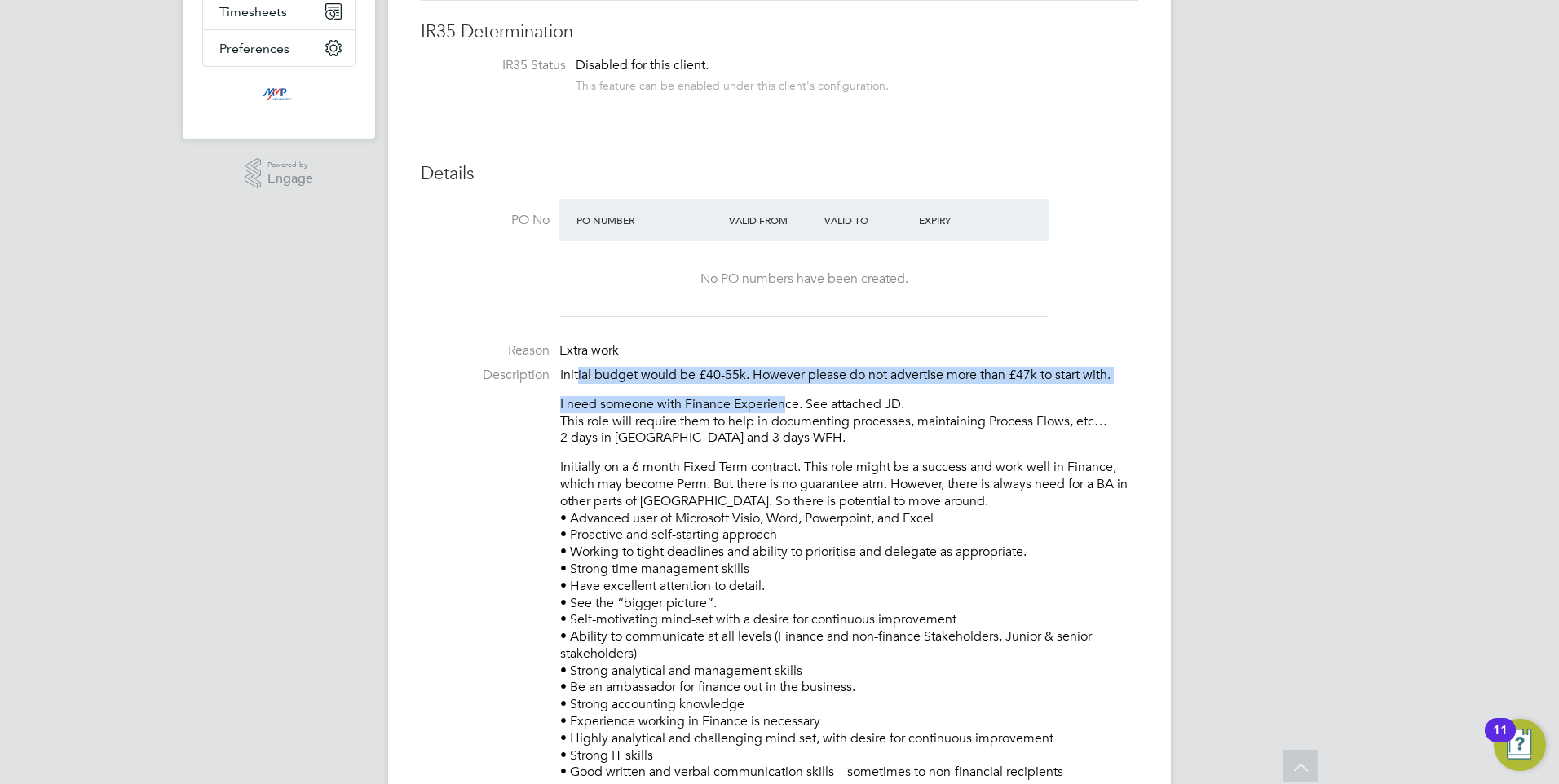
drag, startPoint x: 578, startPoint y: 374, endPoint x: 787, endPoint y: 409, distance: 211.9
click at [787, 409] on div "Initial budget would be £40-55k. However please do not advertise more than £47k…" at bounding box center [849, 573] width 578 height 414
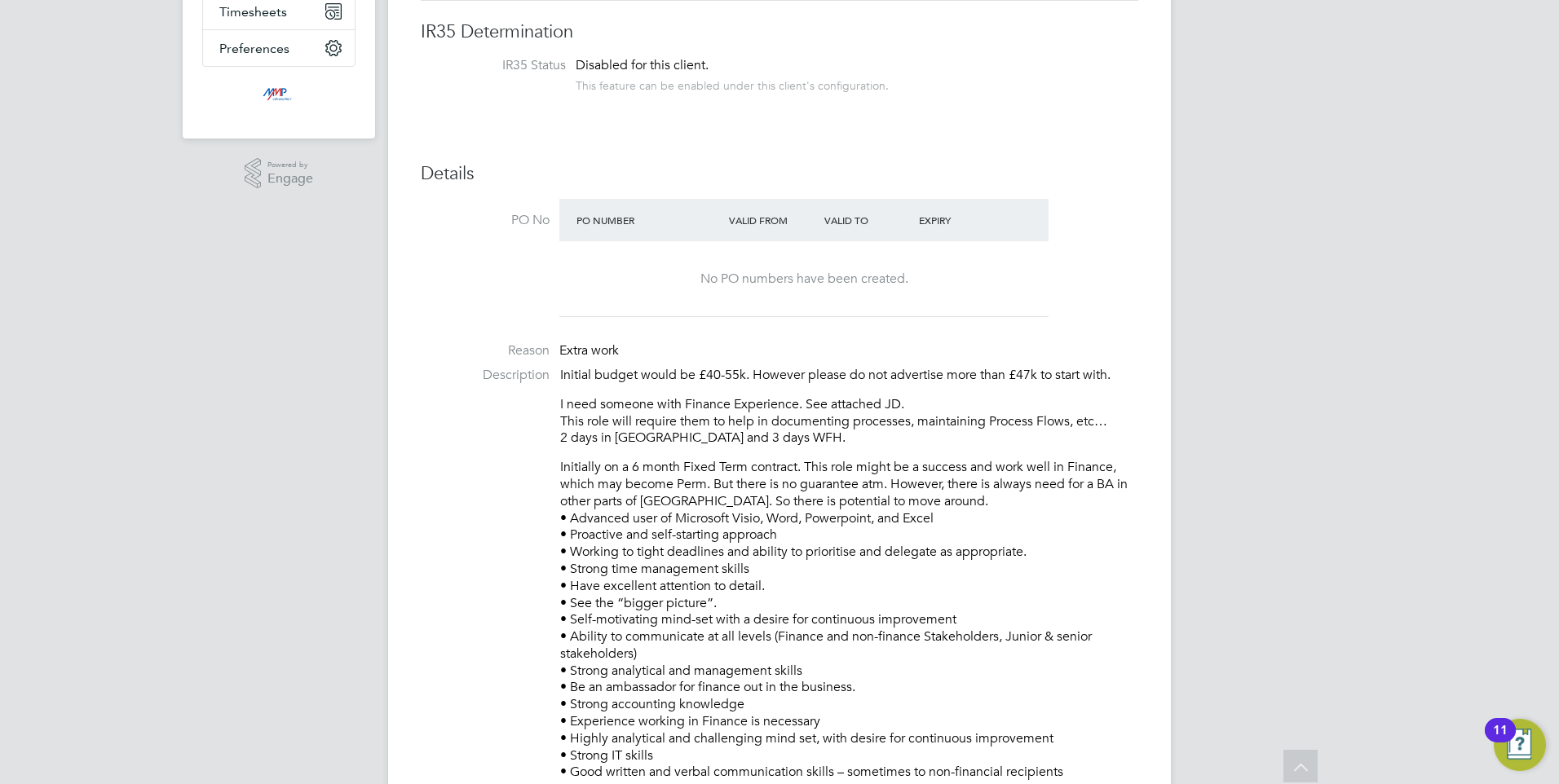
drag, startPoint x: 724, startPoint y: 630, endPoint x: 743, endPoint y: 639, distance: 21.0
click at [724, 629] on p "Initially on a 6 month Fixed Term contract. This role might be a success and wo…" at bounding box center [849, 620] width 578 height 322
drag, startPoint x: 826, startPoint y: 661, endPoint x: 556, endPoint y: 374, distance: 394.0
click at [556, 374] on li "Description Initial budget would be £40-55k. However please do not advertise mo…" at bounding box center [779, 582] width 718 height 431
drag, startPoint x: 556, startPoint y: 374, endPoint x: 613, endPoint y: 433, distance: 82.0
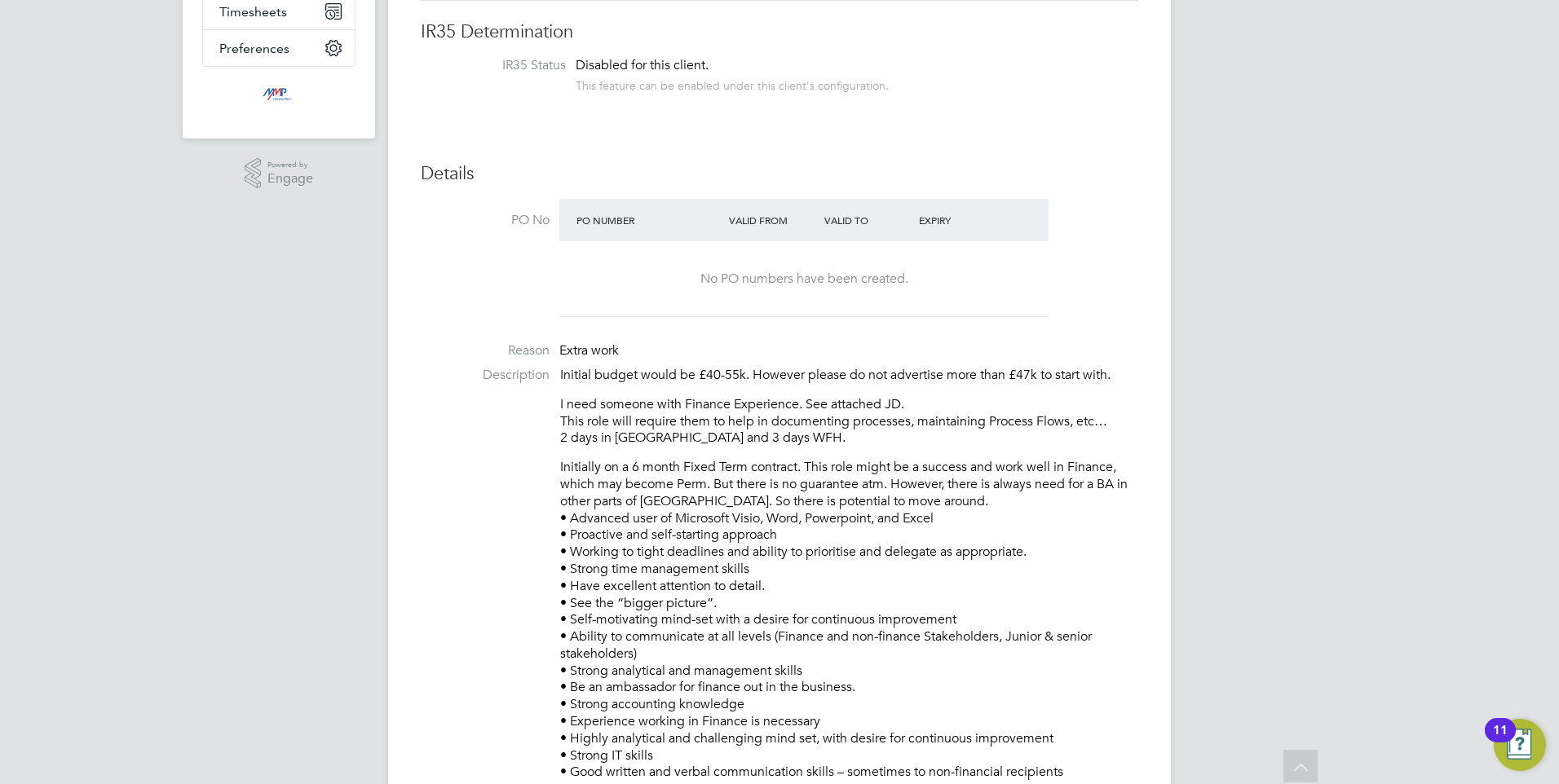
click at [613, 433] on p "I need someone with Finance Experience. See attached JD. This role will require…" at bounding box center [849, 421] width 578 height 50
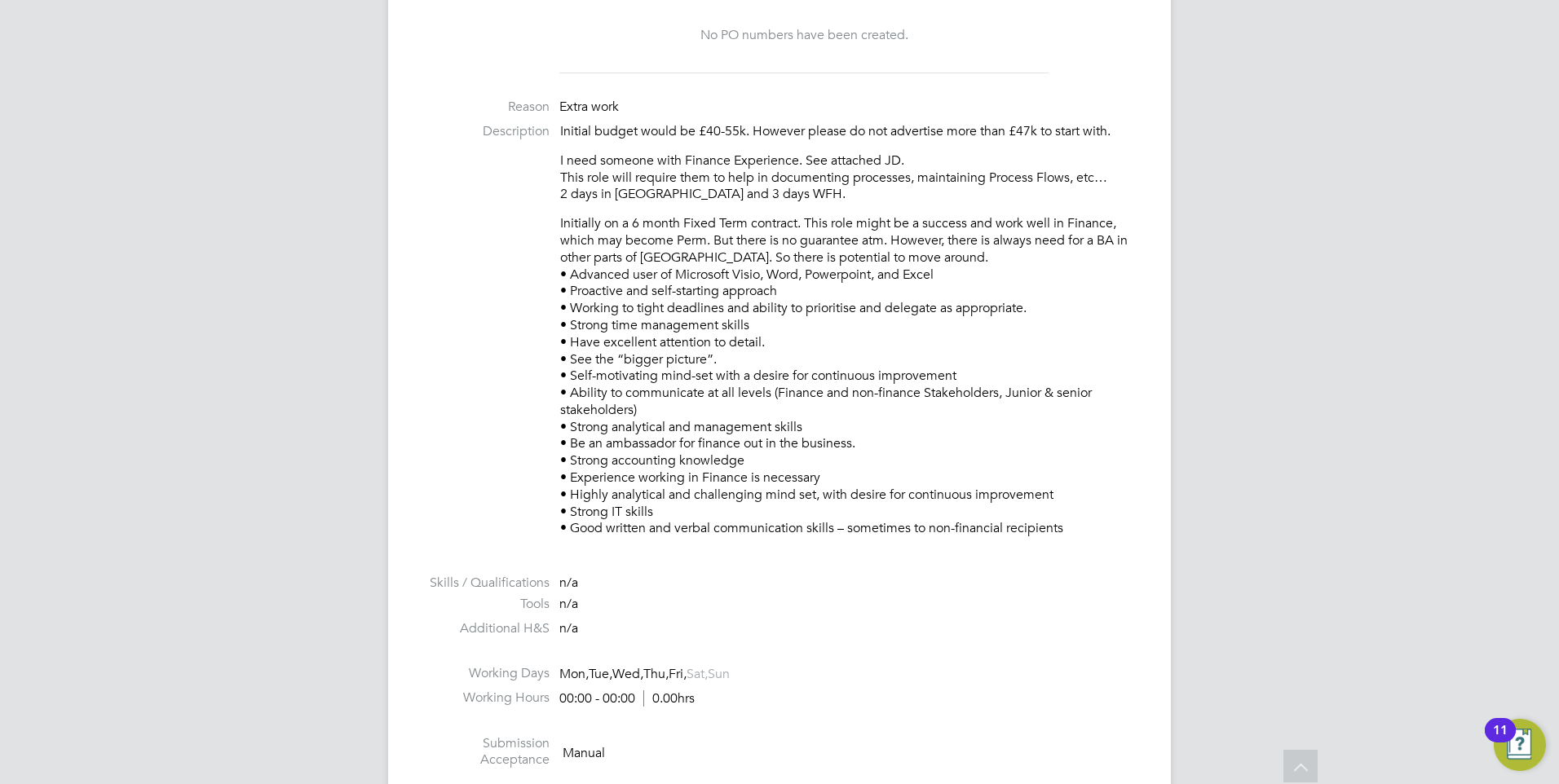
scroll to position [571, 0]
drag, startPoint x: 877, startPoint y: 510, endPoint x: 586, endPoint y: 217, distance: 413.0
click at [586, 217] on p "Initially on a 6 month Fixed Term contract. This role might be a success and wo…" at bounding box center [849, 375] width 578 height 322
drag, startPoint x: 586, startPoint y: 217, endPoint x: 838, endPoint y: 536, distance: 406.5
click at [839, 532] on p "Initially on a 6 month Fixed Term contract. This role might be a success and wo…" at bounding box center [849, 375] width 578 height 322
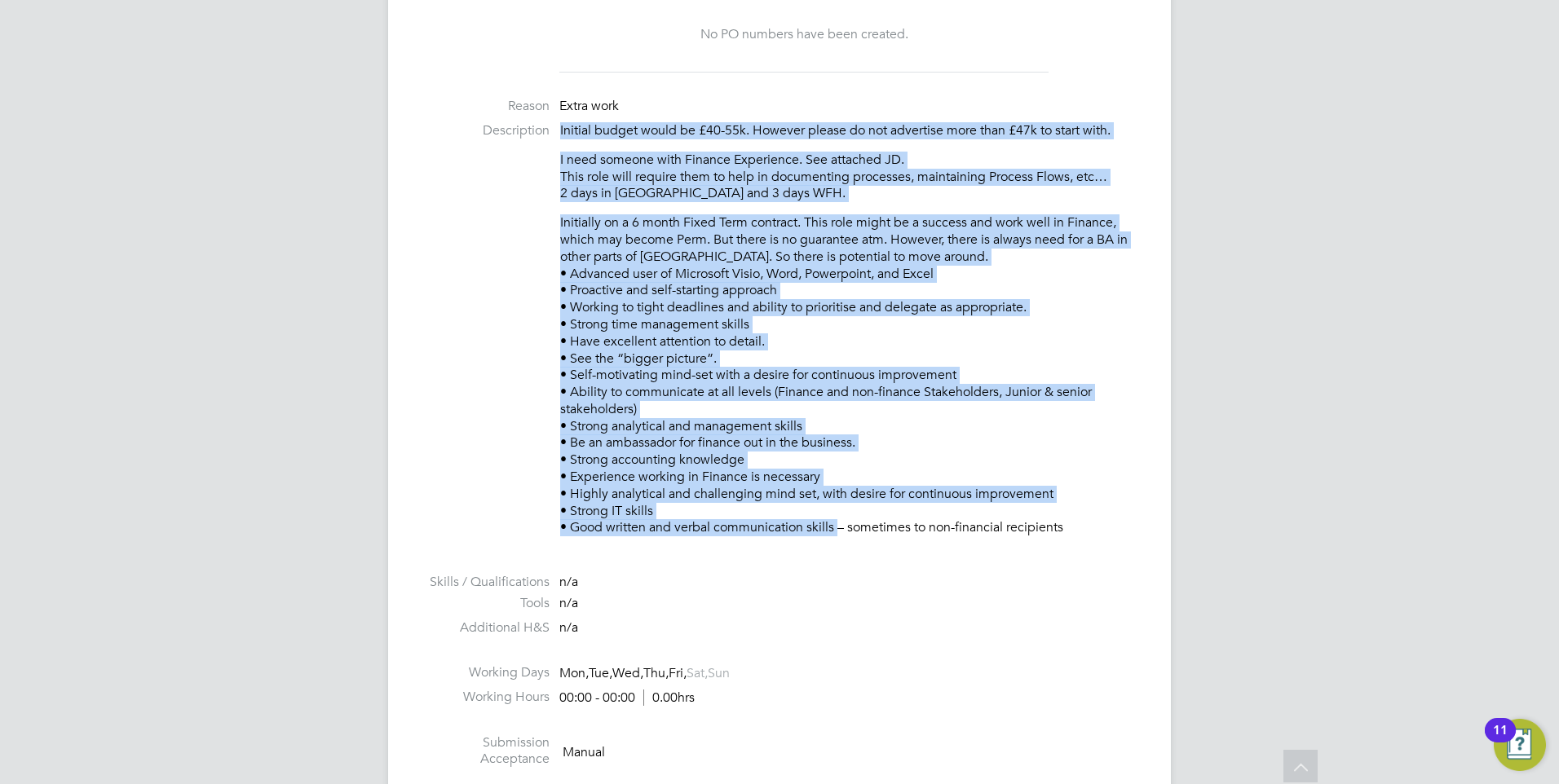
drag, startPoint x: 834, startPoint y: 539, endPoint x: 561, endPoint y: 128, distance: 493.4
click at [561, 128] on li "Description Initial budget would be £40-55k. However please do not advertise mo…" at bounding box center [779, 337] width 718 height 431
drag, startPoint x: 561, startPoint y: 128, endPoint x: 772, endPoint y: 243, distance: 240.3
click at [774, 235] on p "Initially on a 6 month Fixed Term contract. This role might be a success and wo…" at bounding box center [849, 375] width 578 height 322
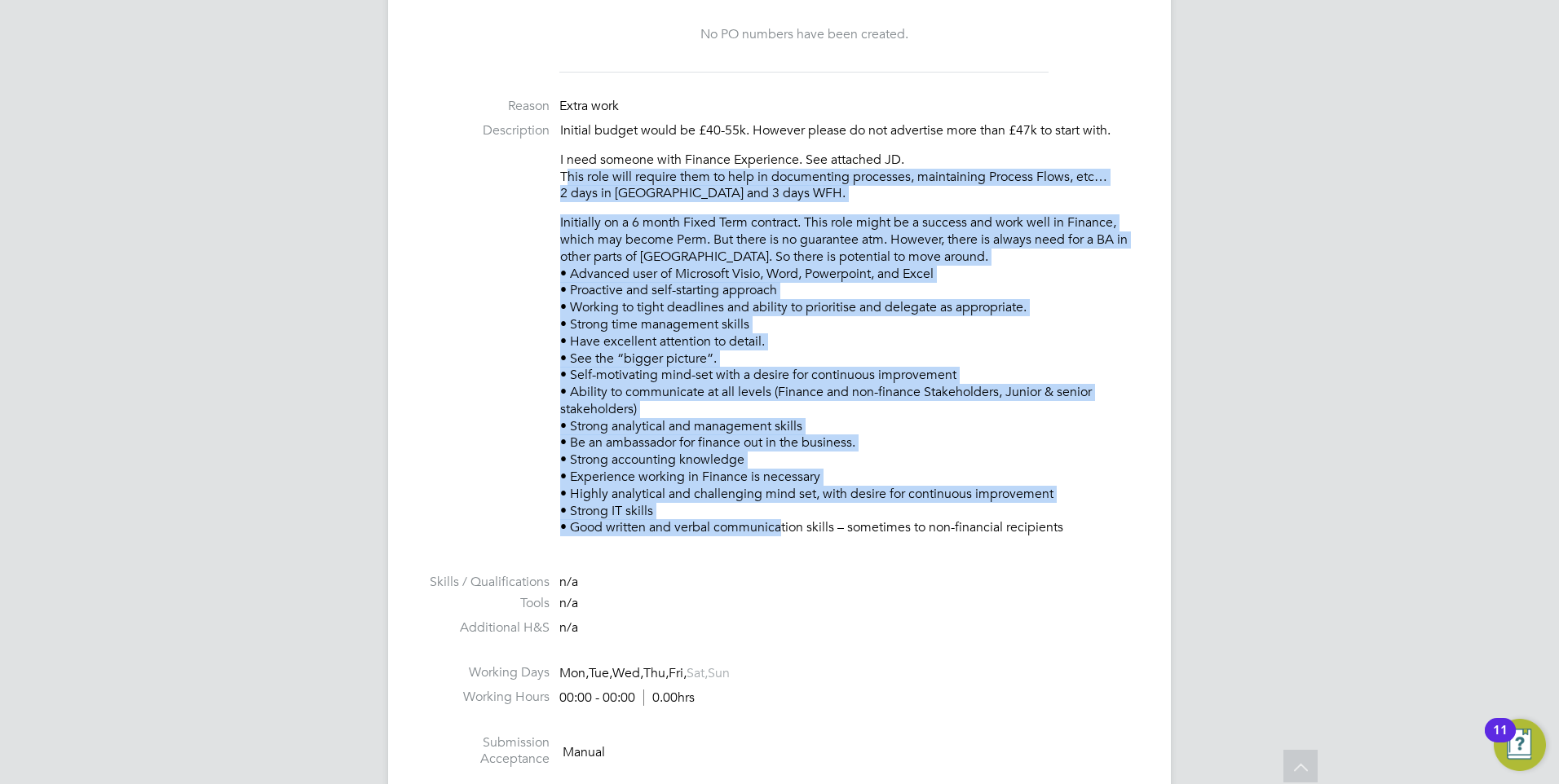
drag, startPoint x: 776, startPoint y: 529, endPoint x: 454, endPoint y: 180, distance: 474.9
click at [454, 180] on li "Description Initial budget would be £40-55k. However please do not advertise mo…" at bounding box center [779, 337] width 718 height 431
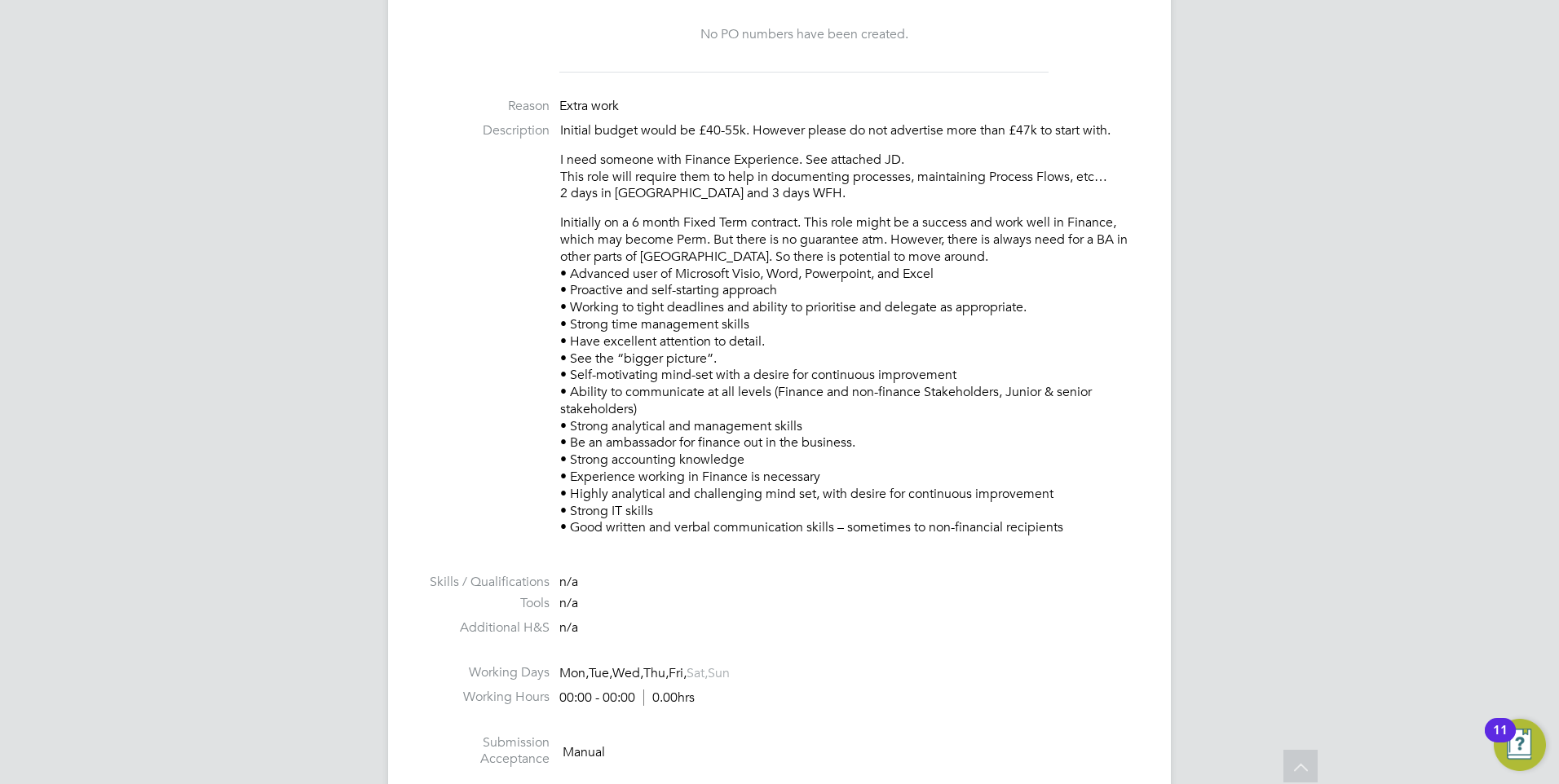
drag, startPoint x: 454, startPoint y: 180, endPoint x: 1106, endPoint y: 631, distance: 792.8
click at [1106, 631] on li "Additional H&S n/a" at bounding box center [779, 631] width 718 height 24
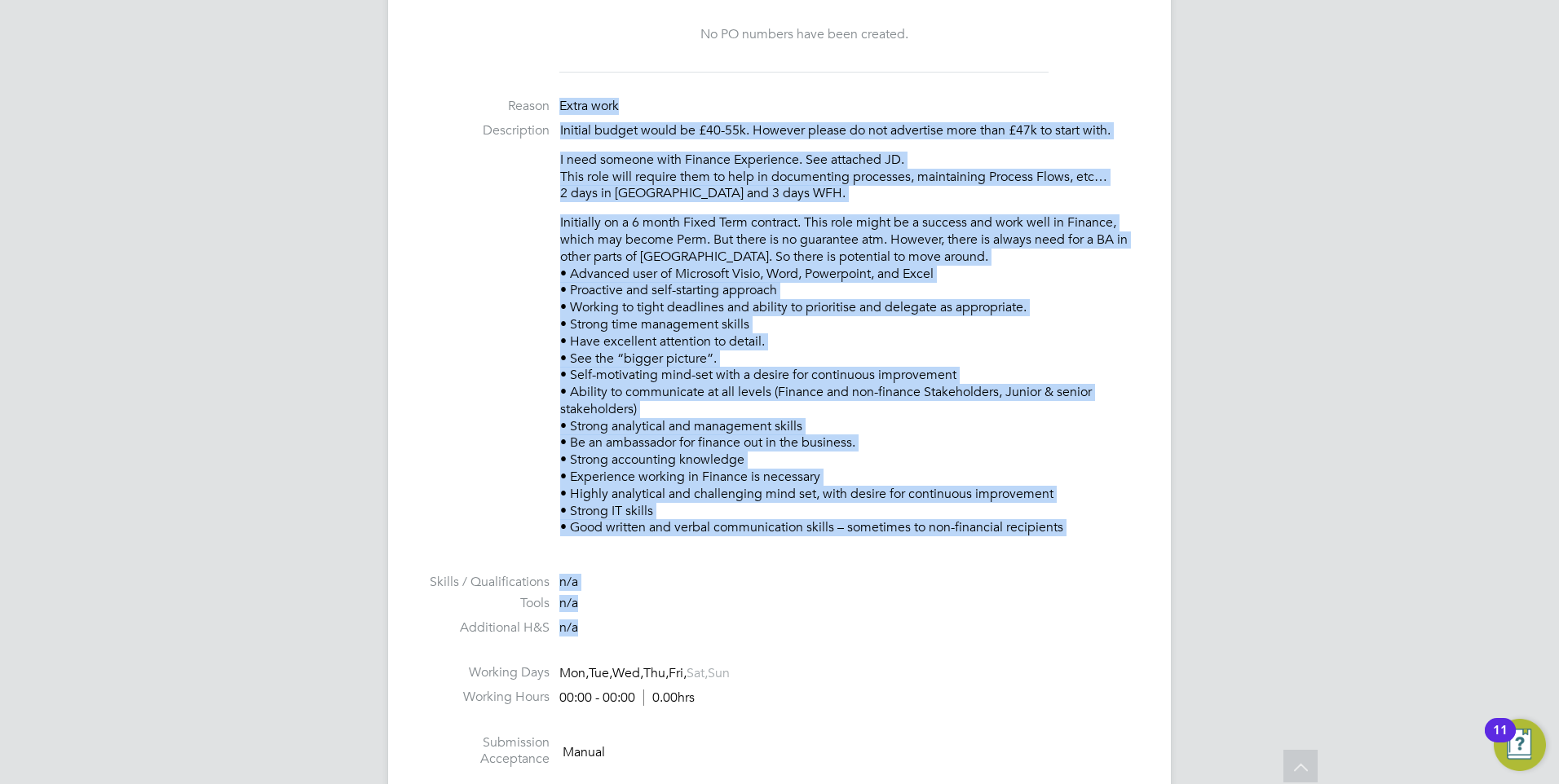
drag, startPoint x: 1112, startPoint y: 644, endPoint x: 542, endPoint y: 120, distance: 774.3
click at [542, 120] on ul "PO No PO Number Valid From Valid To Expiry No PO numbers have been created. Rea…" at bounding box center [779, 388] width 718 height 866
drag, startPoint x: 542, startPoint y: 120, endPoint x: 788, endPoint y: 249, distance: 277.8
click at [788, 249] on p "Initially on a 6 month Fixed Term contract. This role might be a success and wo…" at bounding box center [849, 375] width 578 height 322
drag, startPoint x: 749, startPoint y: 545, endPoint x: 543, endPoint y: 88, distance: 501.3
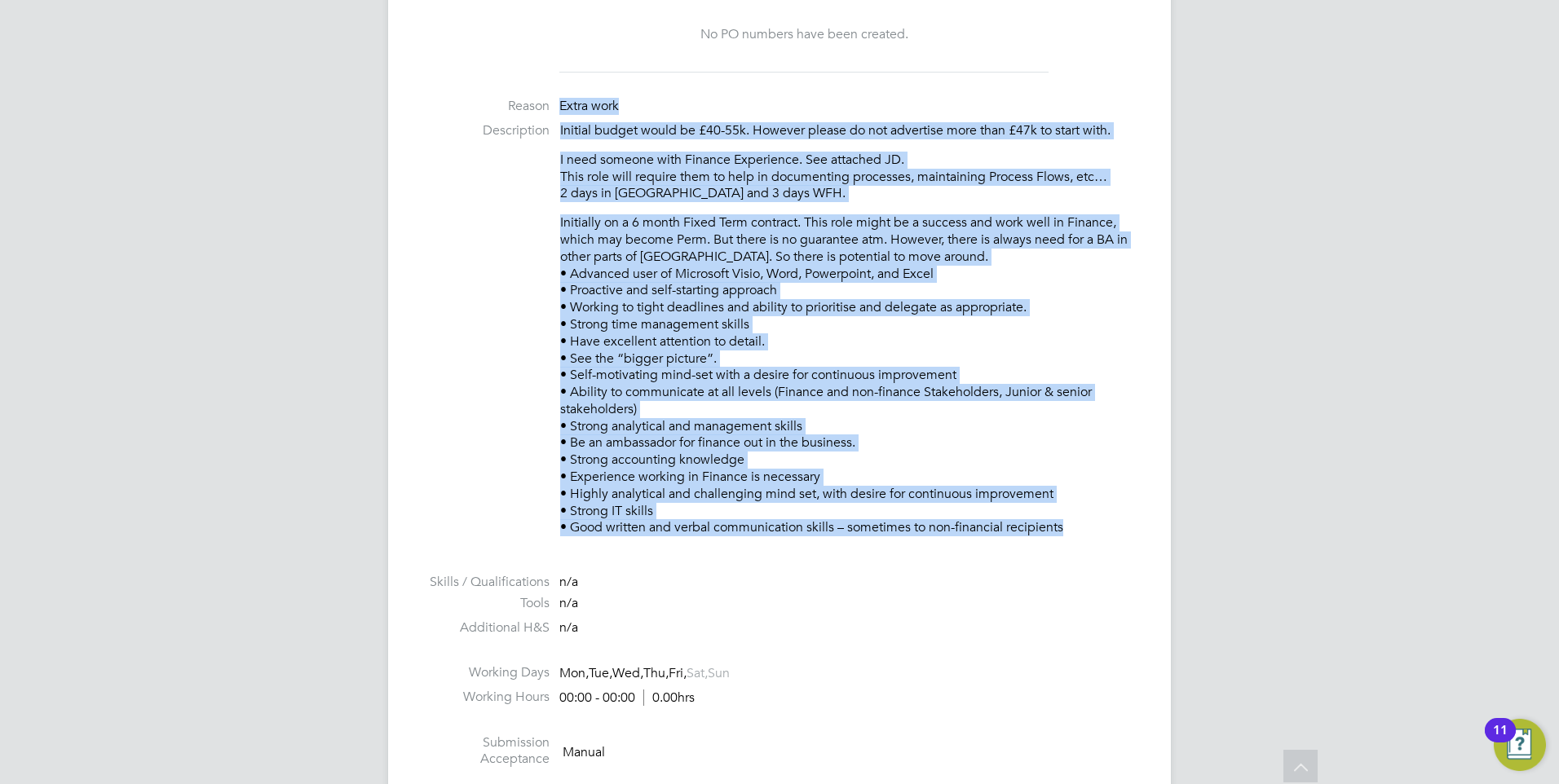
click at [543, 88] on ul "PO No PO Number Valid From Valid To Expiry No PO numbers have been created. Rea…" at bounding box center [779, 388] width 718 height 866
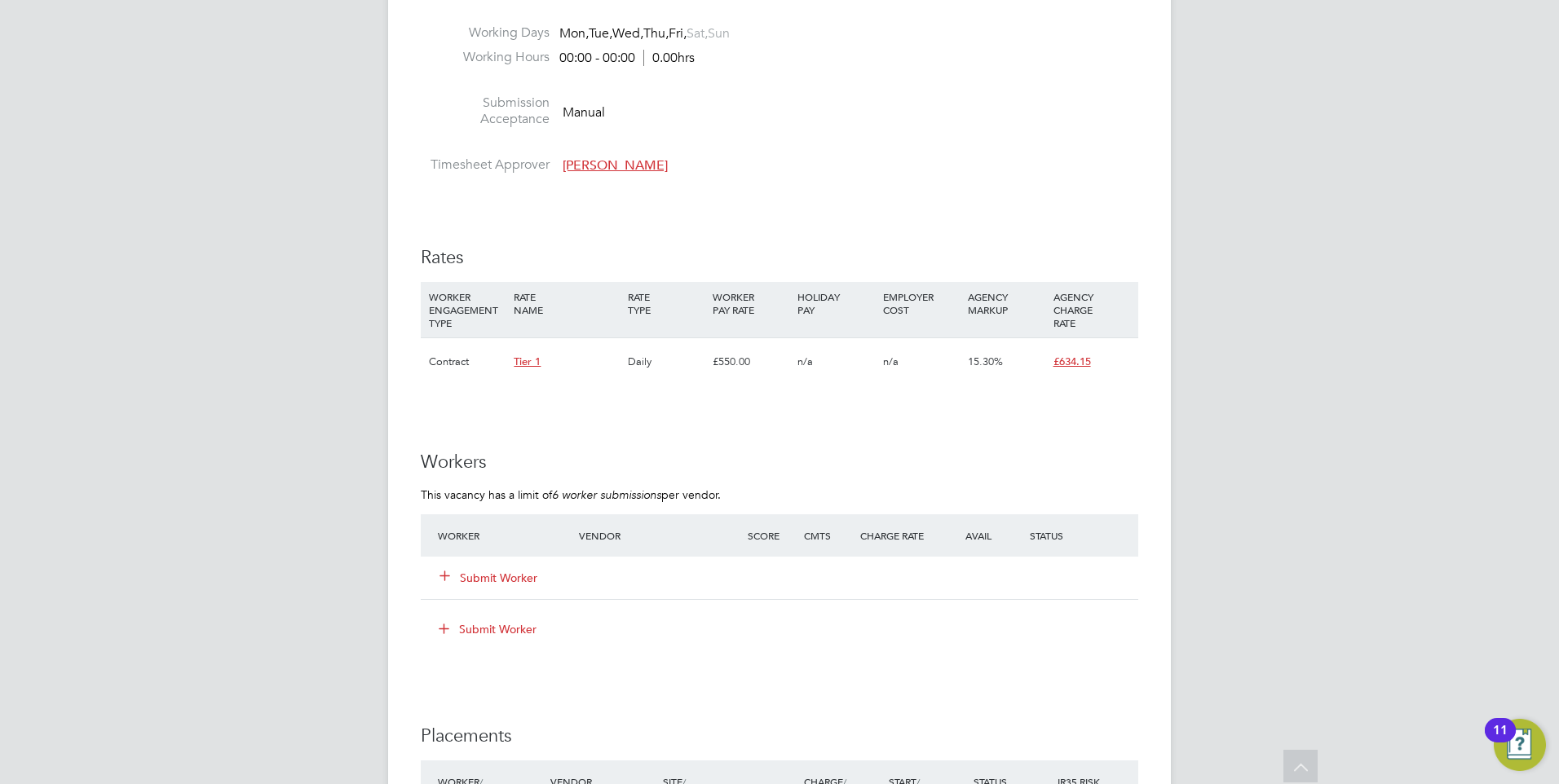
scroll to position [1549, 0]
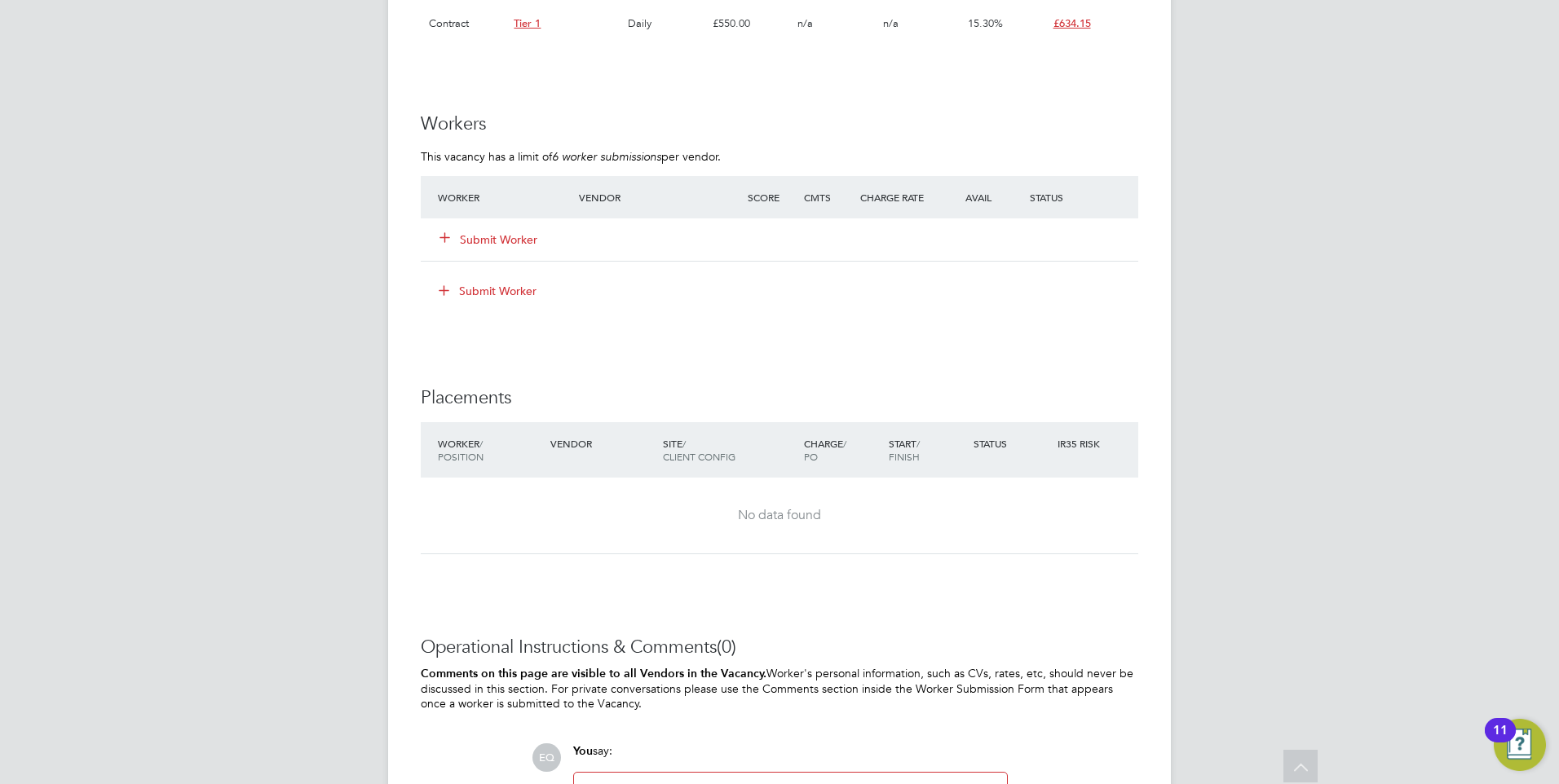
click at [482, 226] on div "Submit Worker" at bounding box center [518, 239] width 169 height 29
click at [481, 233] on button "Submit Worker" at bounding box center [489, 239] width 98 height 16
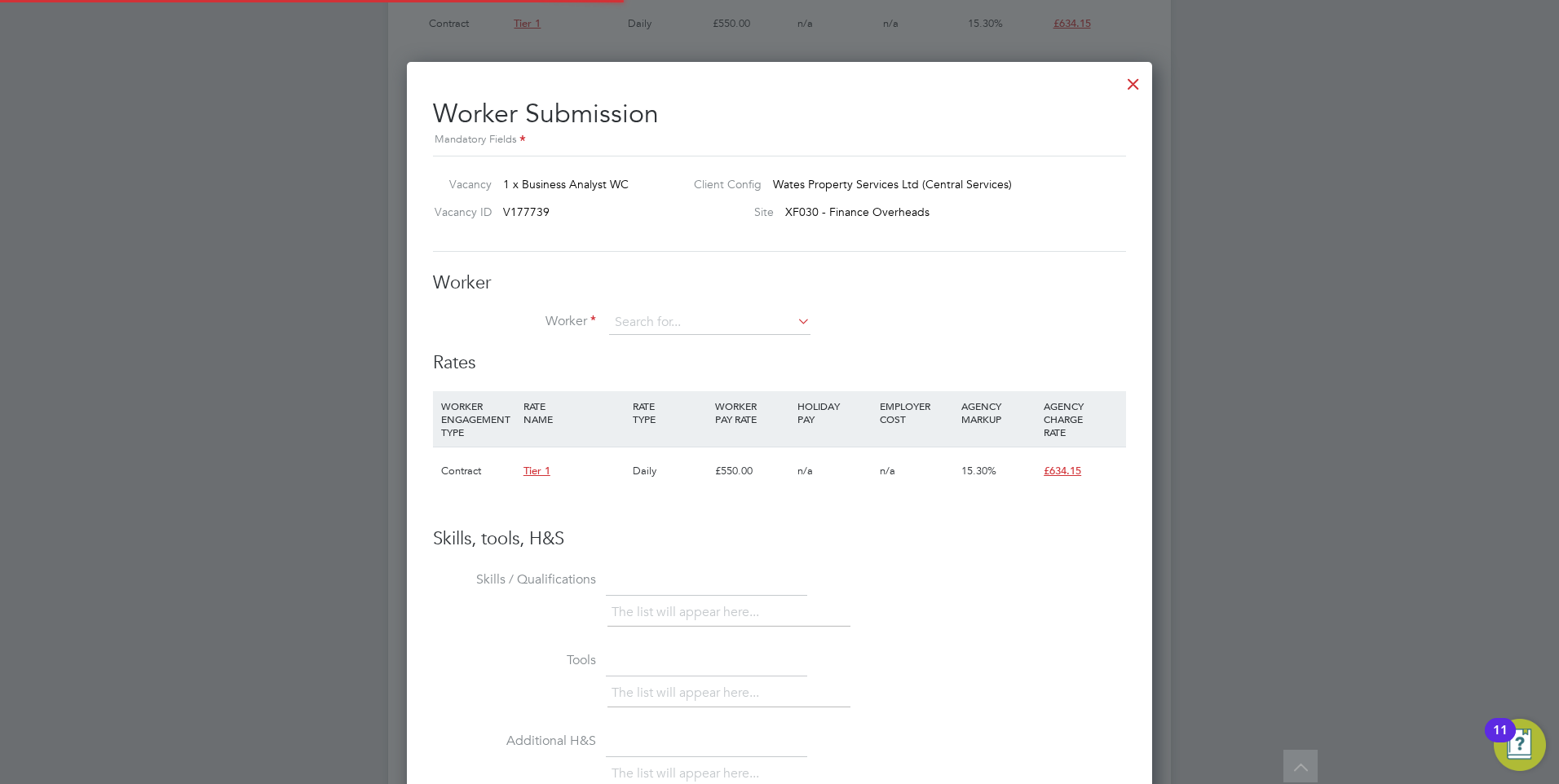
scroll to position [990, 746]
click at [642, 370] on li "+ Add new" at bounding box center [710, 367] width 203 height 22
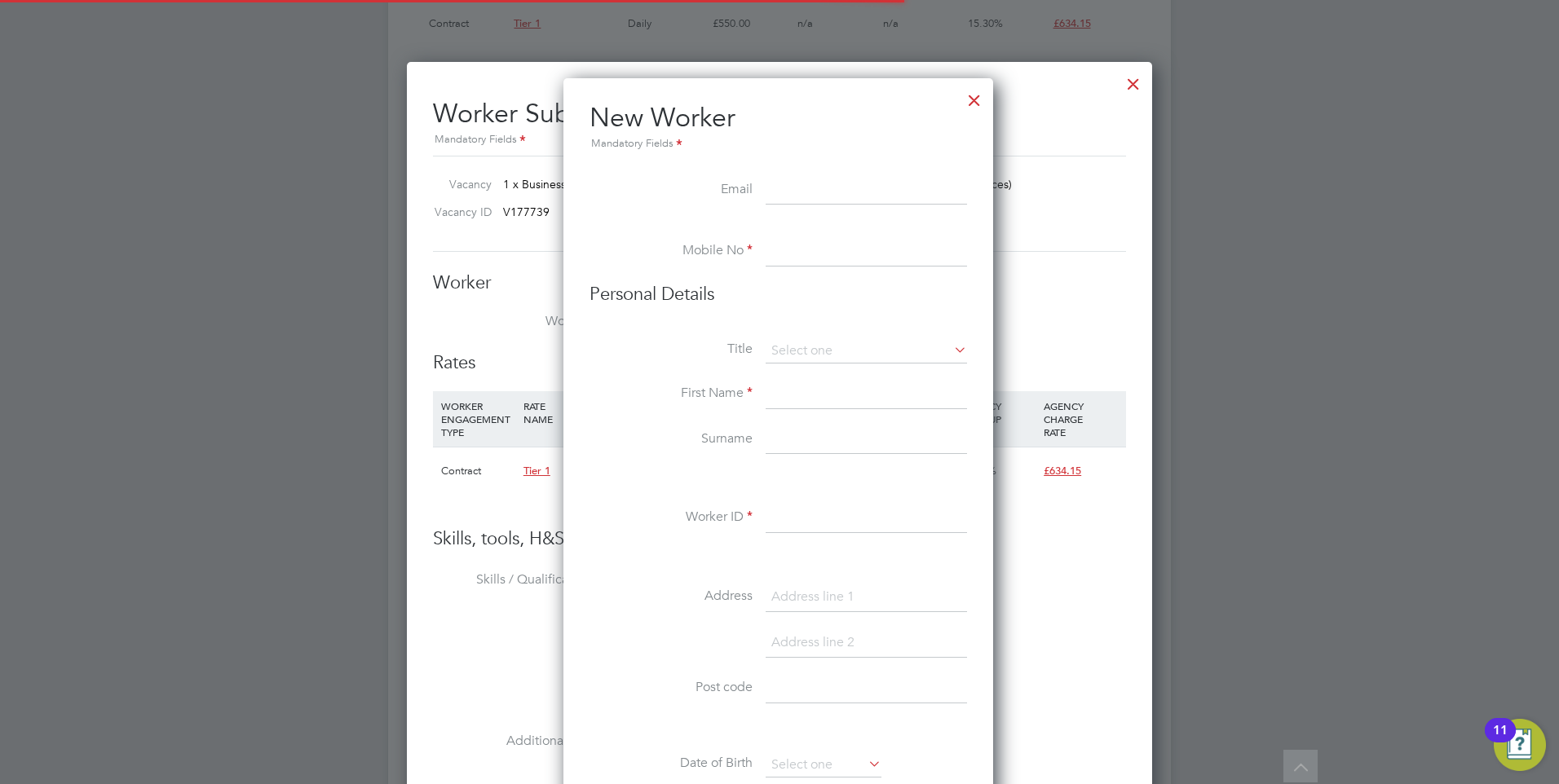
scroll to position [1388, 432]
click at [793, 203] on input at bounding box center [866, 191] width 201 height 29
paste input "shakeel.rahman.2904@gmail.com"
type input "shakeel.rahman.2904@gmail.com"
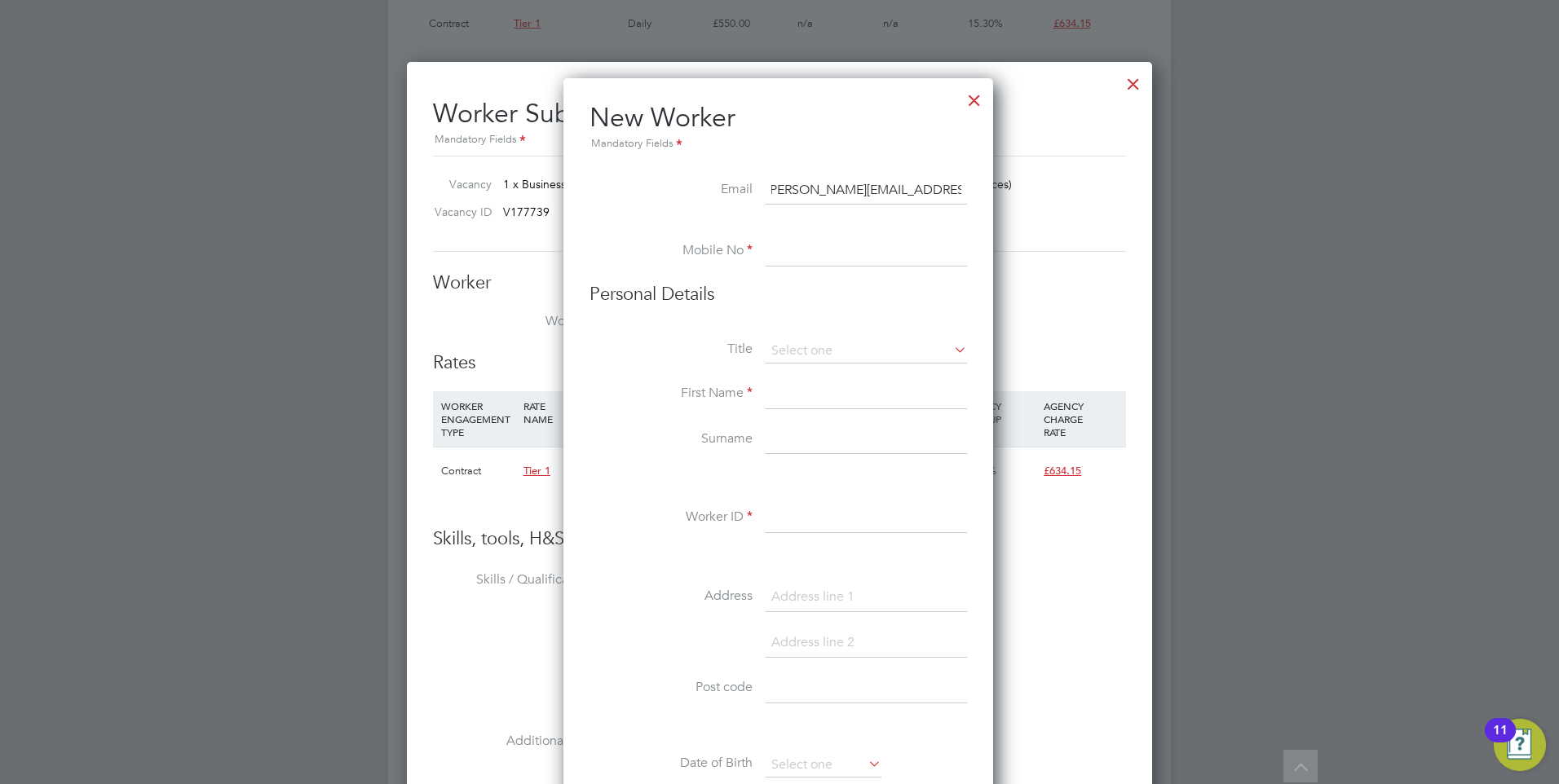
click at [792, 259] on input at bounding box center [866, 252] width 201 height 29
click at [779, 257] on input at bounding box center [866, 252] width 201 height 29
paste input "07930 973371"
type input "07930 973371"
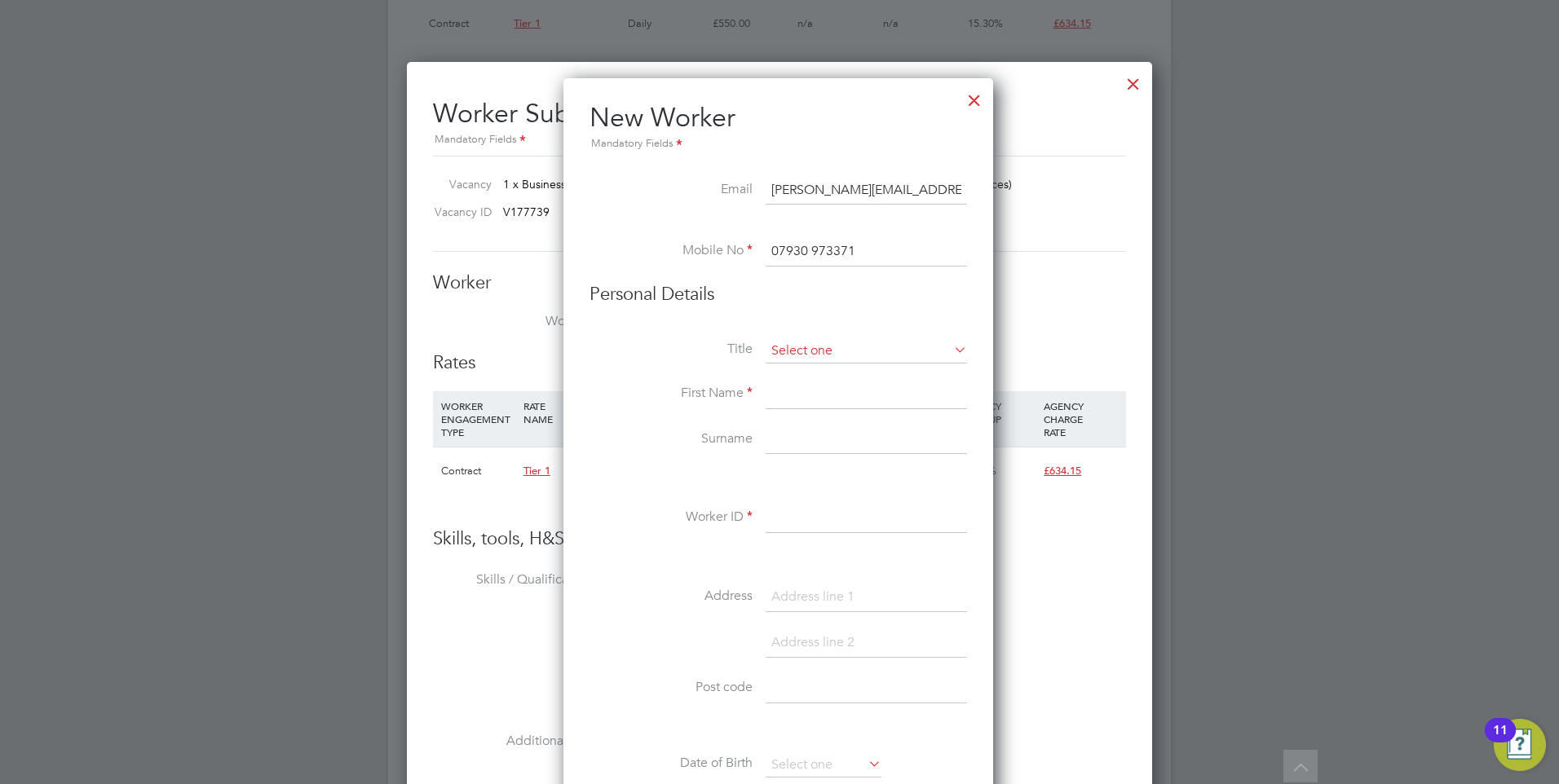
click at [804, 344] on input at bounding box center [866, 351] width 201 height 24
click at [806, 374] on li "Mr" at bounding box center [866, 374] width 203 height 21
type input "Mr"
click at [787, 394] on input at bounding box center [866, 395] width 201 height 29
type input "Shakeel"
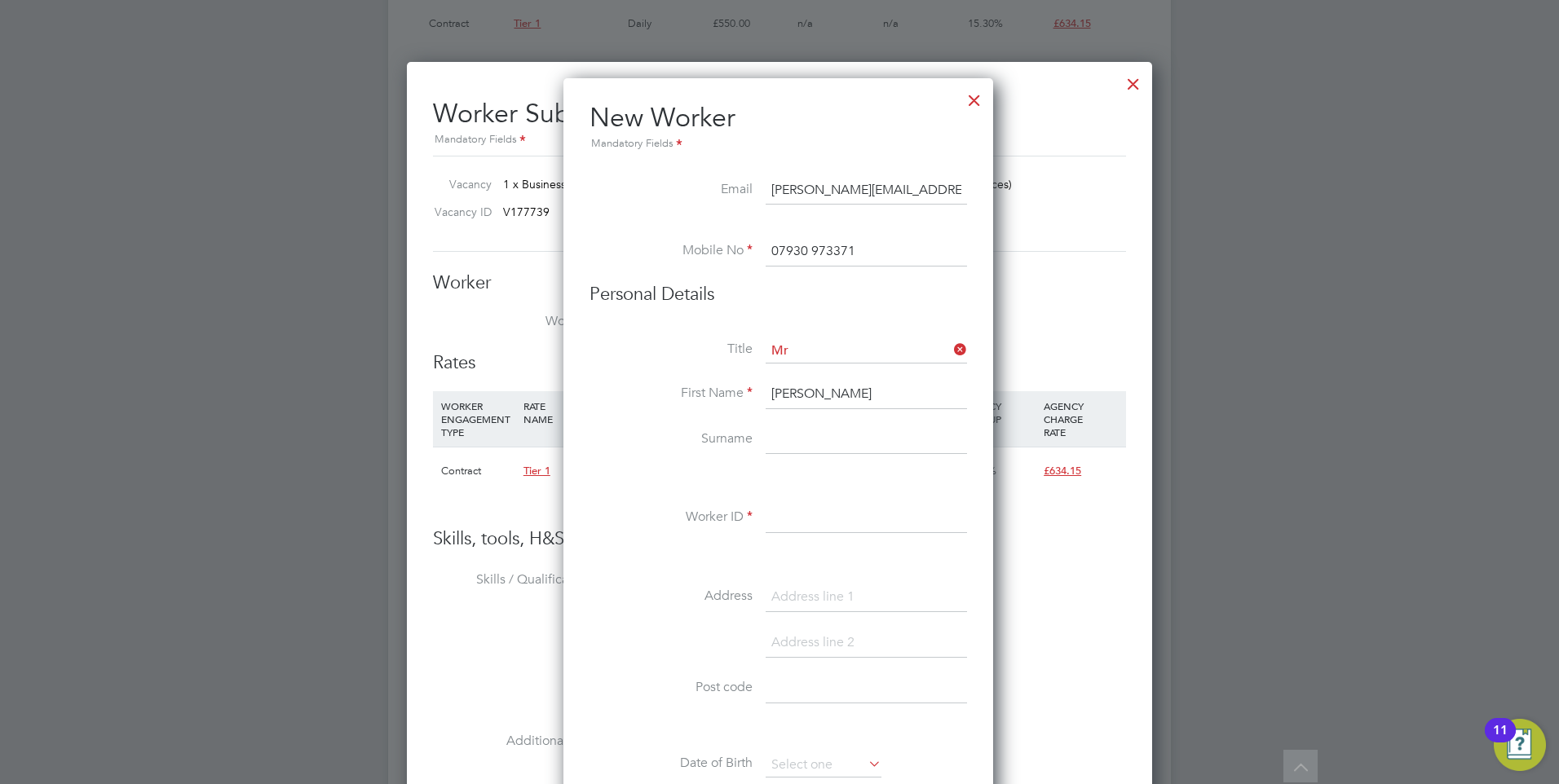
drag, startPoint x: 814, startPoint y: 465, endPoint x: 796, endPoint y: 443, distance: 28.4
click at [811, 462] on li "Surname" at bounding box center [778, 448] width 378 height 45
click at [796, 443] on input at bounding box center [866, 440] width 201 height 29
type input "Rahman"
click at [773, 524] on input at bounding box center [866, 518] width 201 height 29
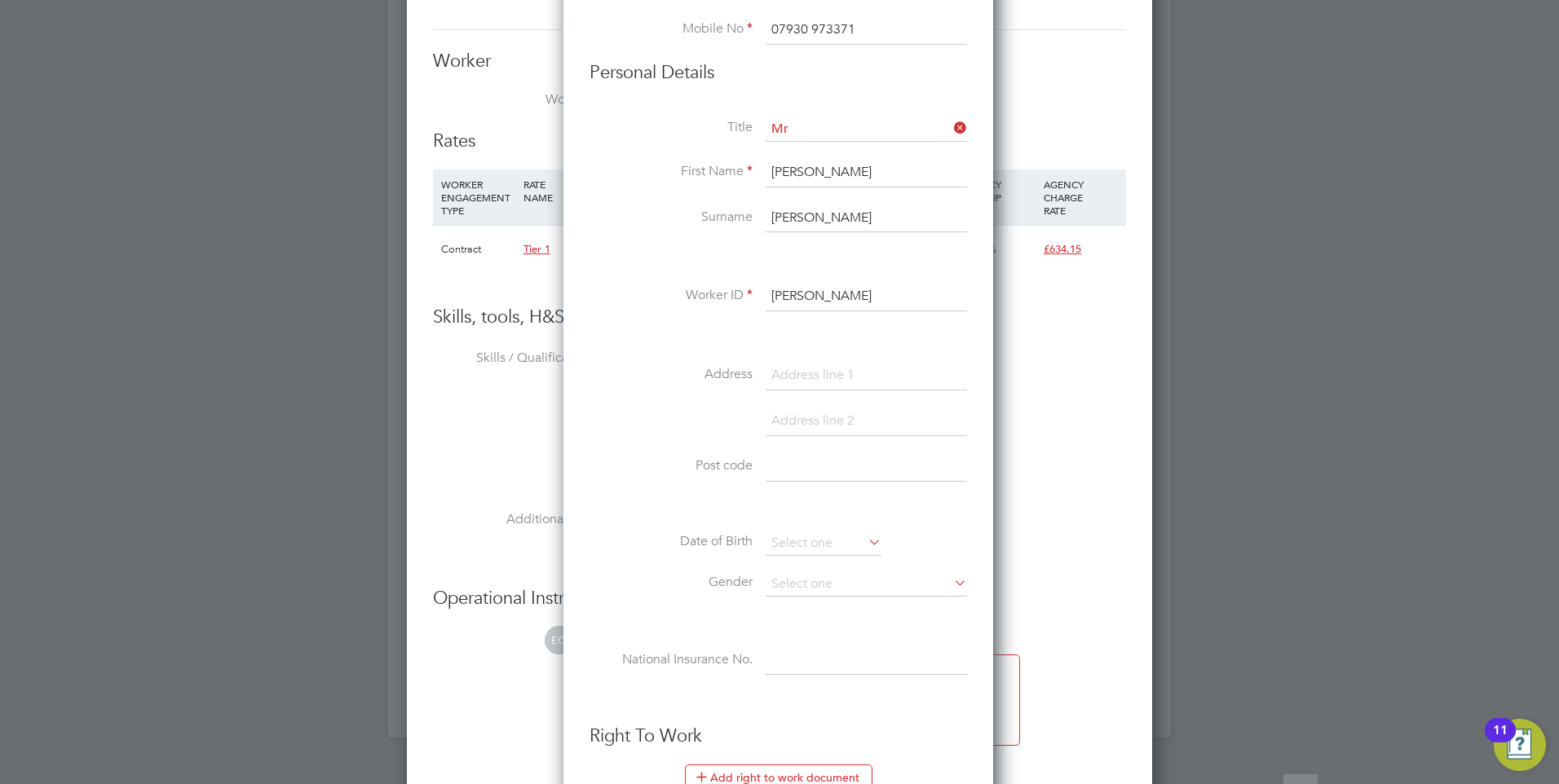
scroll to position [1957, 0]
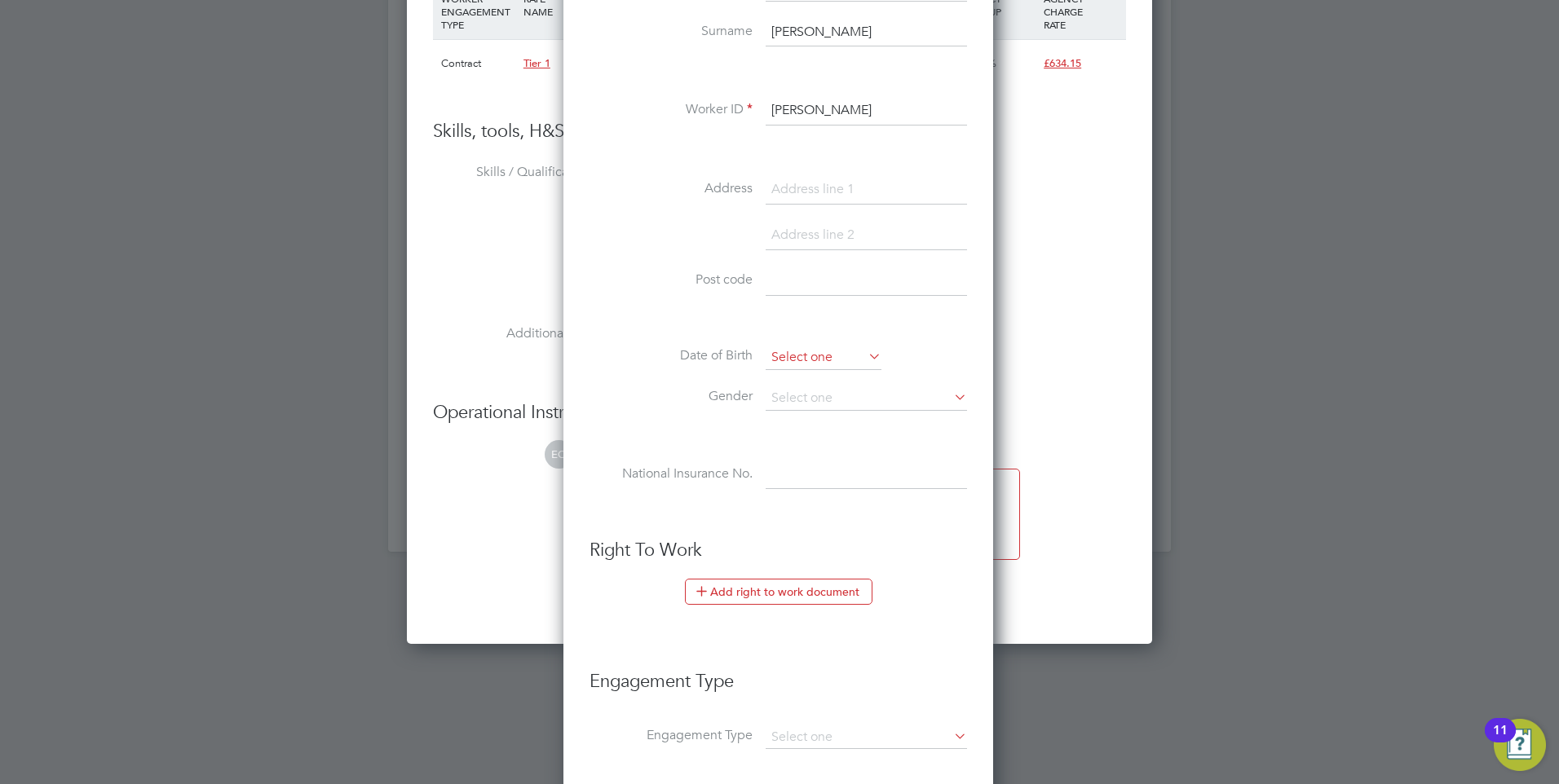
type input "Shakeel Rahman"
click at [807, 365] on input at bounding box center [824, 358] width 116 height 24
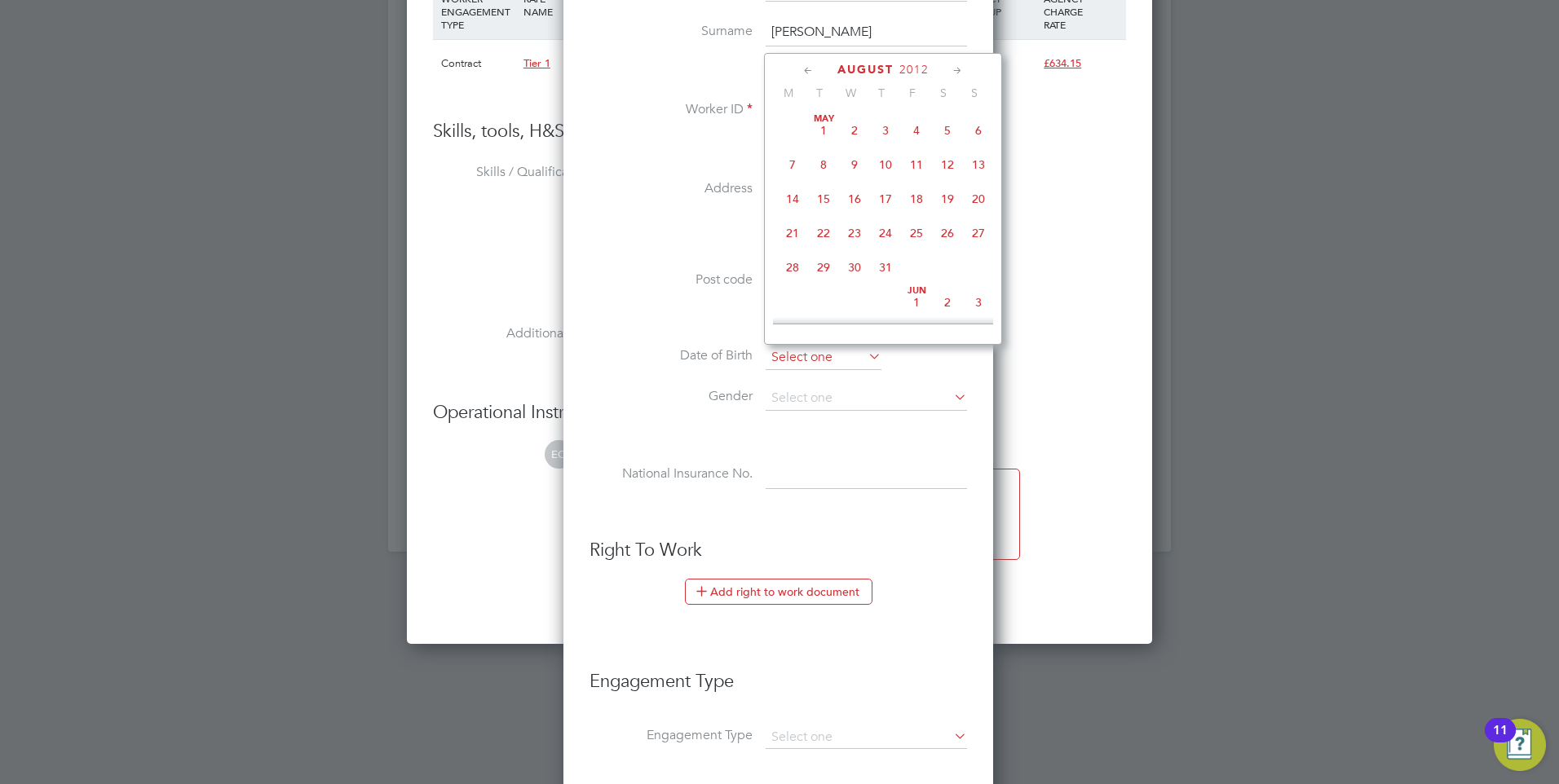
scroll to position [635, 0]
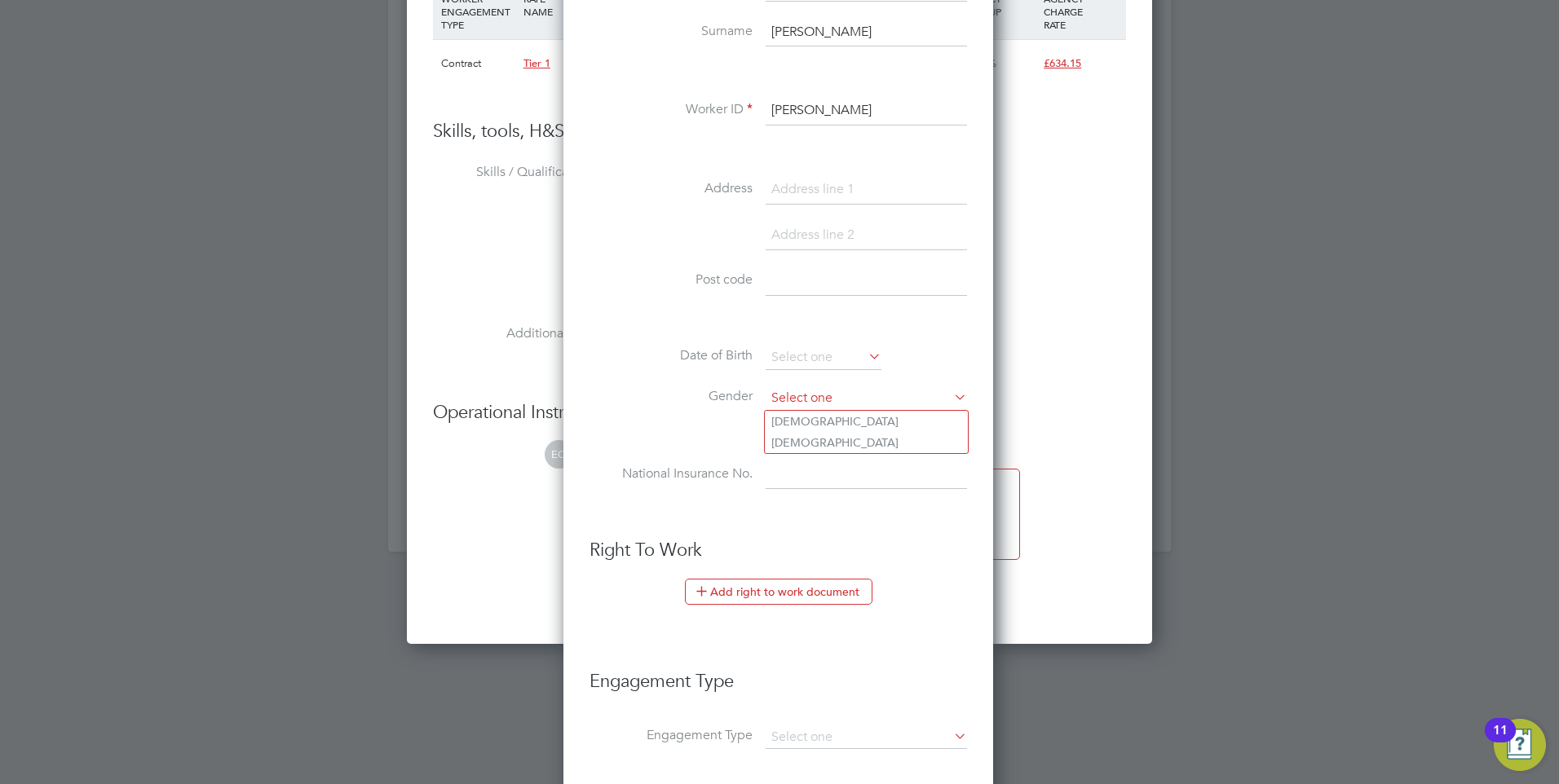
click at [797, 407] on input at bounding box center [866, 398] width 201 height 24
click at [800, 453] on li "Female" at bounding box center [866, 442] width 203 height 21
type input "Female"
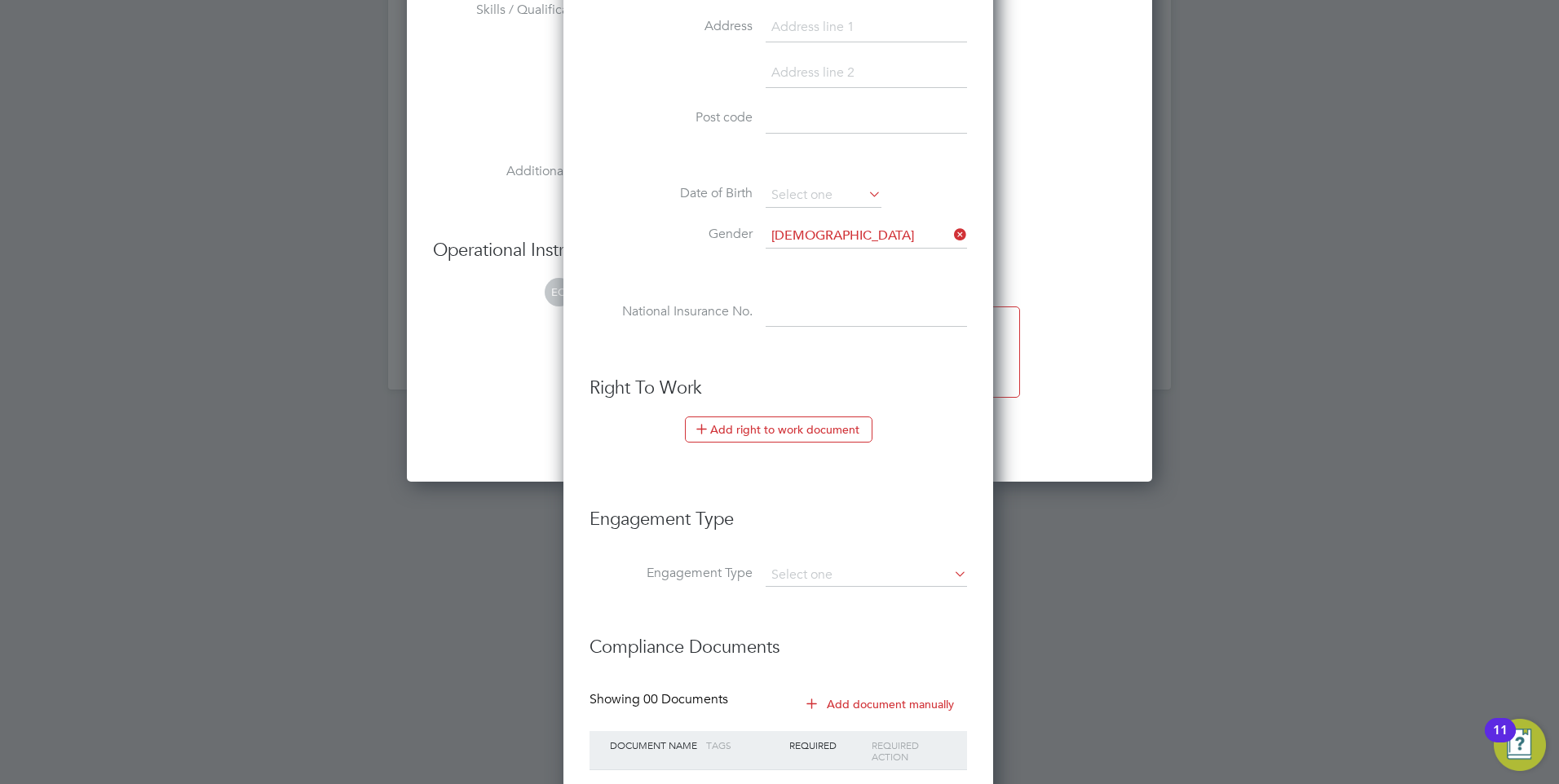
scroll to position [2119, 0]
click at [778, 249] on li "Gender Female" at bounding box center [778, 243] width 378 height 41
click at [803, 241] on input at bounding box center [866, 235] width 201 height 24
click at [798, 257] on li "Male" at bounding box center [866, 258] width 203 height 21
type input "Male"
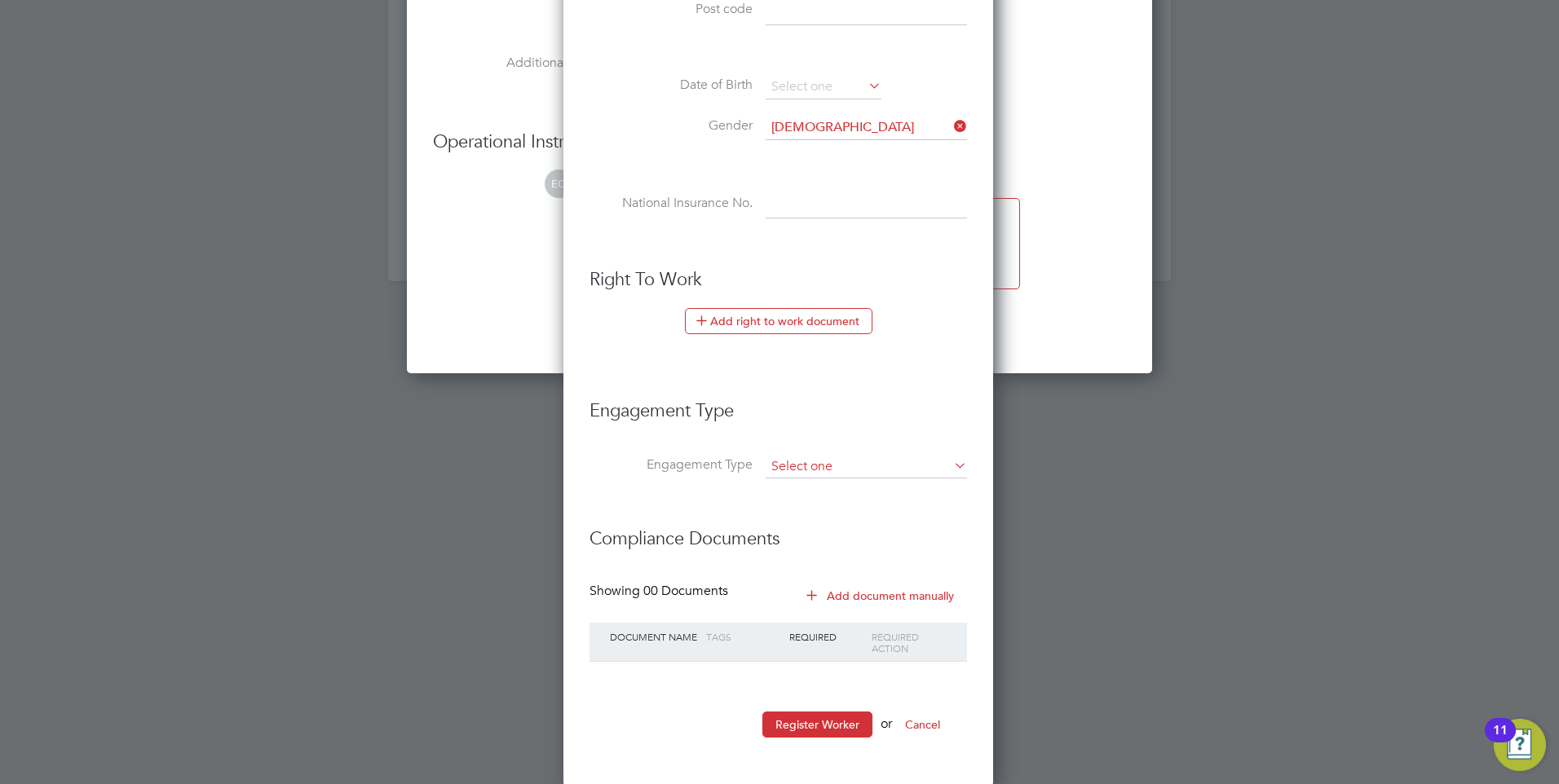
scroll to position [2229, 0]
click at [836, 457] on input at bounding box center [866, 464] width 201 height 23
click at [829, 477] on li "Limited Company" at bounding box center [866, 488] width 203 height 24
type input "Limited Company"
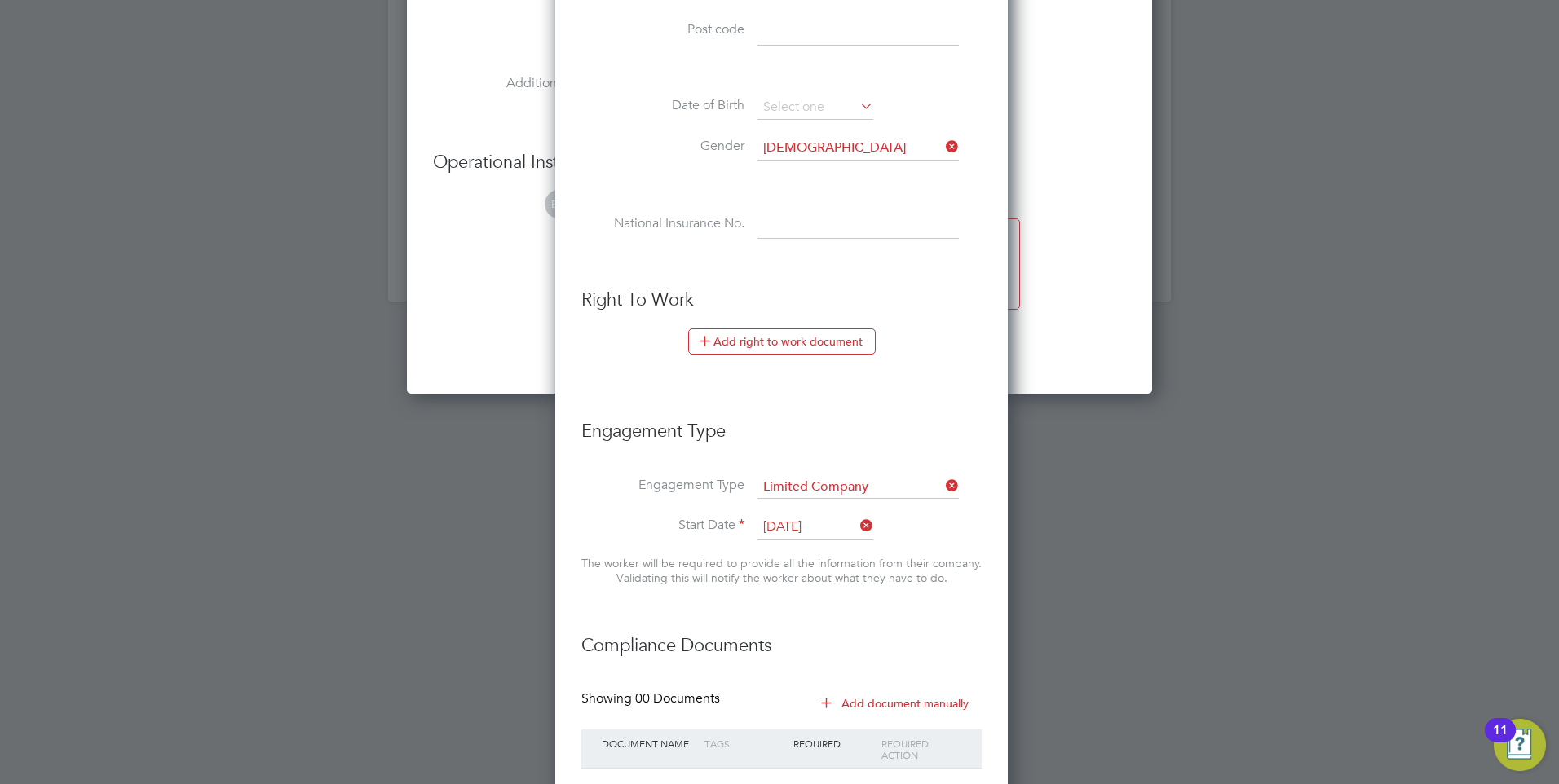
scroll to position [2316, 0]
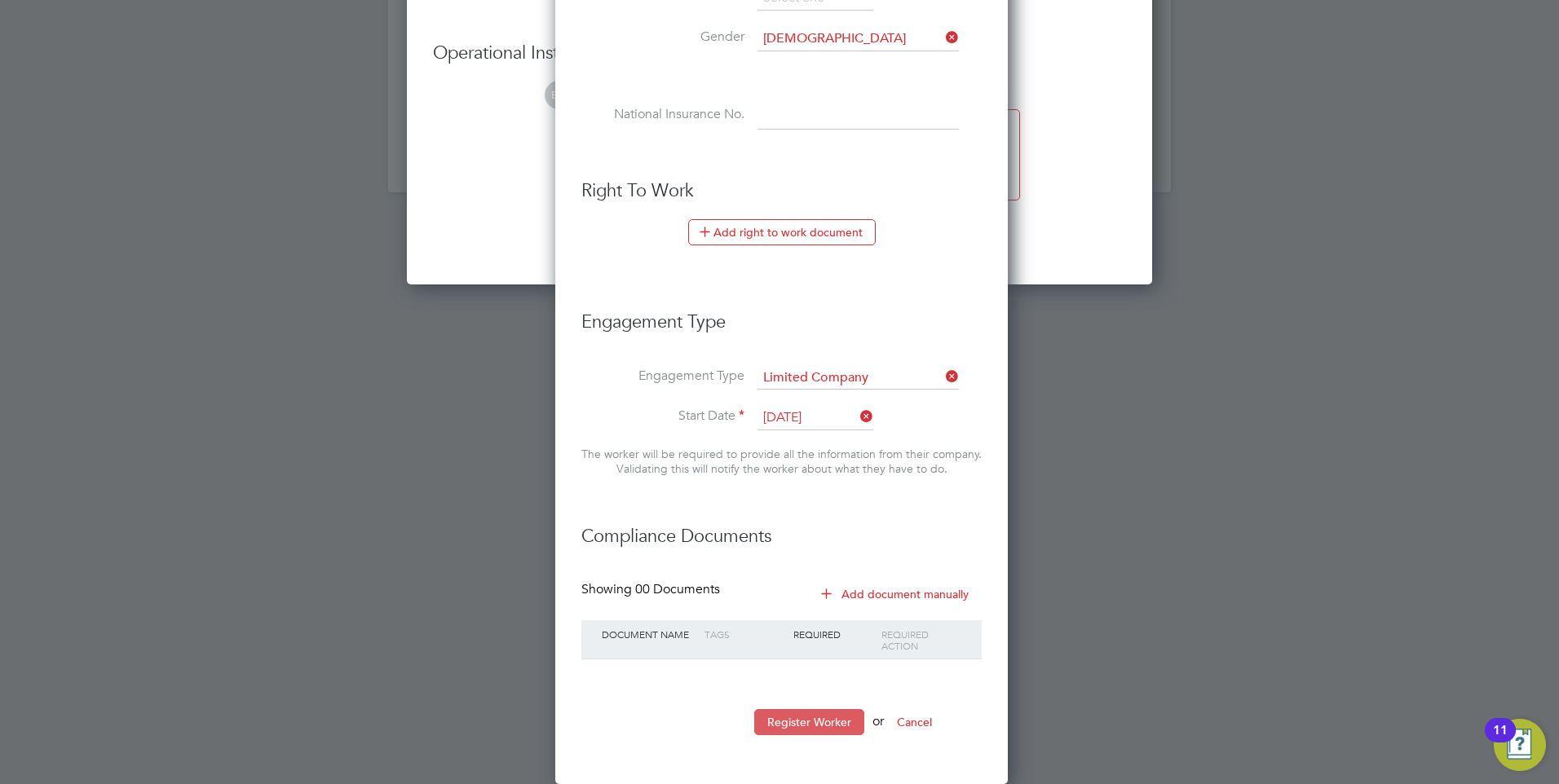
click at [806, 726] on button "Register Worker" at bounding box center [808, 722] width 110 height 26
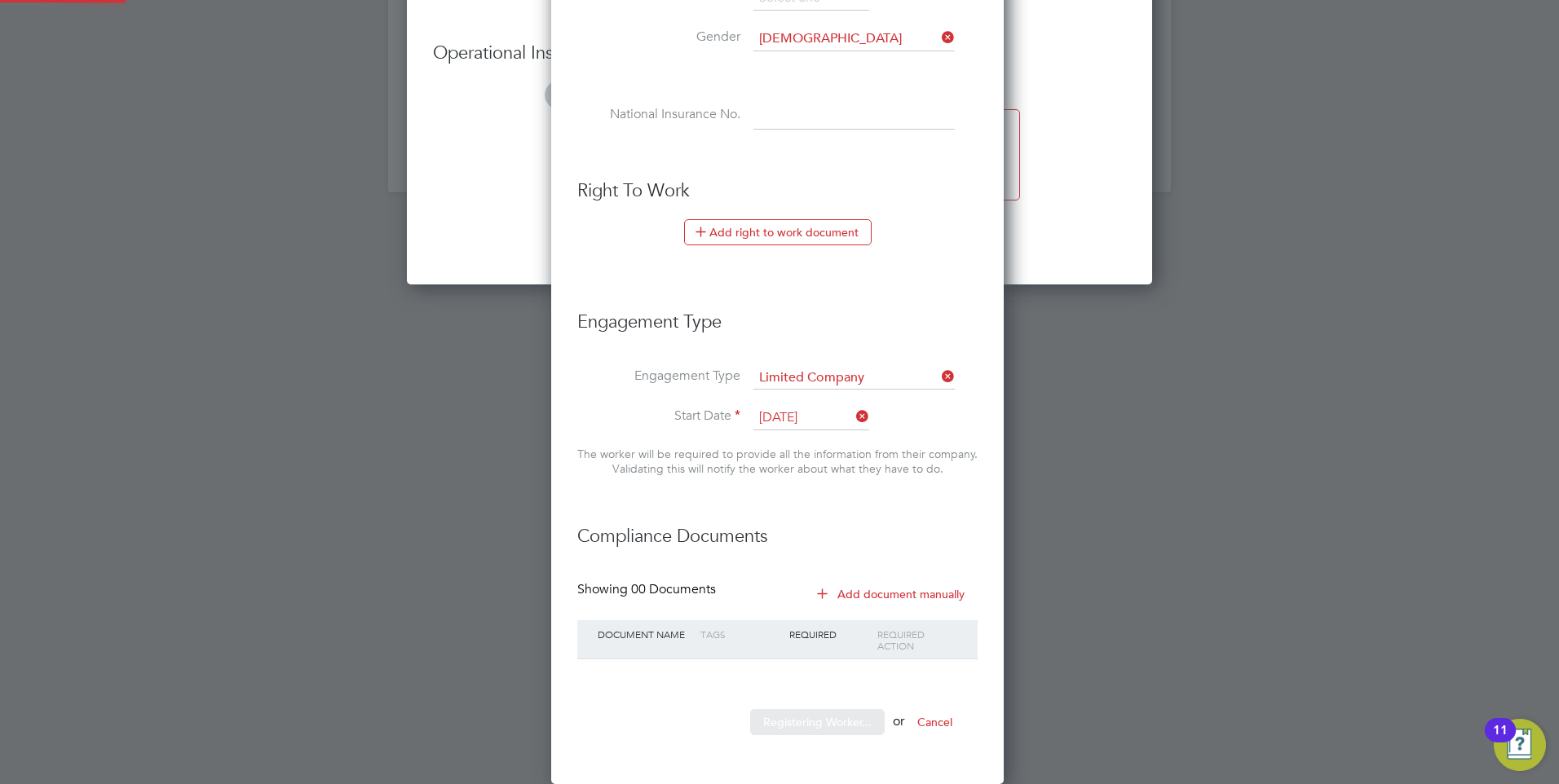
scroll to position [0, 0]
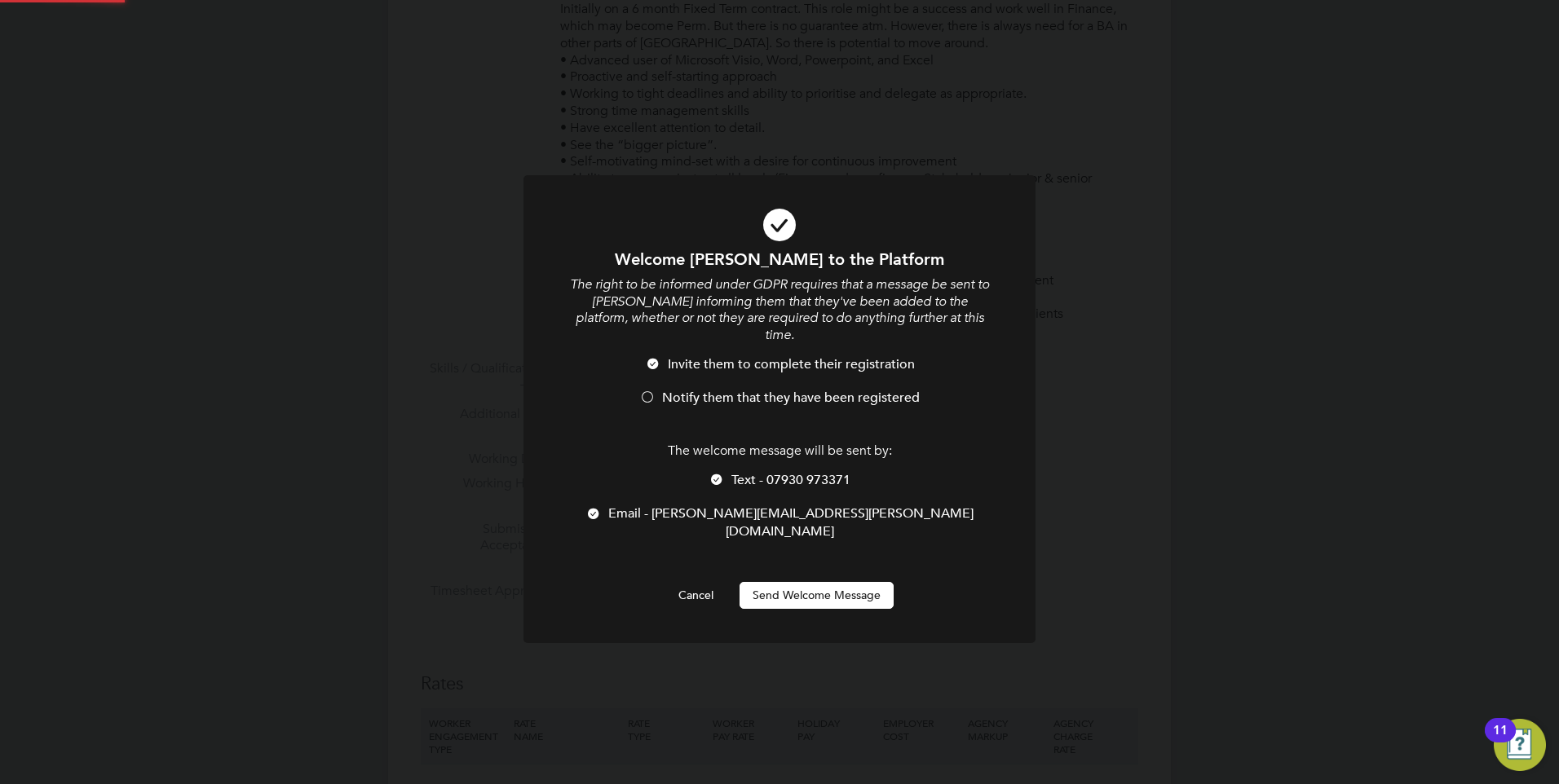
click at [709, 371] on li "Invite them to complete their registration" at bounding box center [779, 373] width 424 height 34
click at [749, 472] on span "Text - 07930 973371" at bounding box center [791, 479] width 119 height 16
click at [808, 582] on button "Send Welcome Message" at bounding box center [817, 594] width 154 height 26
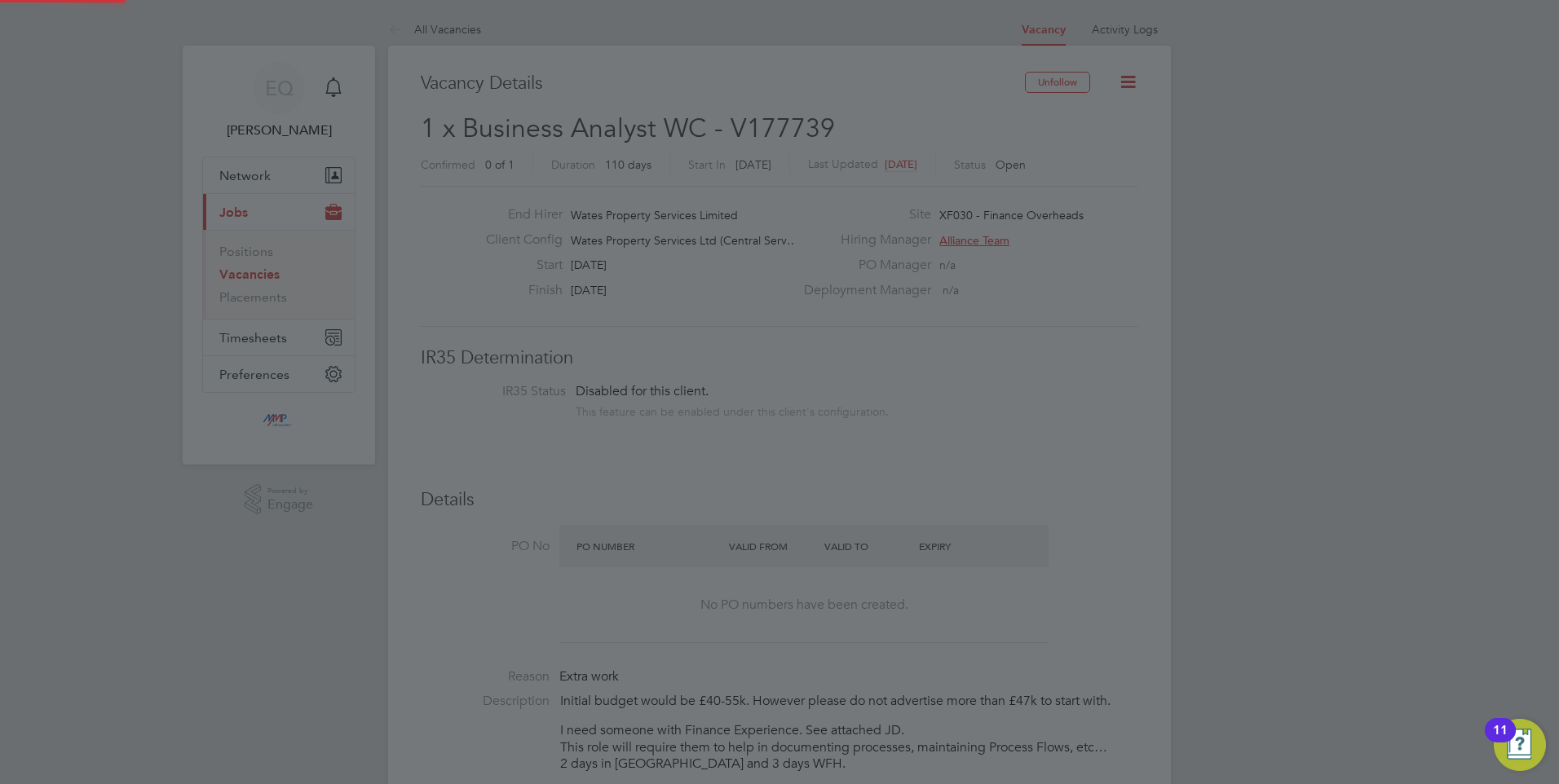
scroll to position [1474, 449]
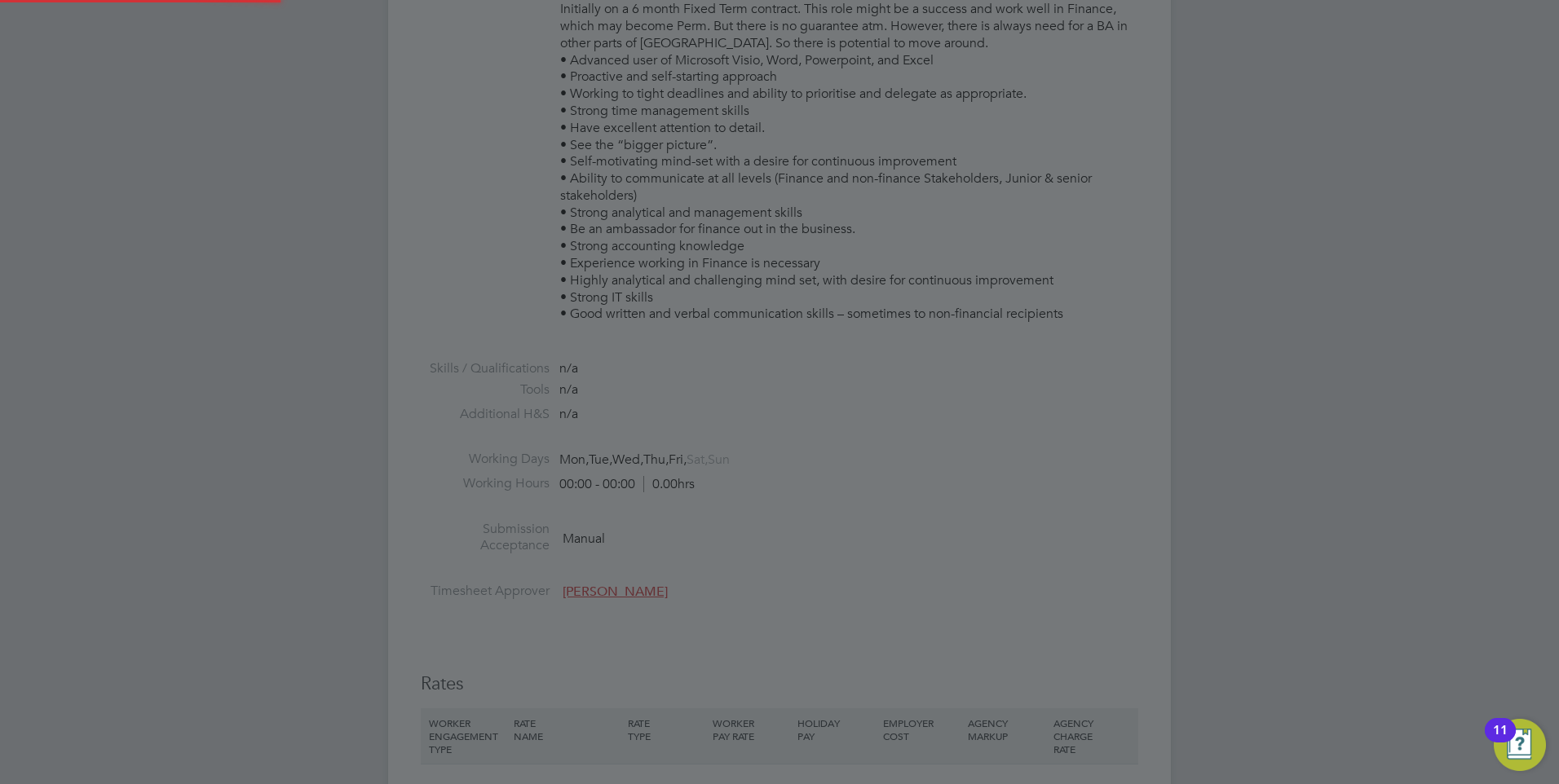
type input "Shakeel Rahman (Shakeel Rahman)"
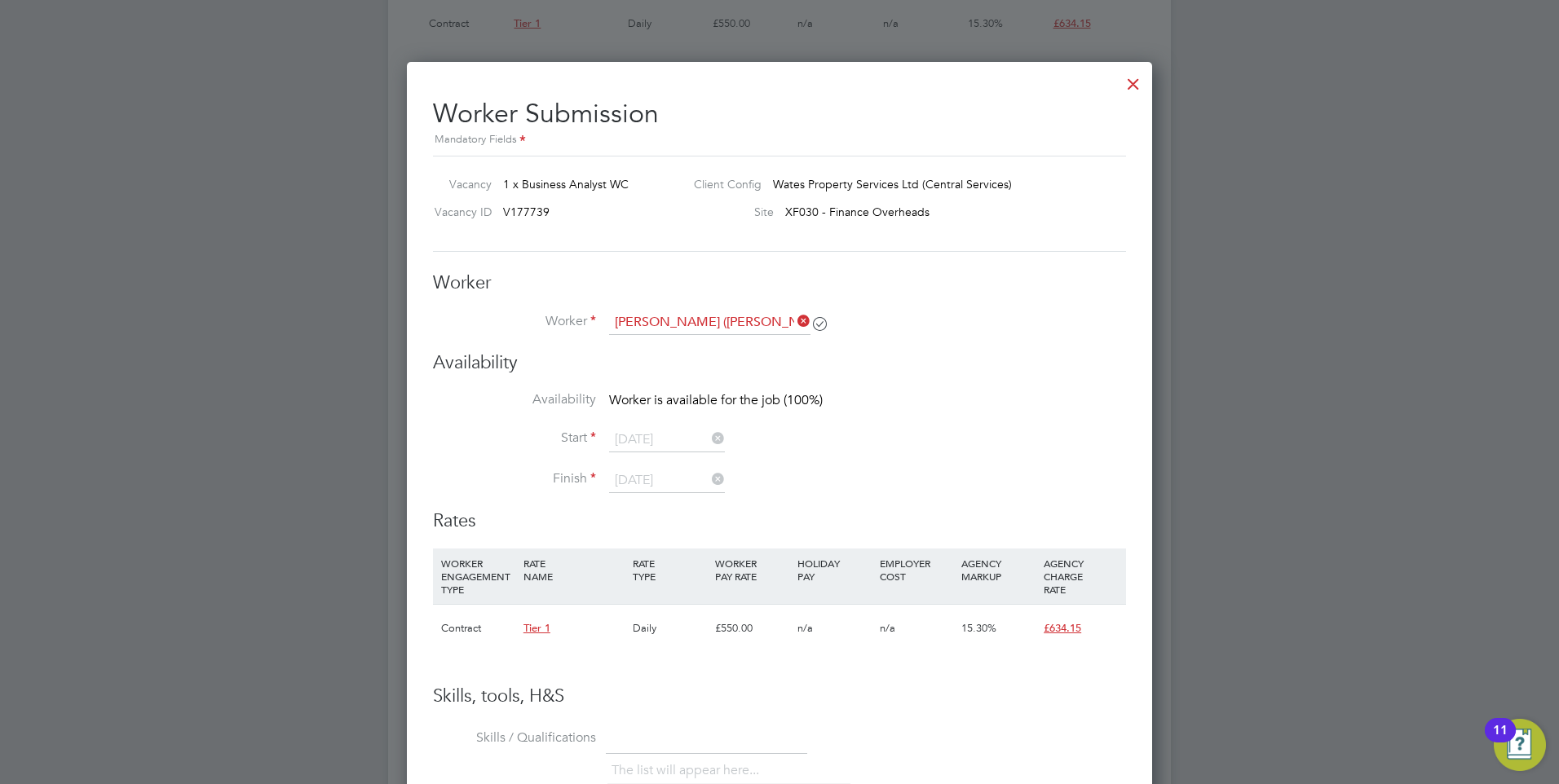
click at [683, 305] on div "Worker Worker Shakeel Rahman (Shakeel Rahman) Worker Engagement Type" at bounding box center [780, 311] width 693 height 81
drag, startPoint x: 683, startPoint y: 337, endPoint x: 687, endPoint y: 327, distance: 10.8
click at [686, 331] on li "Worker Shakeel Rahman (Shakeel Rahman)" at bounding box center [780, 331] width 693 height 41
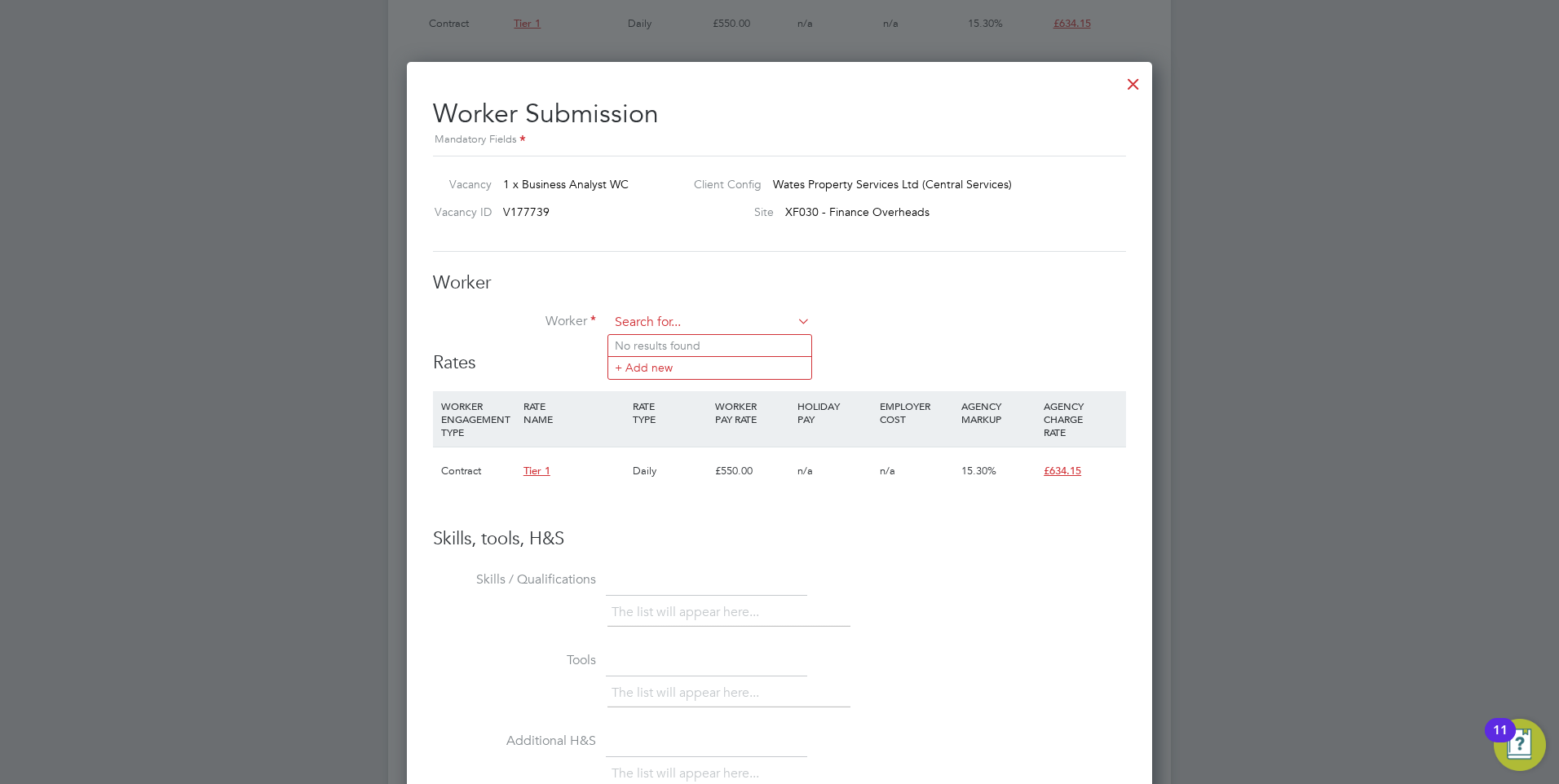
drag, startPoint x: 672, startPoint y: 323, endPoint x: 670, endPoint y: 332, distance: 9.2
click at [670, 332] on input at bounding box center [710, 322] width 201 height 24
click at [673, 345] on li "Shakeel Rahman (Shakeel Rahman)" at bounding box center [761, 346] width 305 height 22
type input "Shakeel Rahman (Shakeel Rahman)"
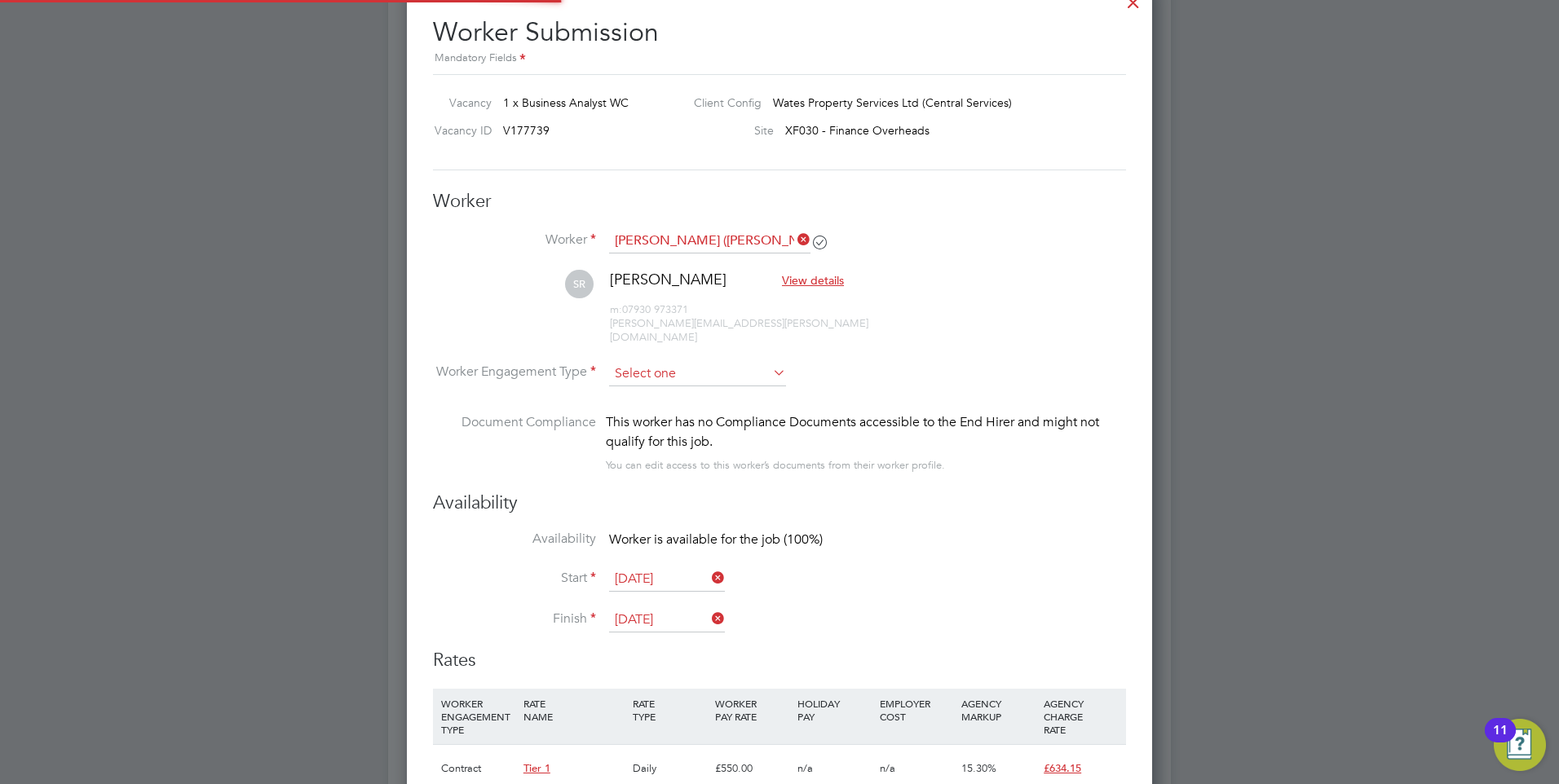
click at [626, 362] on input at bounding box center [698, 374] width 177 height 24
click at [653, 373] on li "Contract" at bounding box center [698, 382] width 179 height 21
type input "Contract"
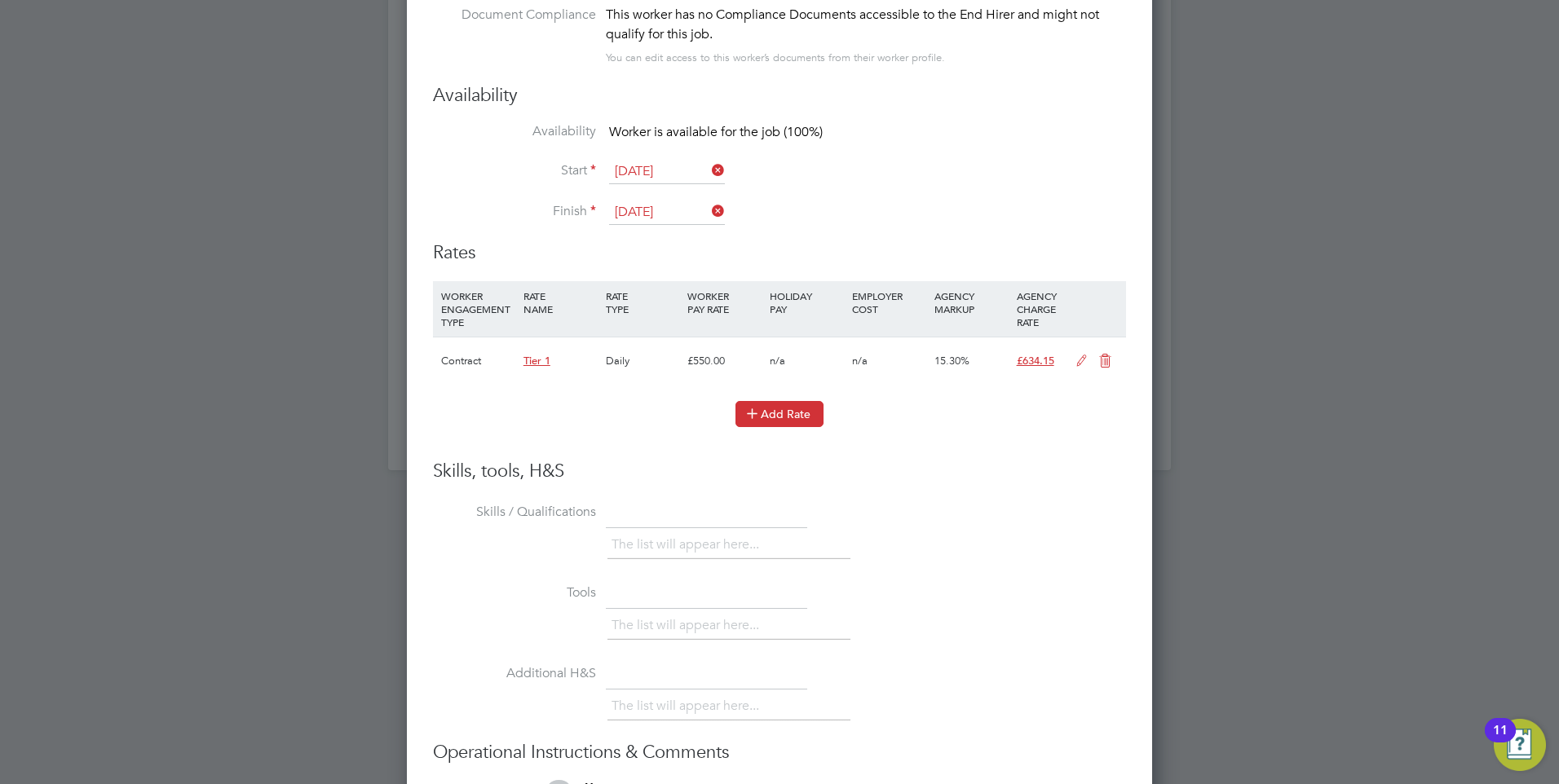
click at [785, 404] on button "Add Rate" at bounding box center [779, 414] width 88 height 26
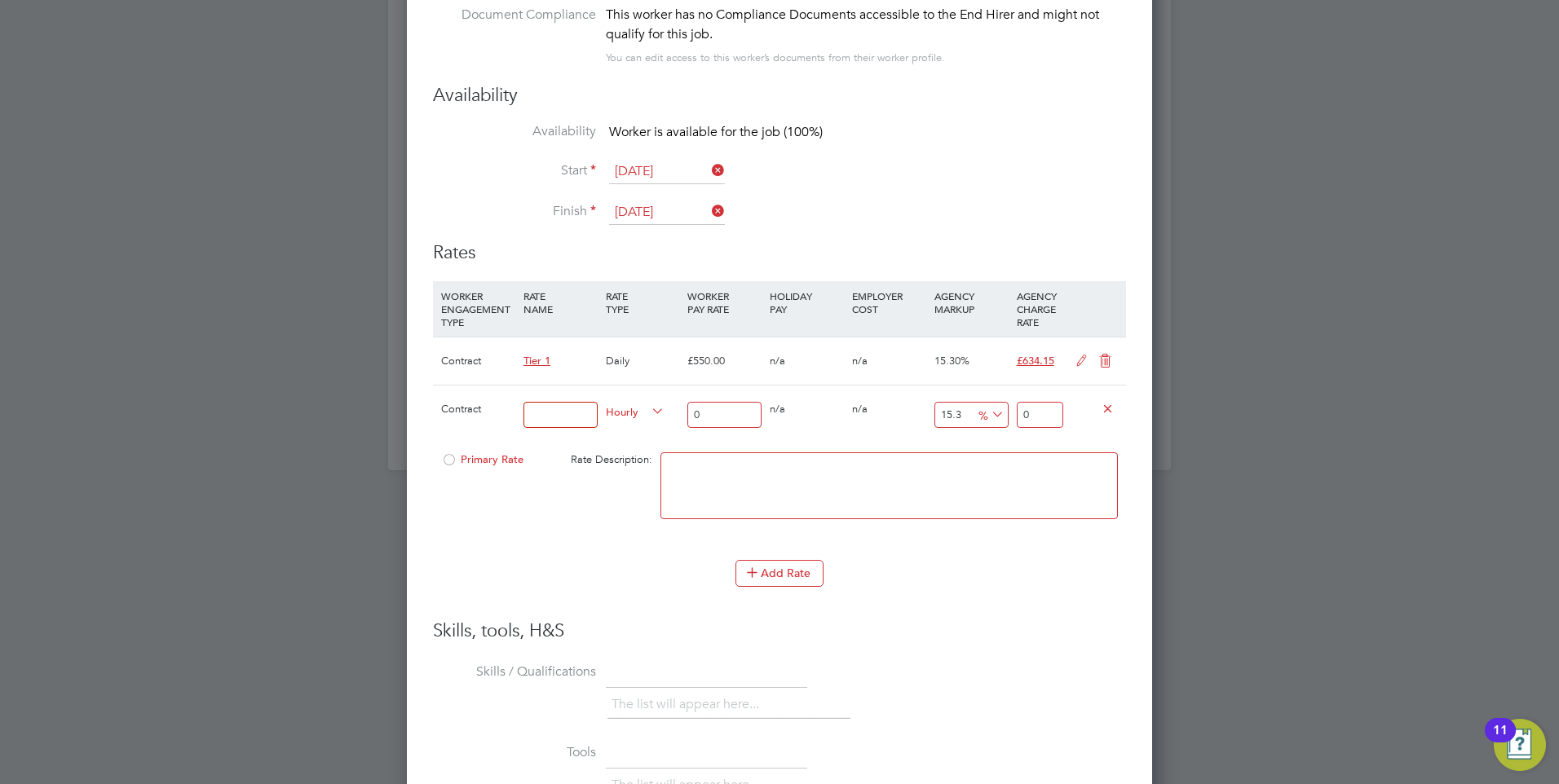
click at [460, 386] on div "Contract" at bounding box center [479, 409] width 82 height 47
click at [552, 402] on input at bounding box center [561, 416] width 74 height 27
click at [1015, 582] on li "Add Rate" at bounding box center [780, 581] width 693 height 43
click at [486, 452] on span "Primary Rate" at bounding box center [482, 459] width 82 height 14
click at [554, 402] on input at bounding box center [561, 416] width 74 height 27
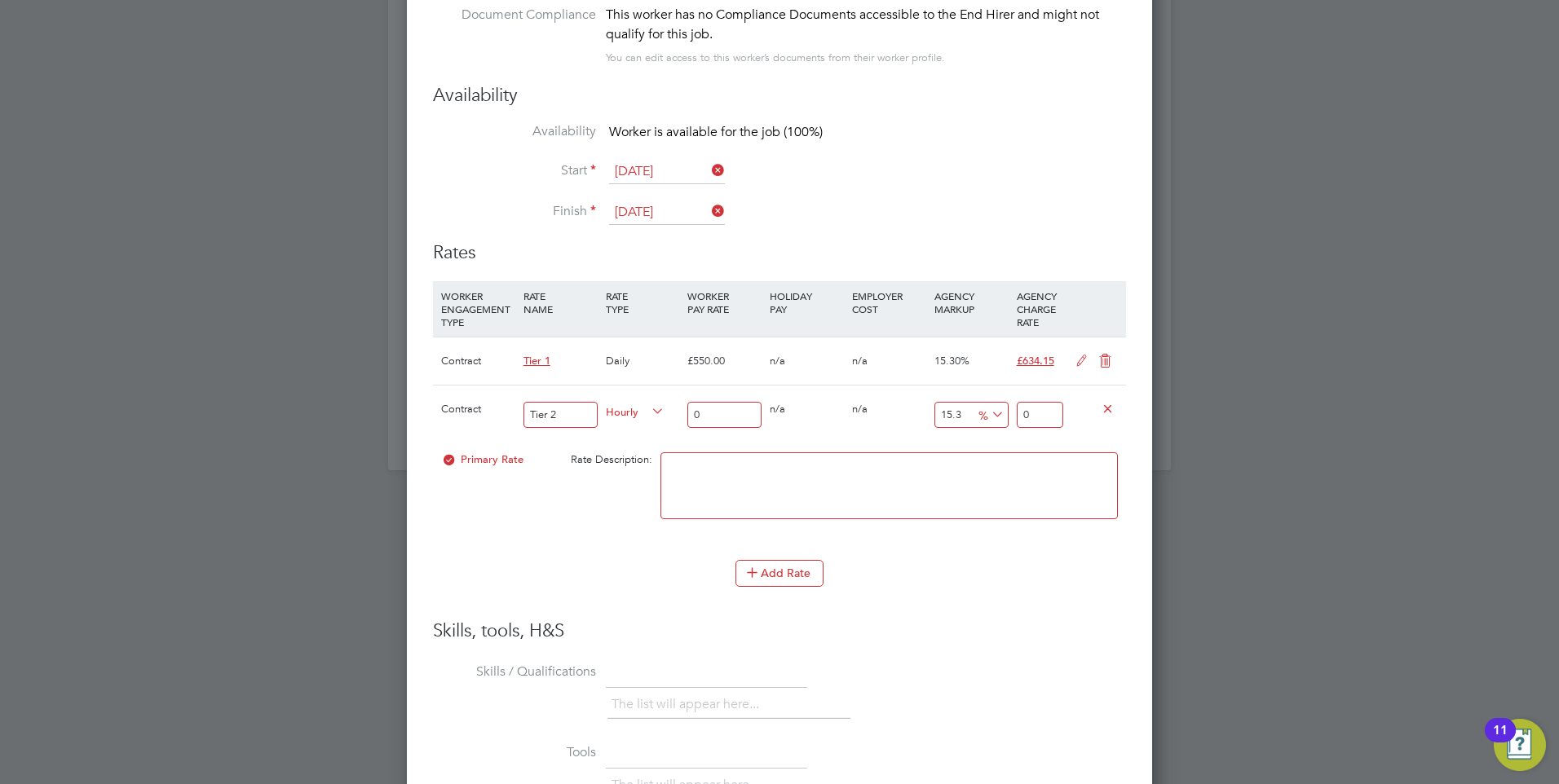
type input "Tier 2"
drag, startPoint x: 722, startPoint y: 408, endPoint x: 658, endPoint y: 398, distance: 64.8
click at [658, 398] on div "Contract Tier 2 Hourly 0 0 n/a 0 n/a 15.3 0 % 0" at bounding box center [780, 415] width 693 height 60
type input "5"
type input "5.765"
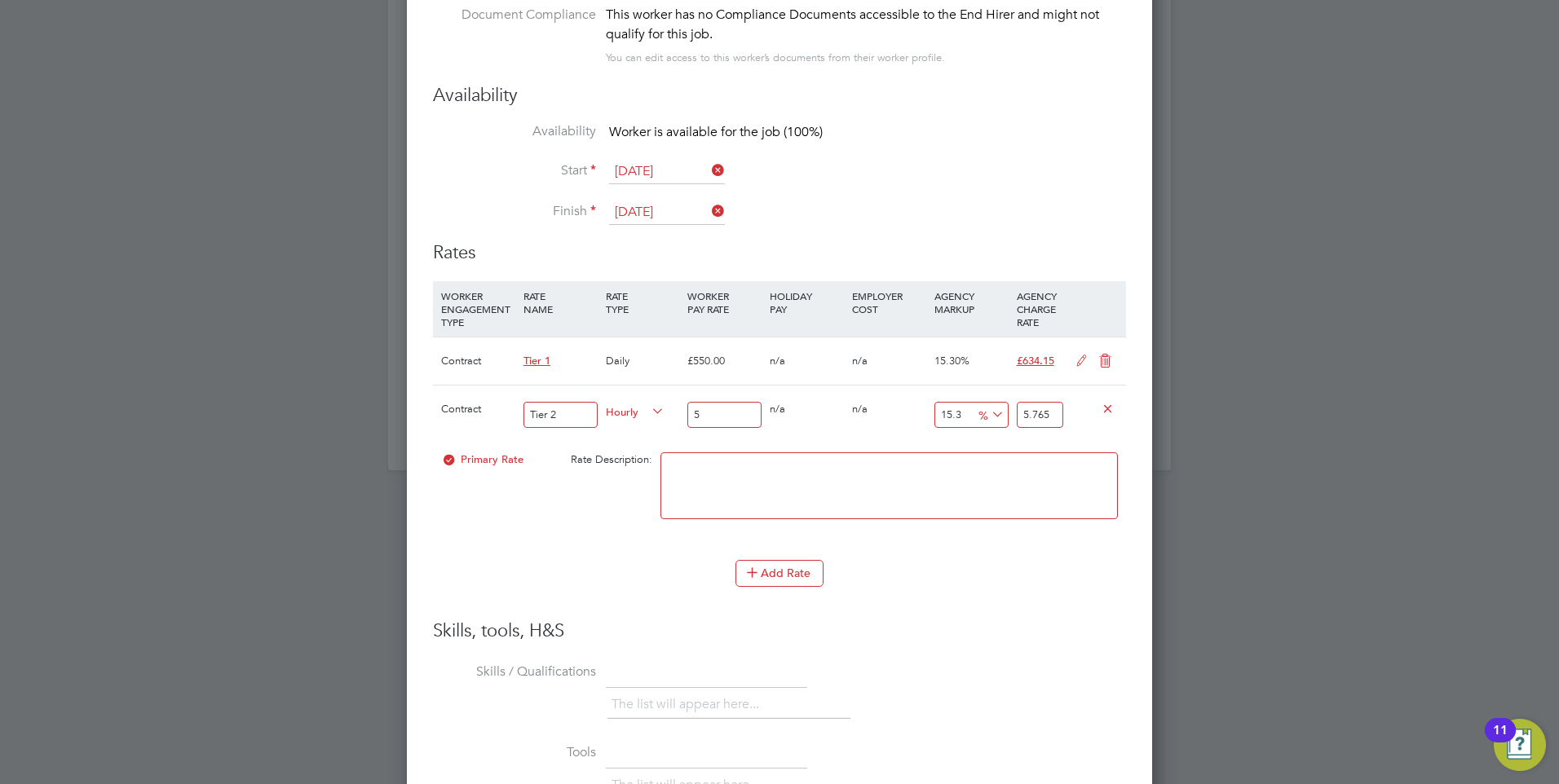
type input "55"
type input "63.415"
type input "550"
type input "634.15"
type input "550.00"
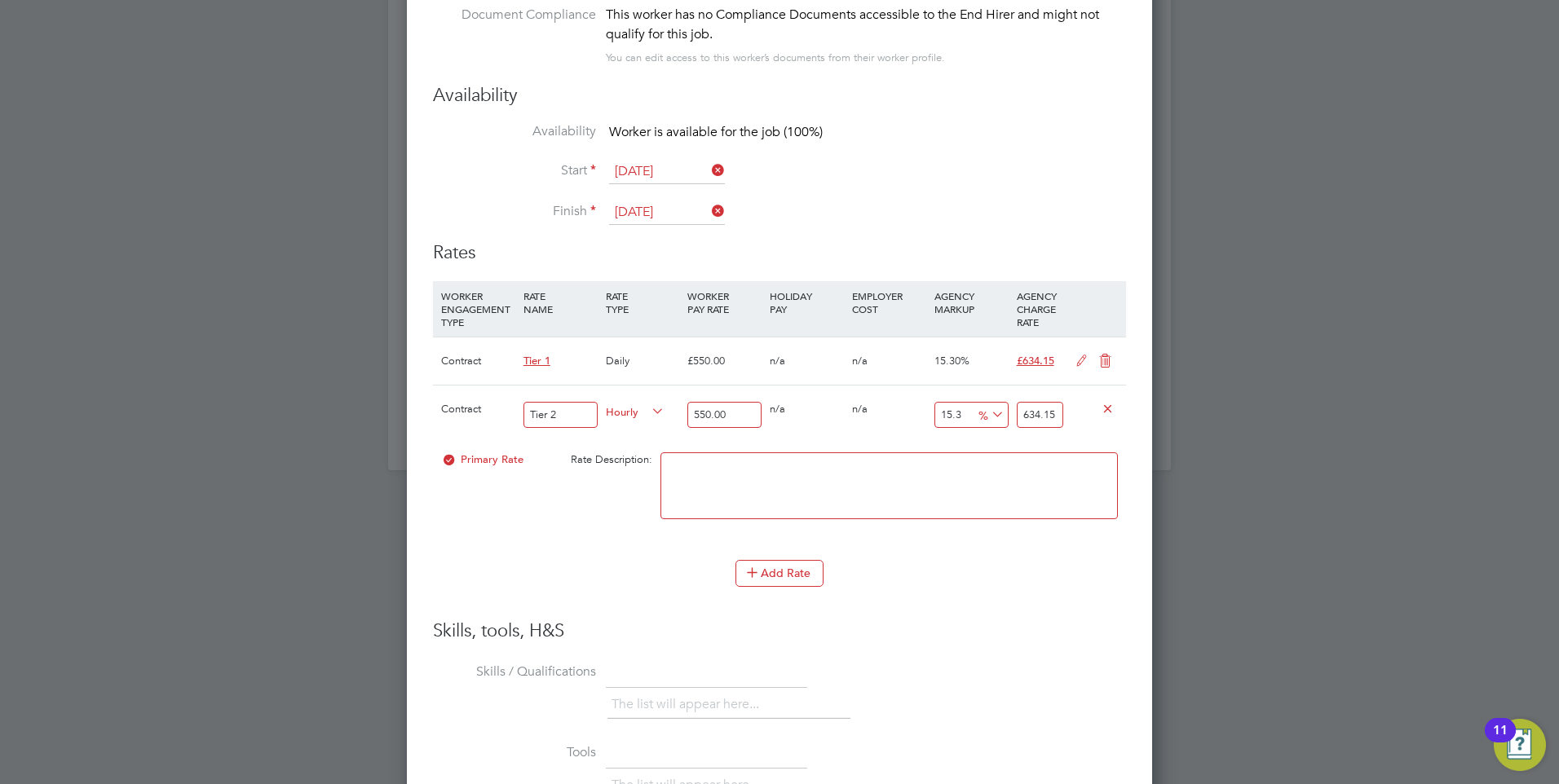
click at [1075, 691] on div "The list will appear here..." at bounding box center [867, 707] width 519 height 33
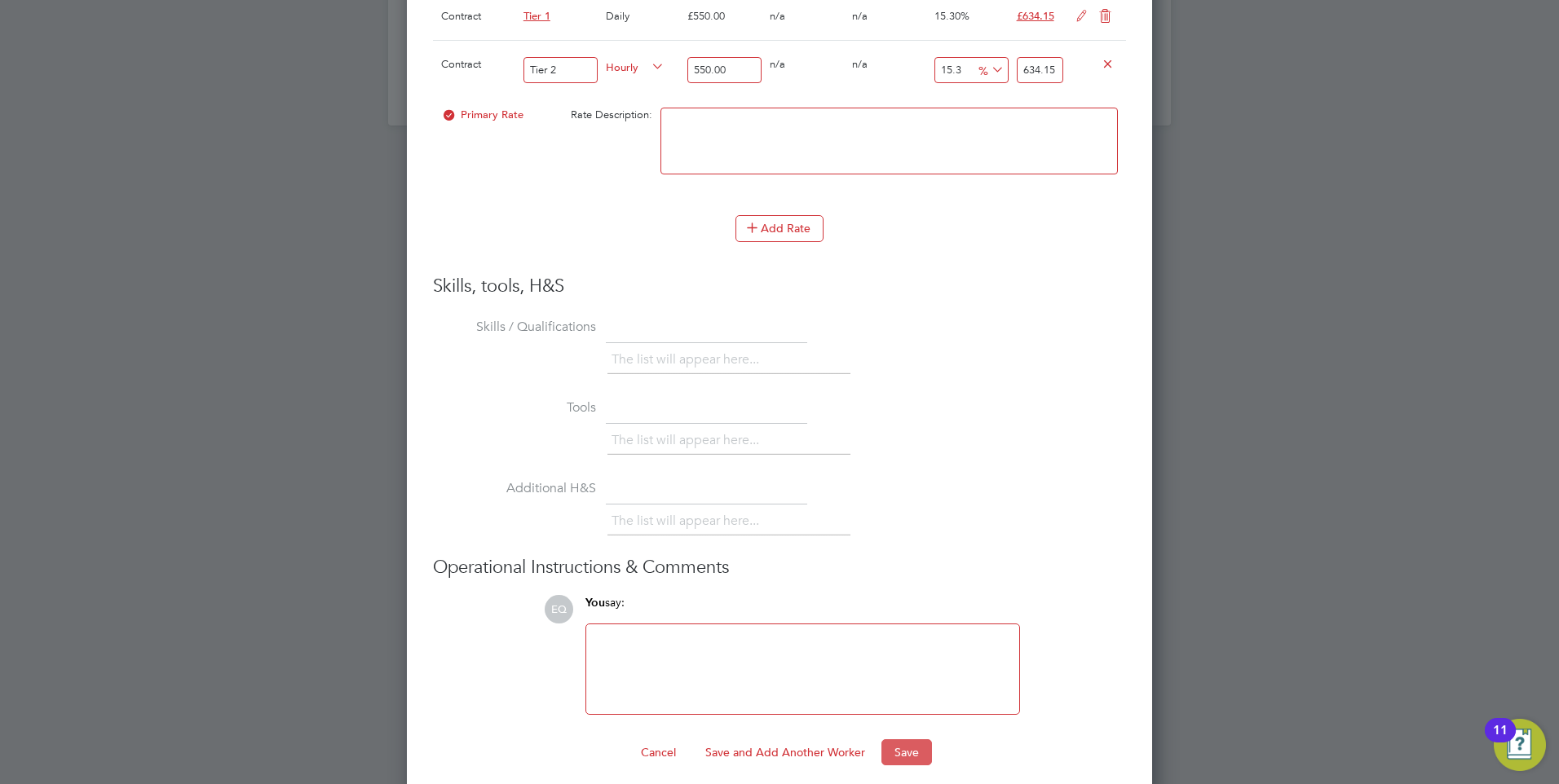
click at [900, 745] on button "Save" at bounding box center [907, 752] width 50 height 26
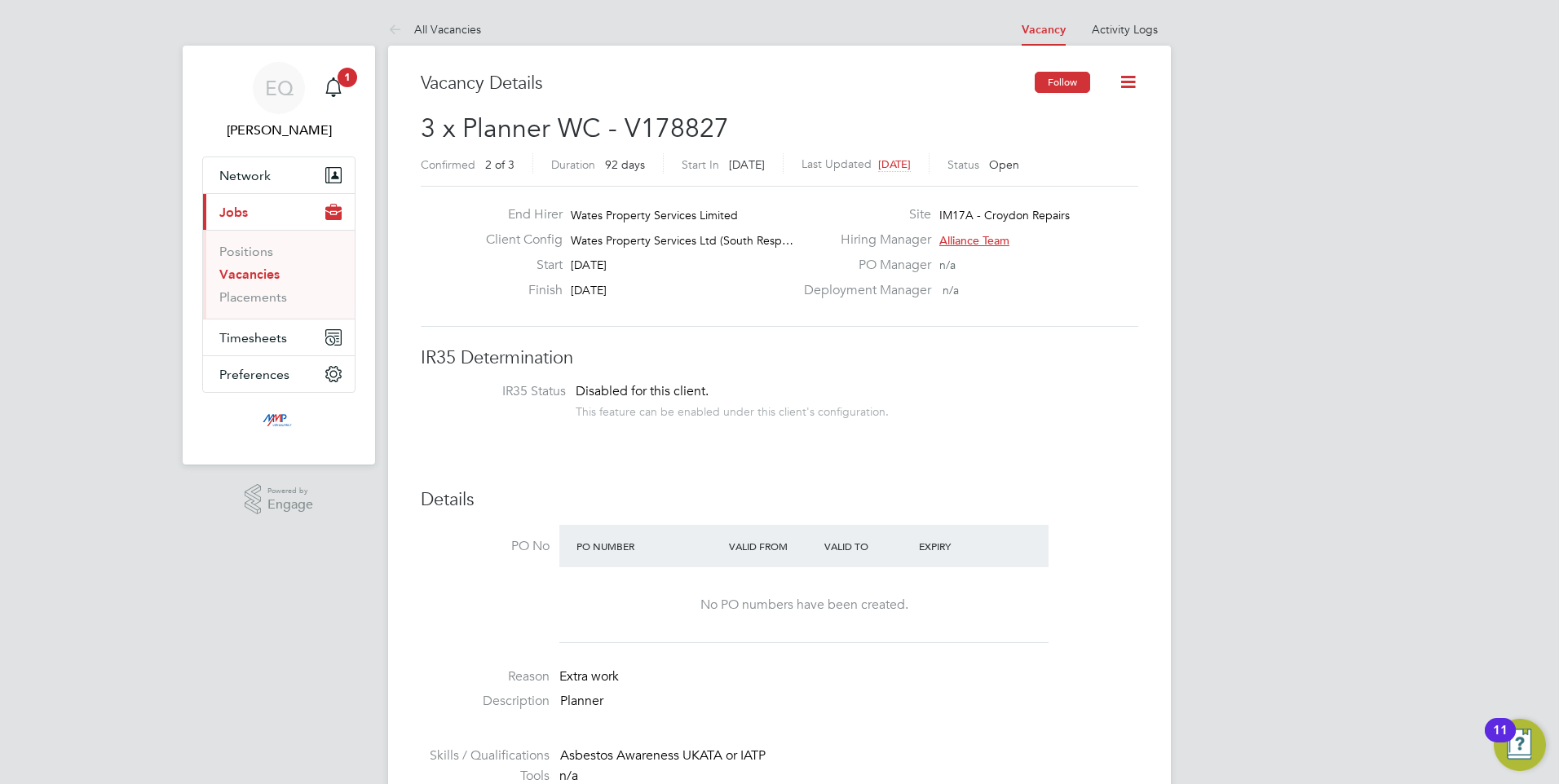
click at [1050, 89] on button "Follow" at bounding box center [1063, 81] width 55 height 21
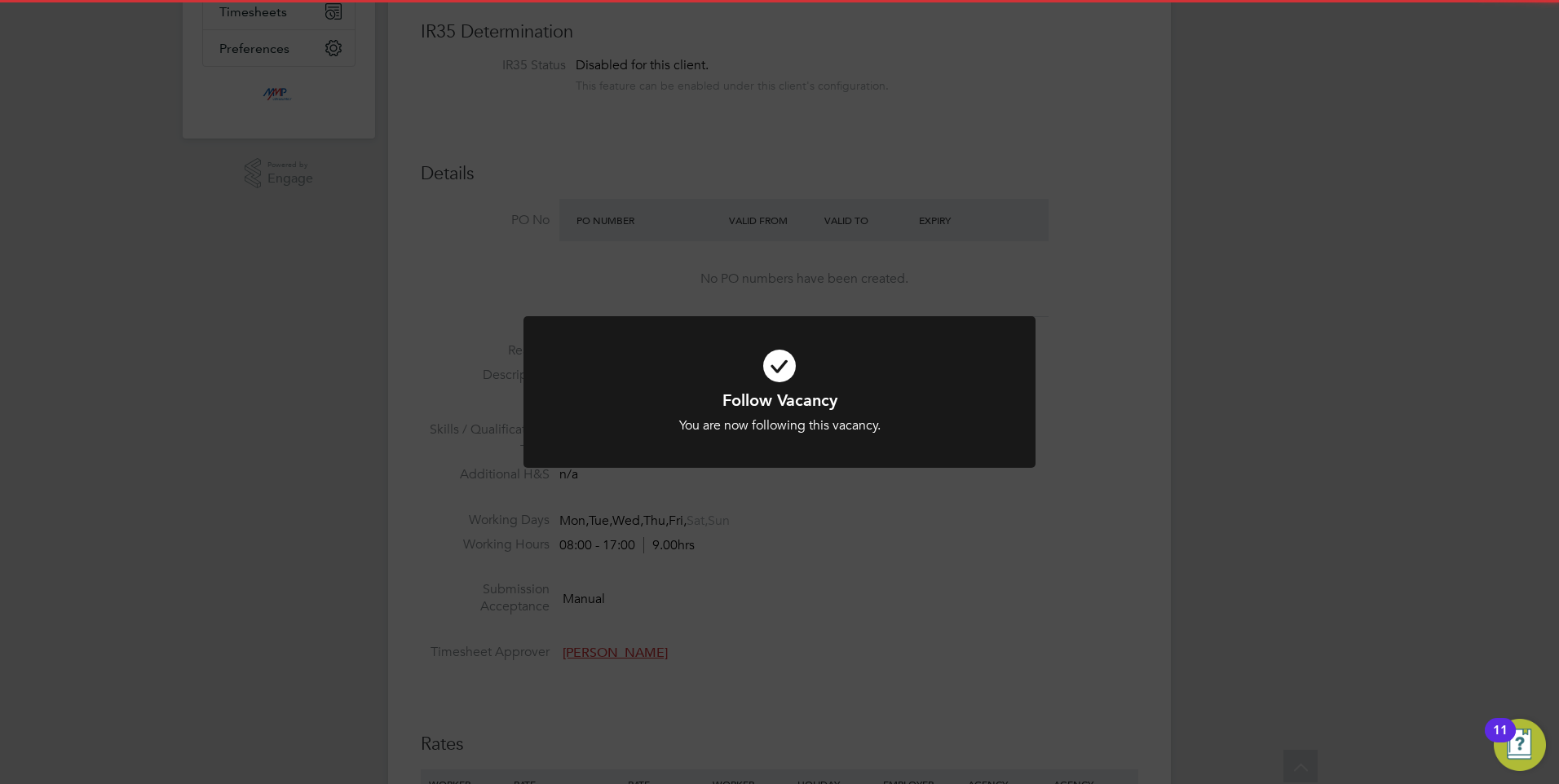
click at [631, 637] on div "Follow Vacancy You are now following this vacancy. Cancel Okay" at bounding box center [779, 392] width 1559 height 784
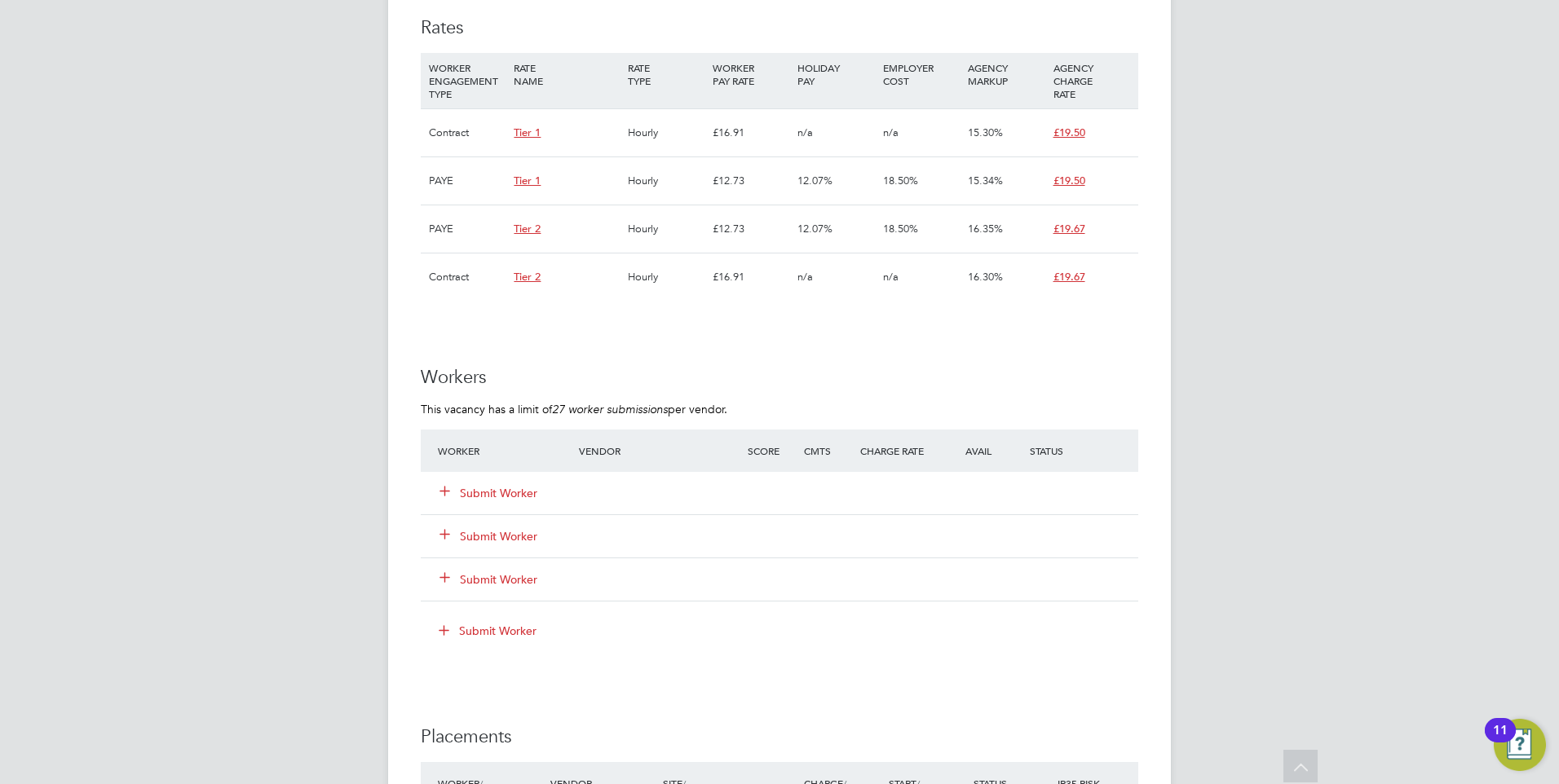
scroll to position [1386, 0]
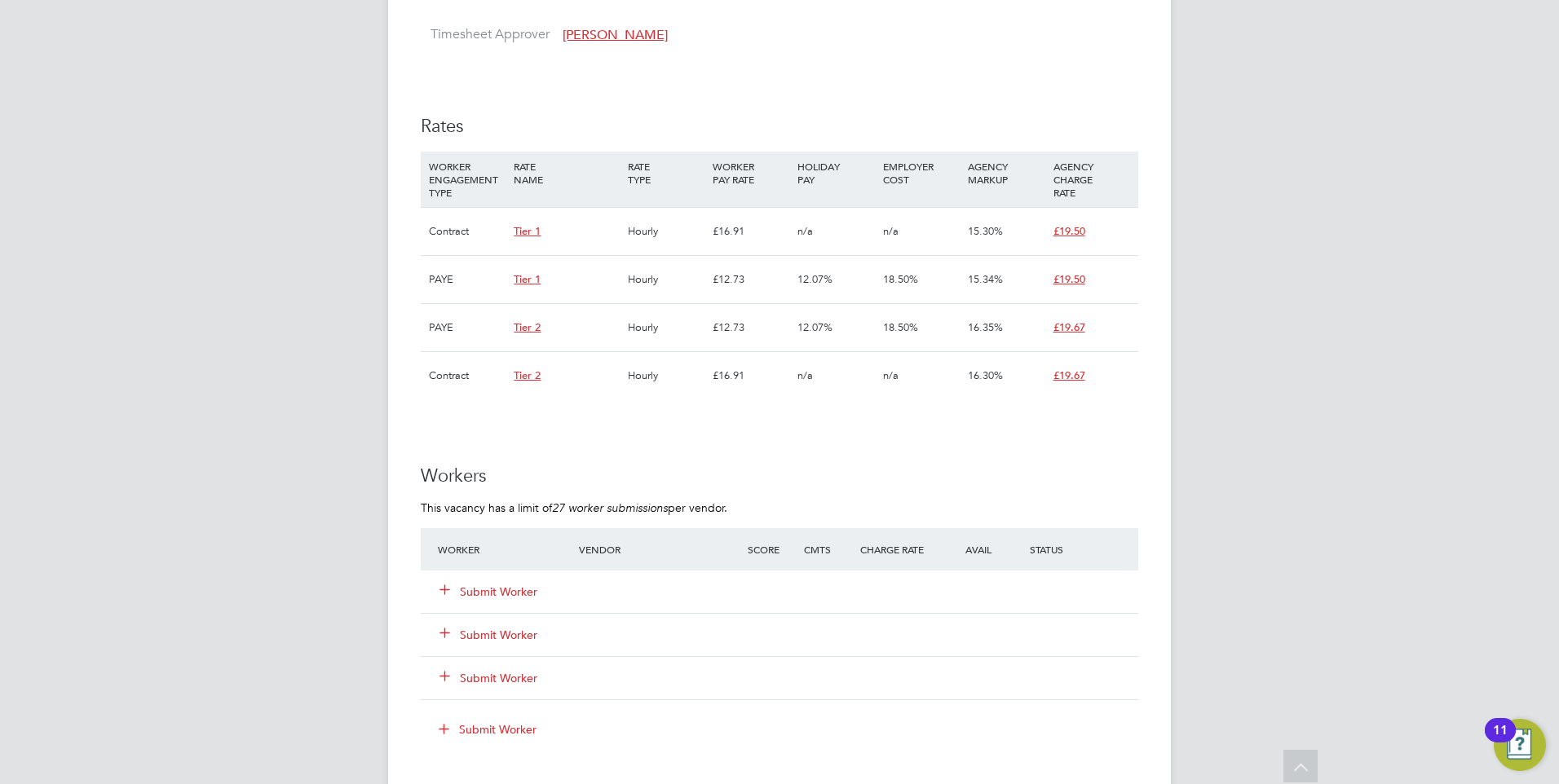
scroll to position [896, 0]
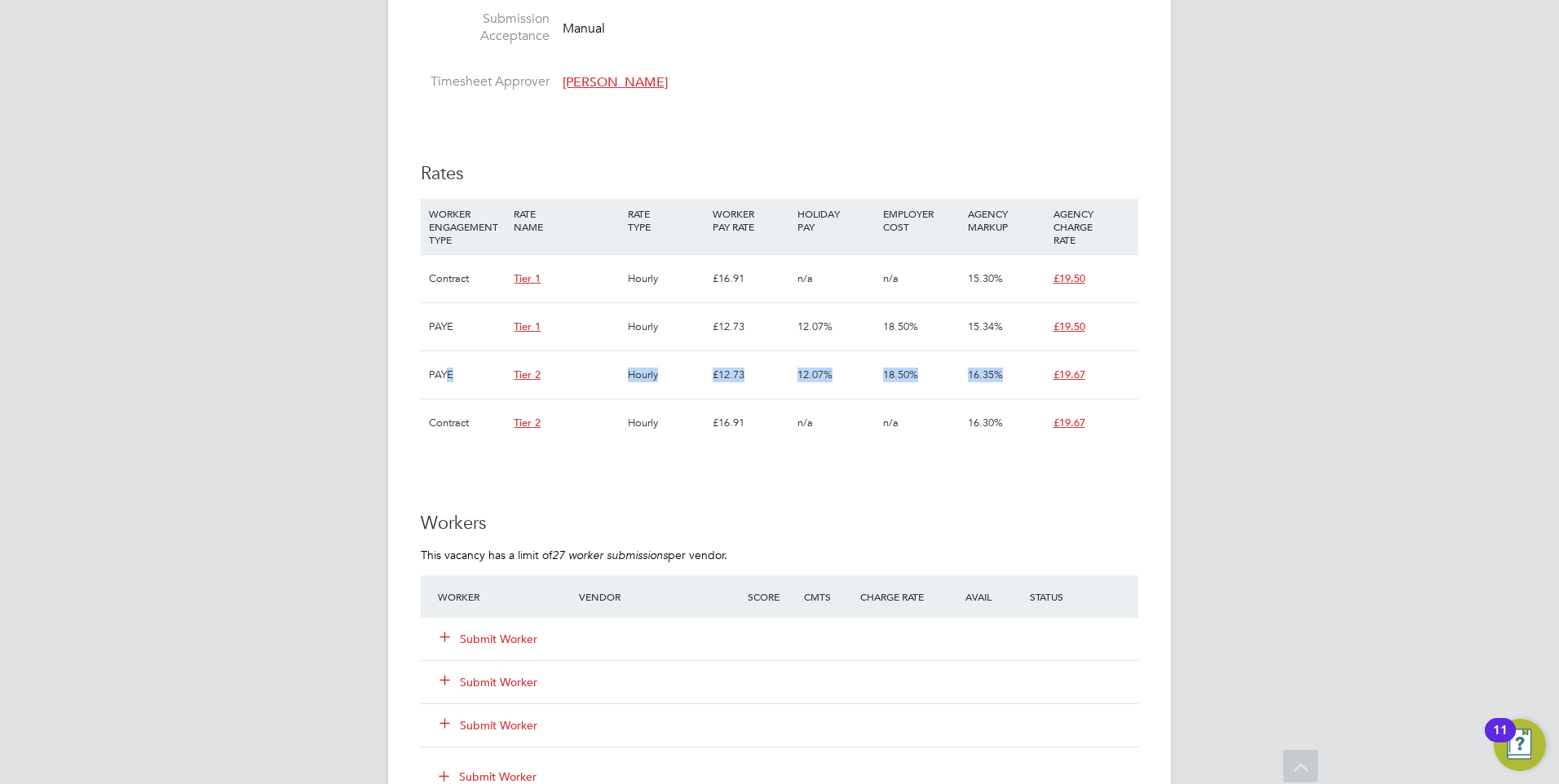
drag, startPoint x: 458, startPoint y: 382, endPoint x: 1096, endPoint y: 354, distance: 638.6
click at [1096, 354] on div "PAYE Tier 2 Hourly £12.73 12.07% 18.50% 16.35% £19.67" at bounding box center [779, 374] width 718 height 48
click at [705, 504] on div "IR35 Determination IR35 Status Disabled for this client. This feature can be en…" at bounding box center [779, 431] width 718 height 1963
drag, startPoint x: 454, startPoint y: 421, endPoint x: 1023, endPoint y: 438, distance: 569.3
click at [1023, 438] on div "Contract Tier 2 Hourly £16.91 n/a n/a 16.30% £19.67" at bounding box center [779, 422] width 718 height 48
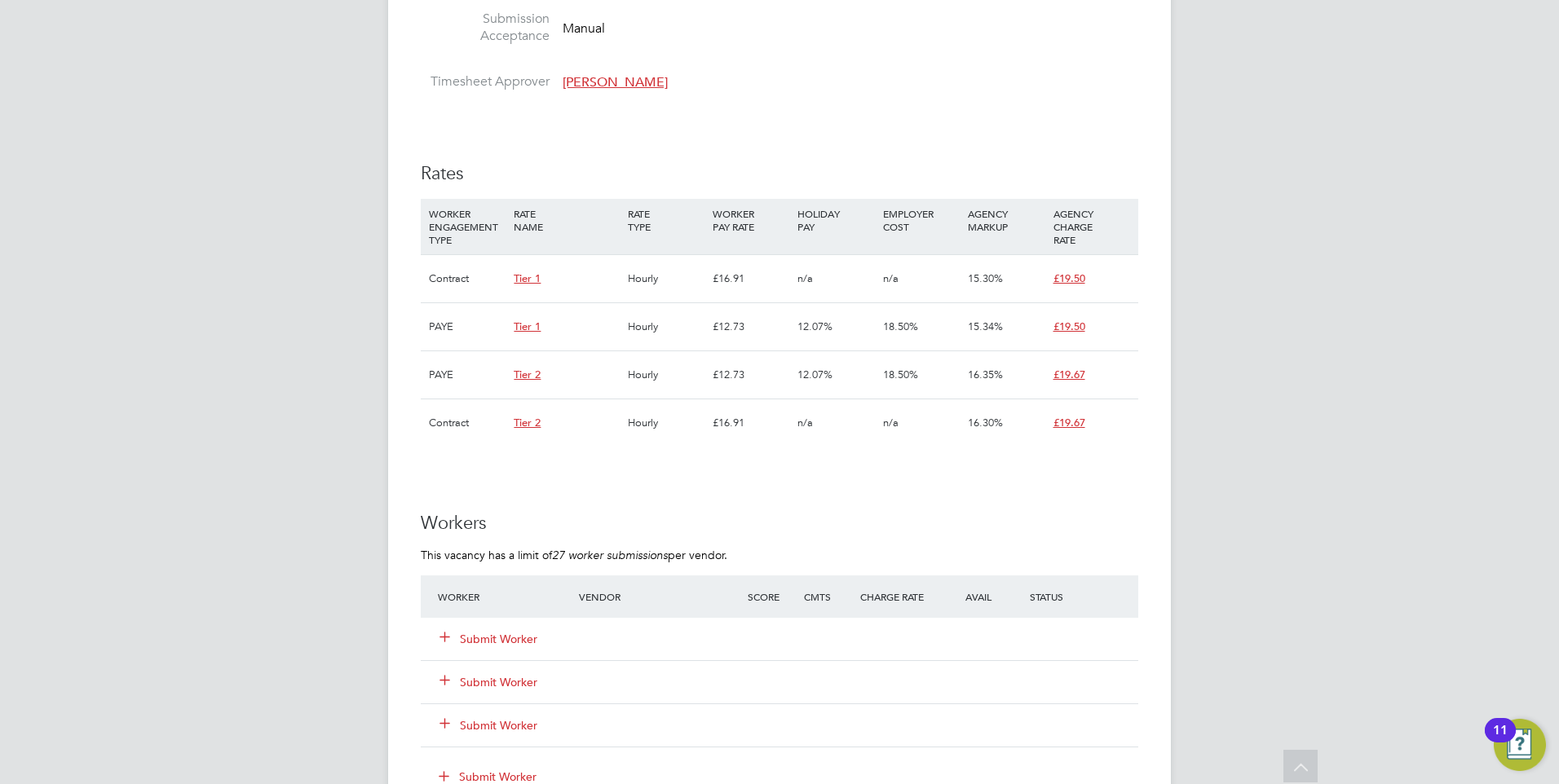
drag, startPoint x: 578, startPoint y: 554, endPoint x: 574, endPoint y: 541, distance: 13.6
click at [578, 550] on em "27 worker submissions" at bounding box center [610, 555] width 116 height 14
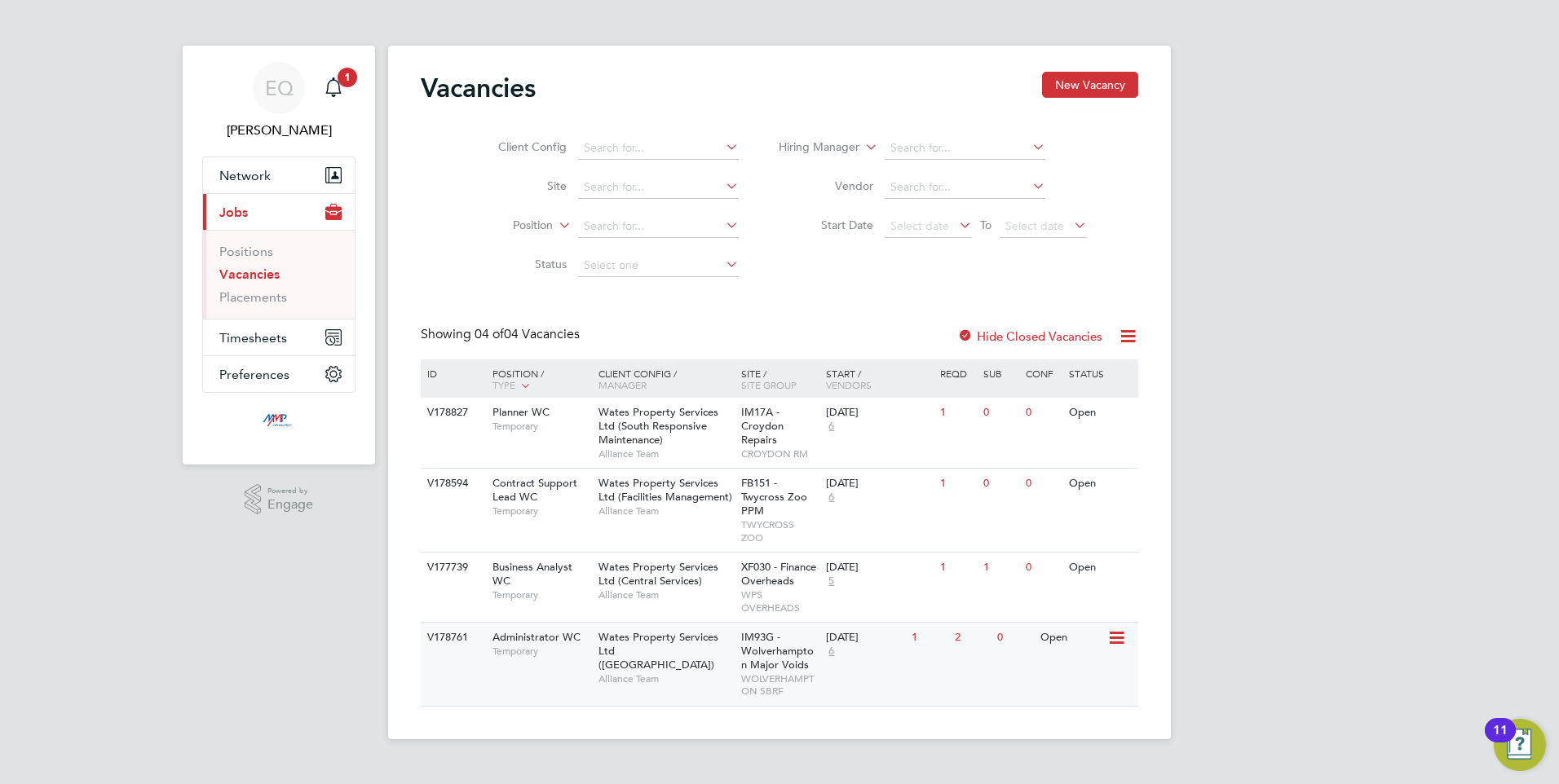
click at [830, 645] on span "6" at bounding box center [831, 651] width 11 height 14
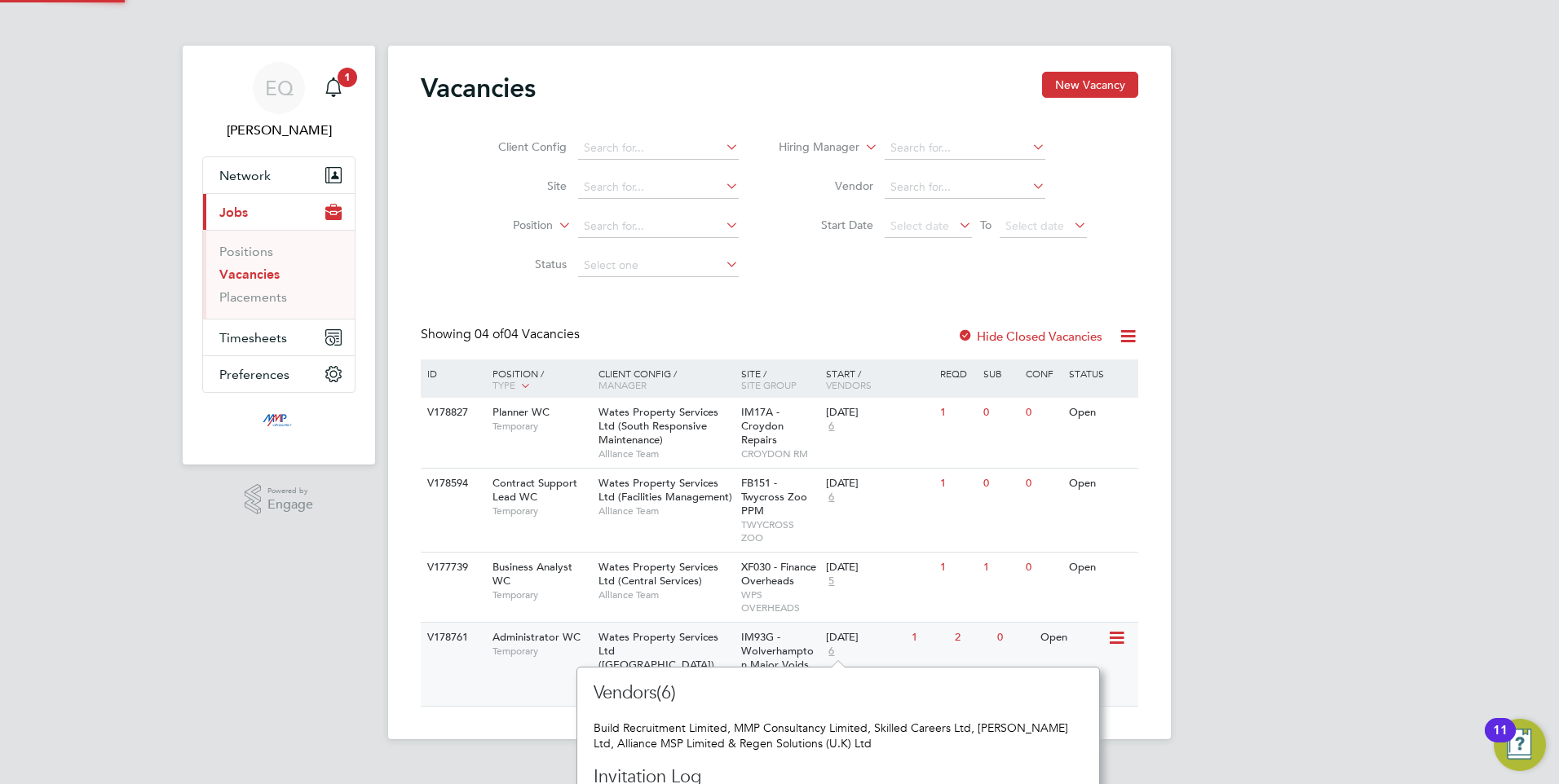
scroll to position [160, 510]
click at [831, 581] on span "5" at bounding box center [831, 582] width 11 height 14
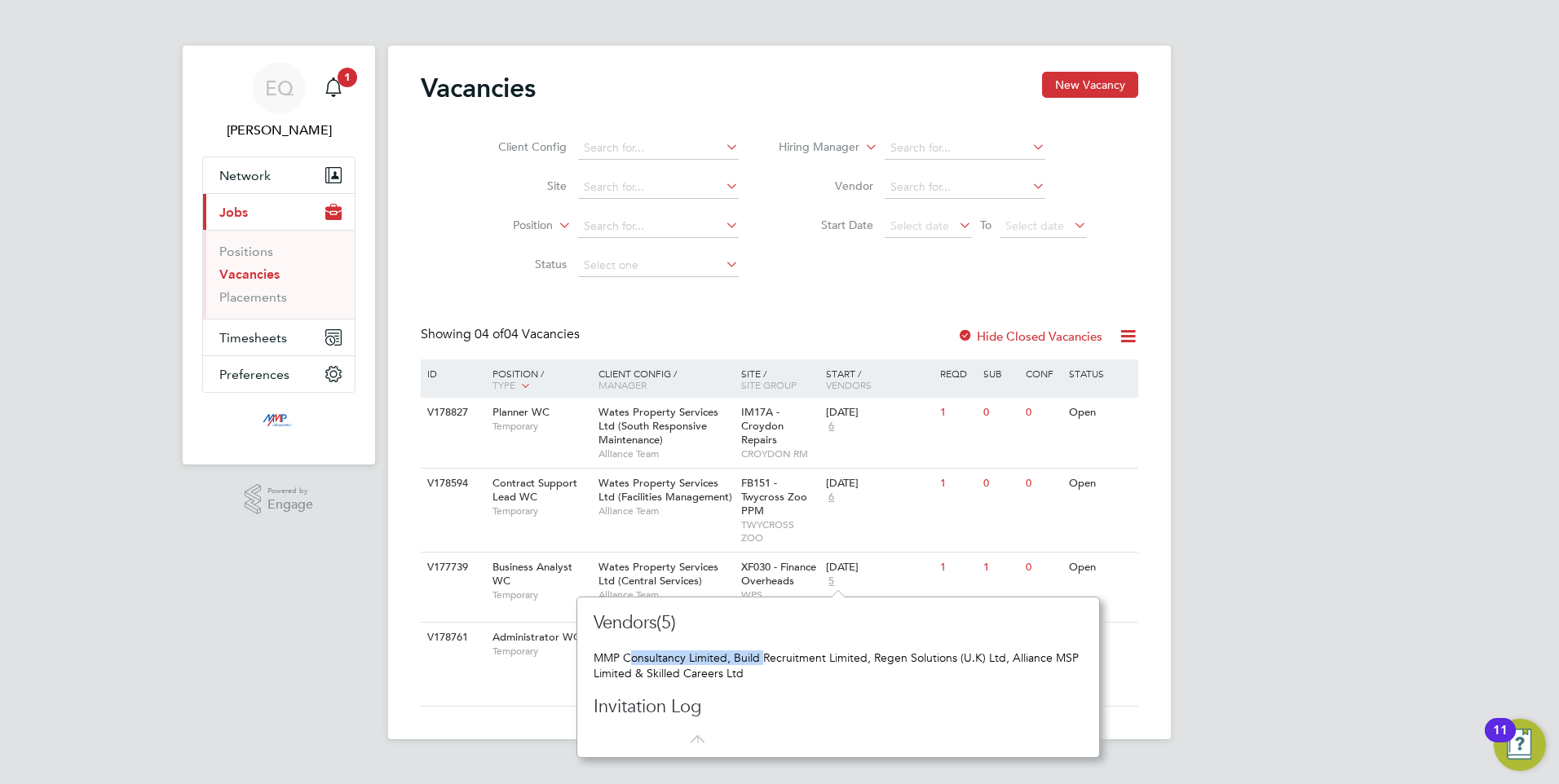
drag, startPoint x: 751, startPoint y: 653, endPoint x: 630, endPoint y: 637, distance: 122.1
click at [630, 637] on div "Vendors(5) MMP Consultancy Limited, Build Recruitment Limited, Regen Solutions …" at bounding box center [838, 677] width 489 height 132
drag, startPoint x: 630, startPoint y: 637, endPoint x: 691, endPoint y: 688, distance: 79.5
click at [691, 688] on div "Vendors(5) MMP Consultancy Limited, Build Recruitment Limited, Regen Solutions …" at bounding box center [838, 677] width 489 height 132
drag, startPoint x: 752, startPoint y: 684, endPoint x: 667, endPoint y: 637, distance: 97.1
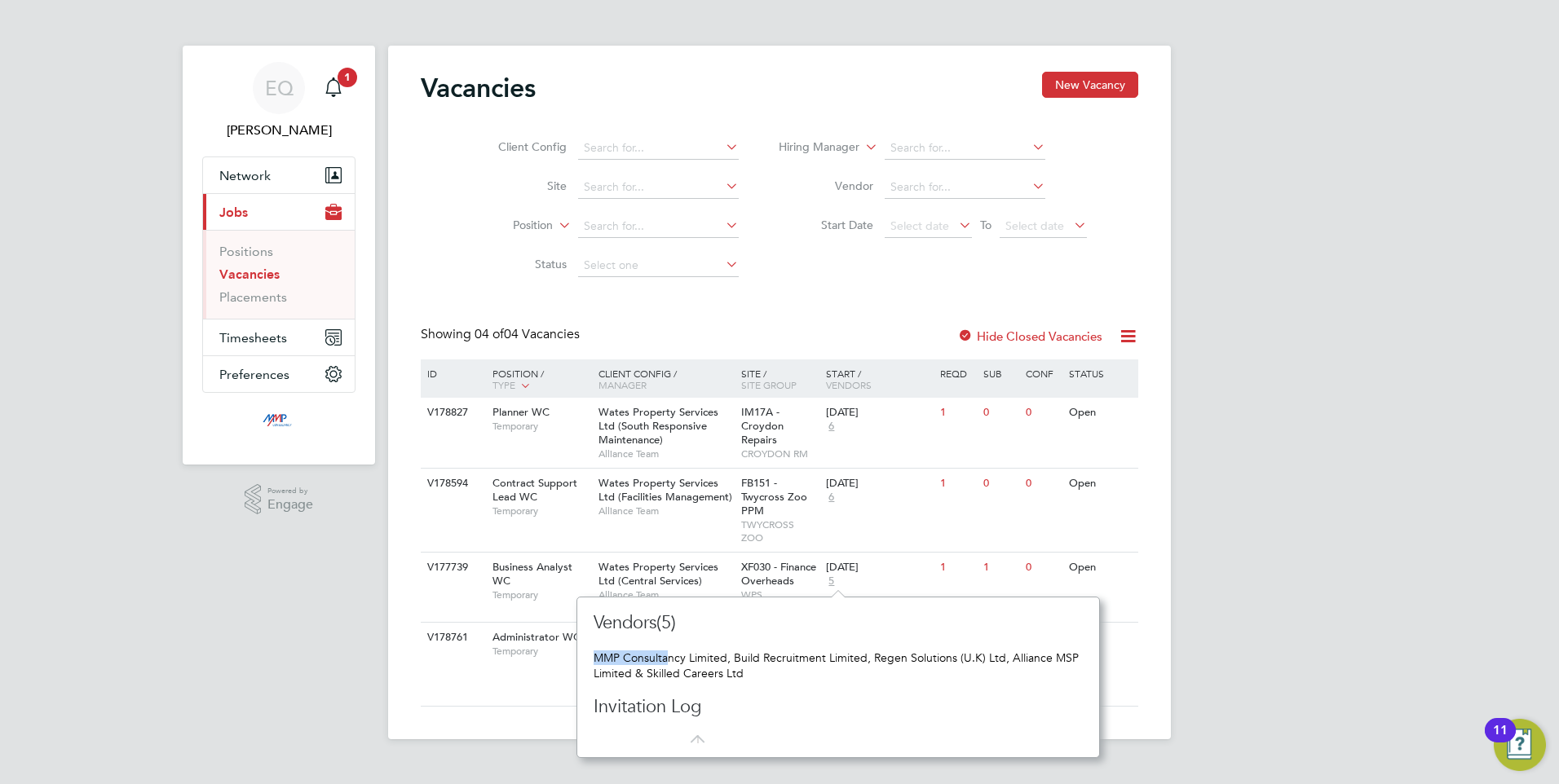
click at [667, 637] on div "Vendors(5) MMP Consultancy Limited, Build Recruitment Limited, Regen Solutions …" at bounding box center [838, 677] width 489 height 132
drag, startPoint x: 667, startPoint y: 637, endPoint x: 735, endPoint y: 670, distance: 75.6
click at [735, 670] on div "MMP Consultancy Limited, Build Recruitment Limited, Regen Solutions (U.K) Ltd, …" at bounding box center [838, 665] width 489 height 29
drag, startPoint x: 767, startPoint y: 676, endPoint x: 693, endPoint y: 635, distance: 84.6
click at [693, 635] on div "Vendors(5) MMP Consultancy Limited, Build Recruitment Limited, Regen Solutions …" at bounding box center [838, 677] width 489 height 132
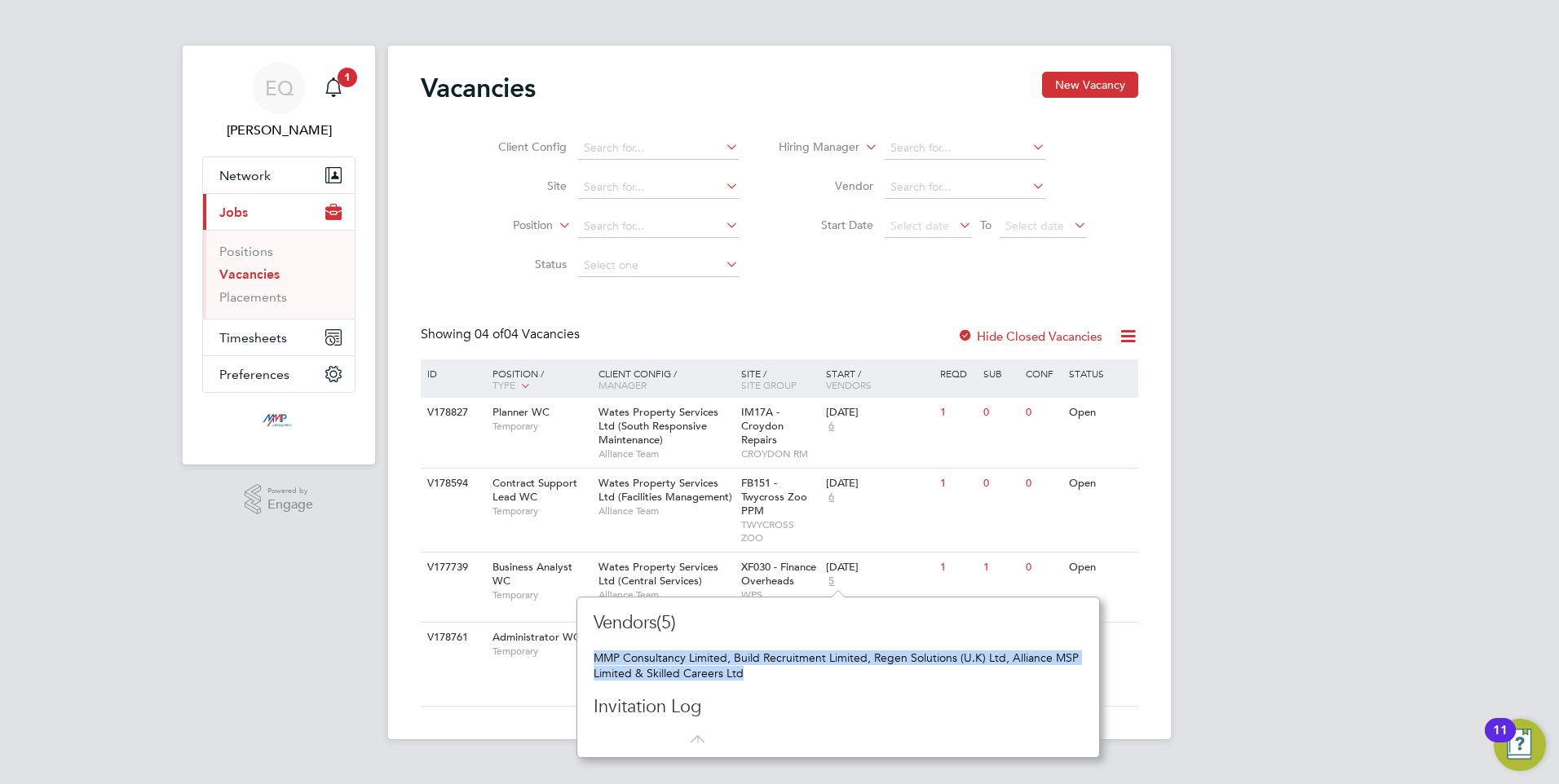
drag, startPoint x: 693, startPoint y: 635, endPoint x: 790, endPoint y: 672, distance: 103.8
click at [790, 672] on div "MMP Consultancy Limited, Build Recruitment Limited, Regen Solutions (U.K) Ltd, …" at bounding box center [838, 665] width 489 height 29
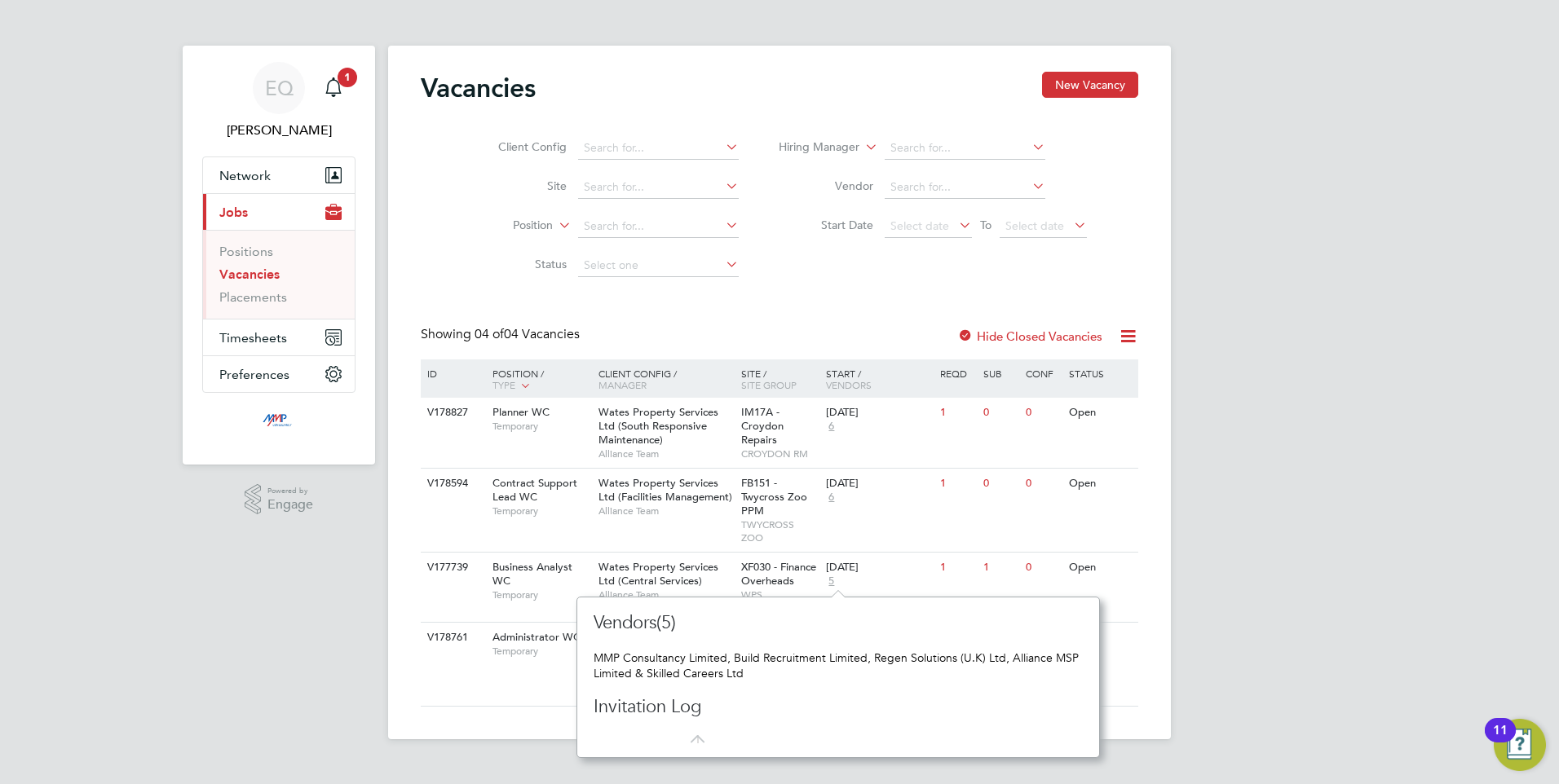
click at [240, 578] on div "EQ Eva Quinn Notifications 1 Applications: Network Businesses Sites Workers Con…" at bounding box center [779, 383] width 1559 height 766
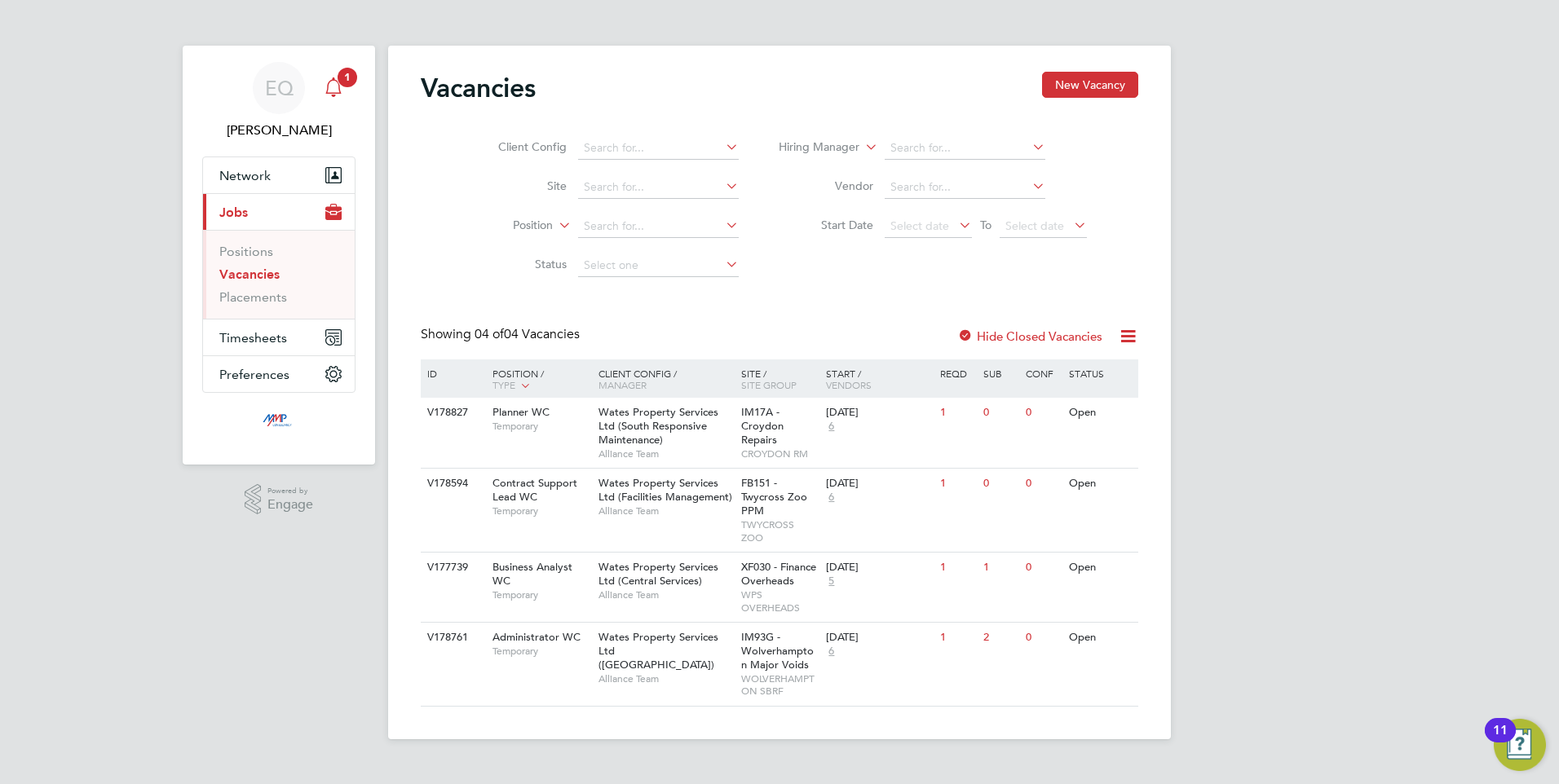
click at [328, 75] on div "Main navigation" at bounding box center [333, 87] width 33 height 33
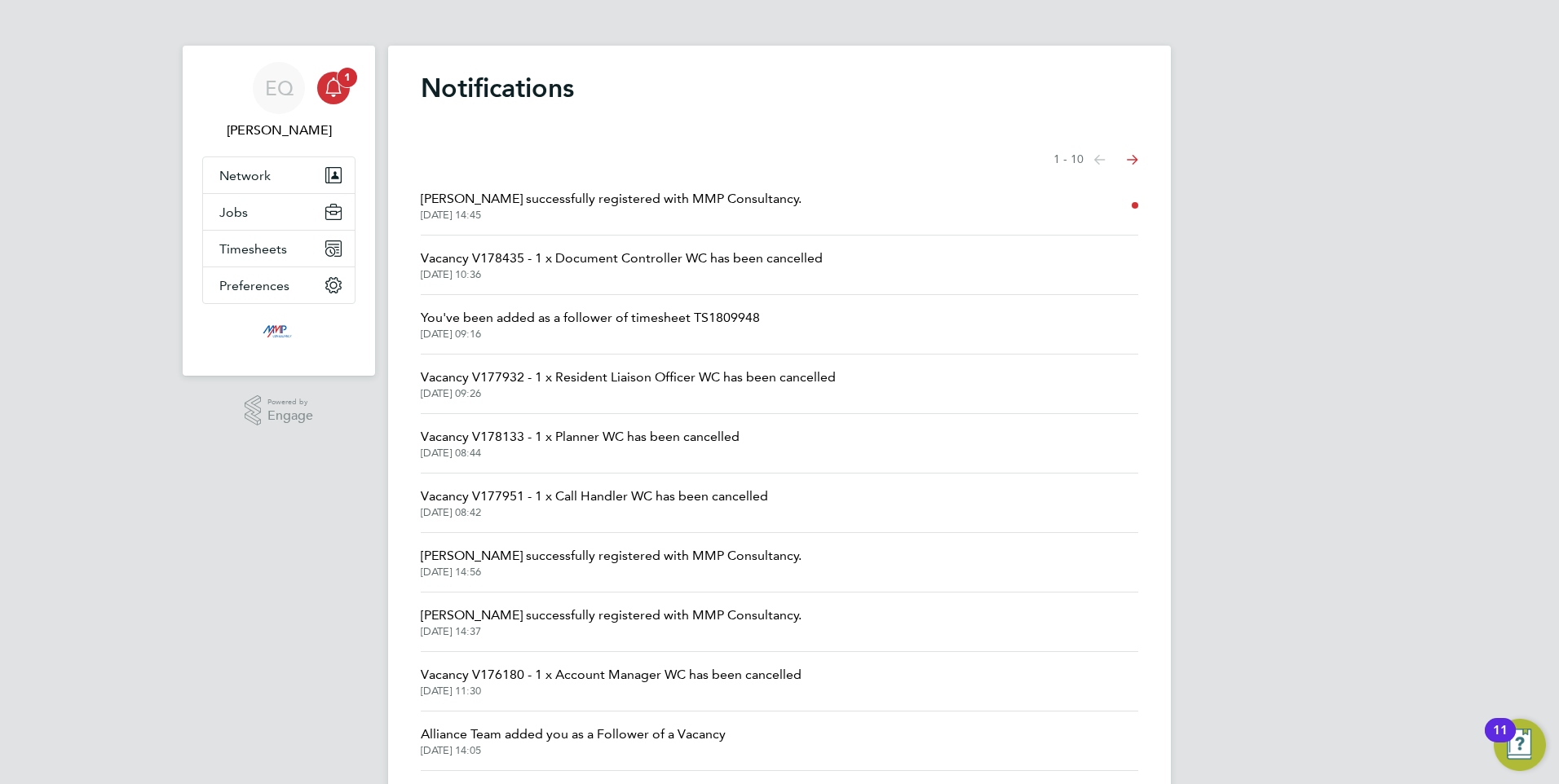
click at [332, 87] on icon "Main navigation" at bounding box center [333, 86] width 19 height 19
drag, startPoint x: 862, startPoint y: 421, endPoint x: 410, endPoint y: 192, distance: 506.7
click at [410, 192] on div "Notifications Showing items 1 - 10 items Previous page Next page Shakeel Rahman…" at bounding box center [779, 424] width 782 height 758
drag, startPoint x: 410, startPoint y: 192, endPoint x: 485, endPoint y: 166, distance: 79.4
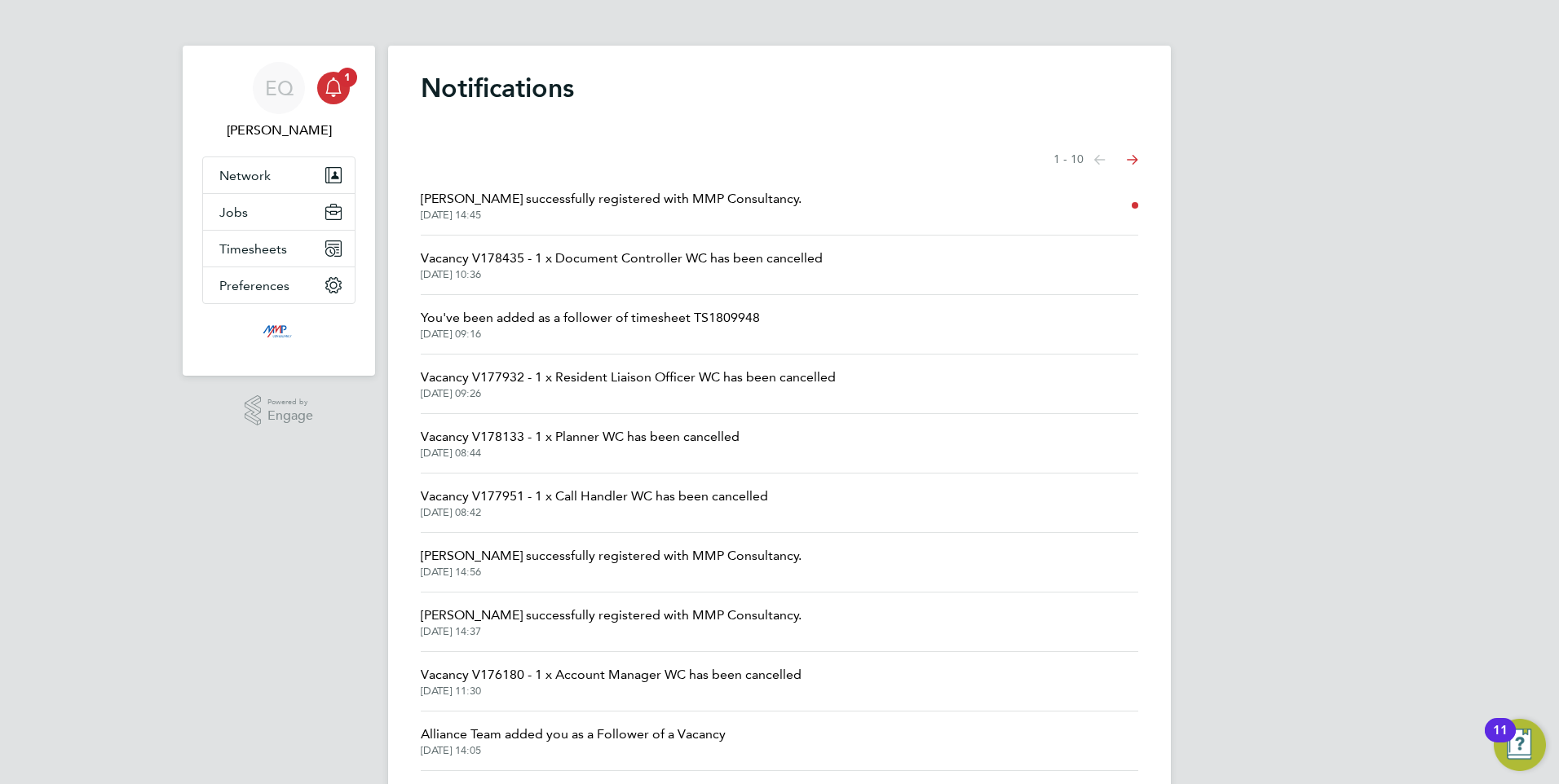
click at [485, 166] on div "Showing items 1 - 10 items Previous page Next page" at bounding box center [779, 159] width 718 height 33
drag, startPoint x: 562, startPoint y: 132, endPoint x: 420, endPoint y: 85, distance: 149.6
click at [420, 85] on div "Notifications Showing items 1 - 10 items Previous page Next page Shakeel Rahman…" at bounding box center [779, 424] width 782 height 758
click at [424, 86] on h1 "Notifications" at bounding box center [779, 87] width 718 height 33
drag, startPoint x: 424, startPoint y: 86, endPoint x: 585, endPoint y: 105, distance: 162.1
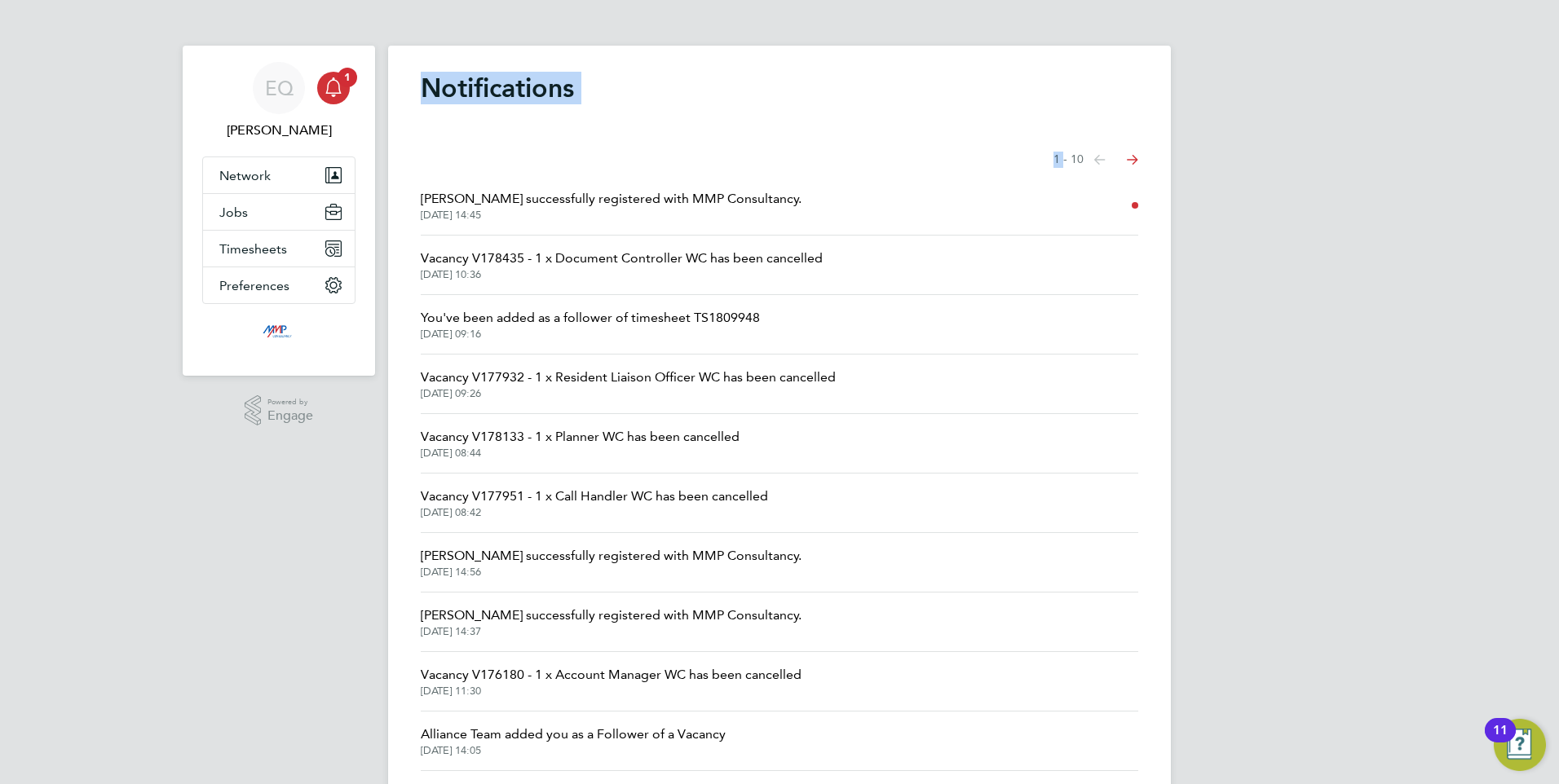
click at [585, 105] on div "Notifications Showing items 1 - 10 items Previous page Next page Shakeel Rahman…" at bounding box center [779, 424] width 782 height 758
click at [587, 111] on div "Notifications Showing items 1 - 10 items Previous page Next page Shakeel Rahman…" at bounding box center [779, 424] width 782 height 758
click at [338, 91] on icon "Main navigation" at bounding box center [333, 86] width 19 height 19
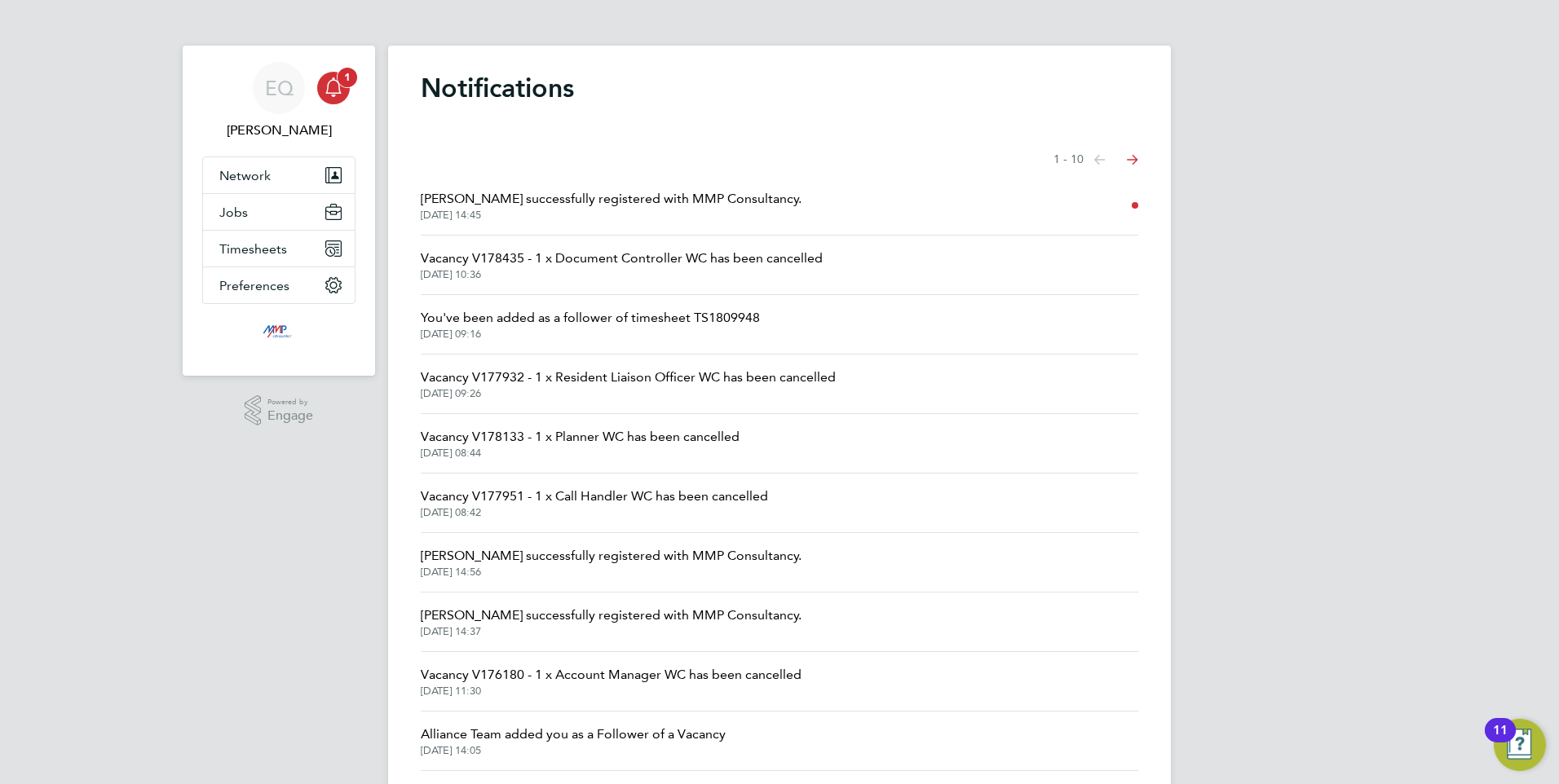
click at [348, 97] on div "Main navigation" at bounding box center [333, 87] width 33 height 33
click at [337, 76] on span "1" at bounding box center [347, 77] width 19 height 19
